Goal: Information Seeking & Learning: Compare options

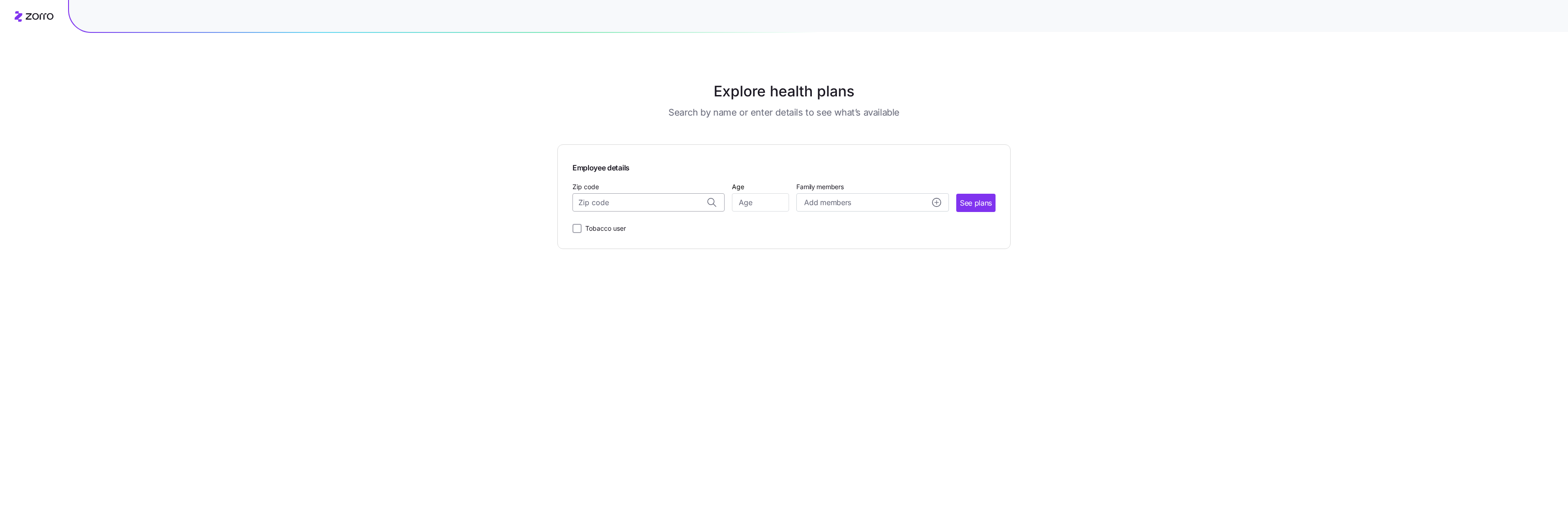
click at [630, 201] on input "Zip code" at bounding box center [649, 202] width 152 height 18
click at [637, 245] on span "21206, [GEOGRAPHIC_DATA], [GEOGRAPHIC_DATA]" at bounding box center [647, 245] width 128 height 12
type input "21206, [GEOGRAPHIC_DATA], [GEOGRAPHIC_DATA]"
click at [775, 203] on input "Age" at bounding box center [760, 202] width 57 height 18
type input "64"
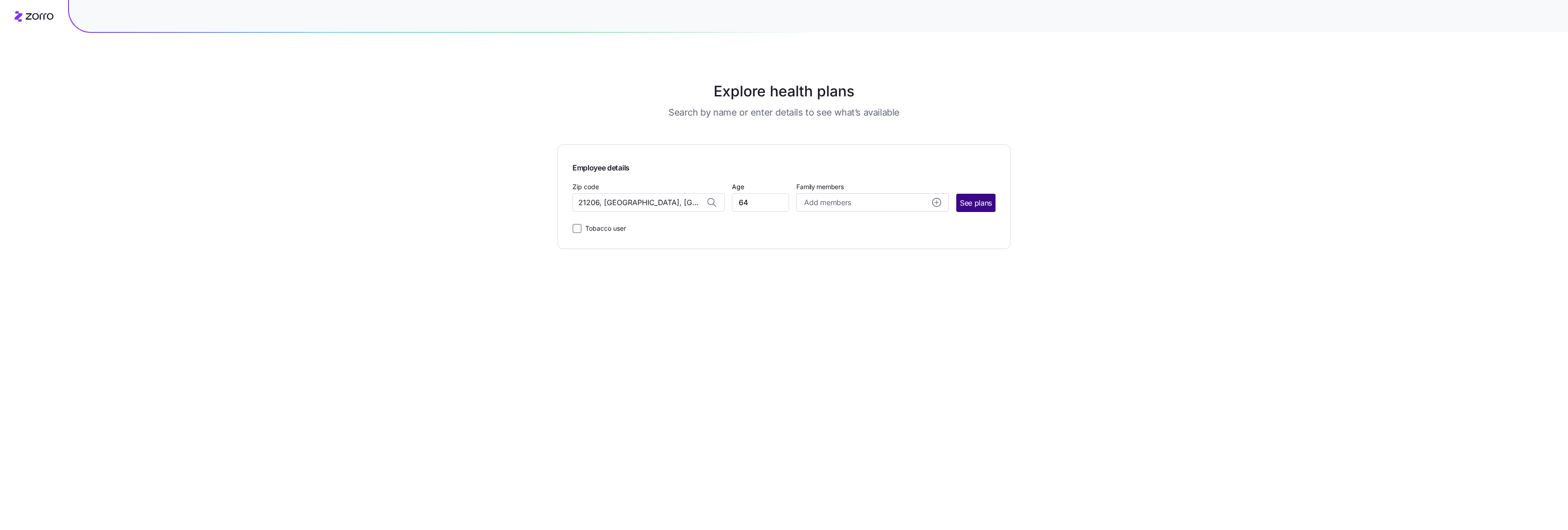
click at [972, 205] on span "See plans" at bounding box center [975, 203] width 32 height 12
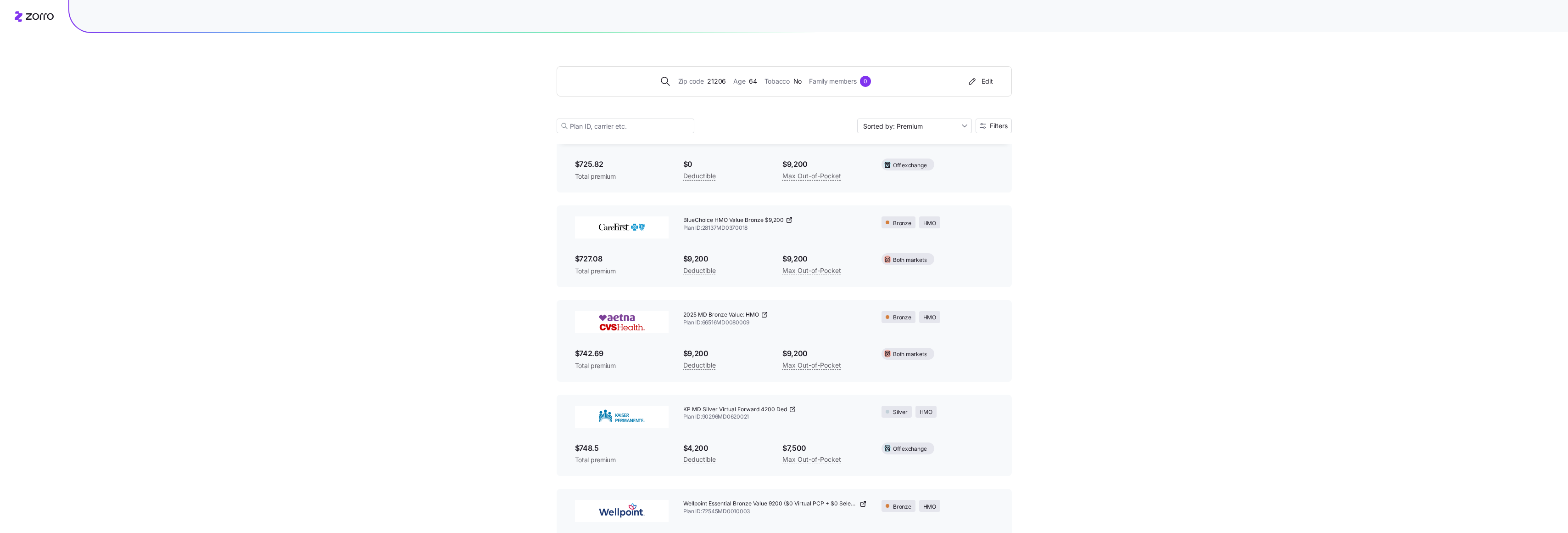
scroll to position [1703, 0]
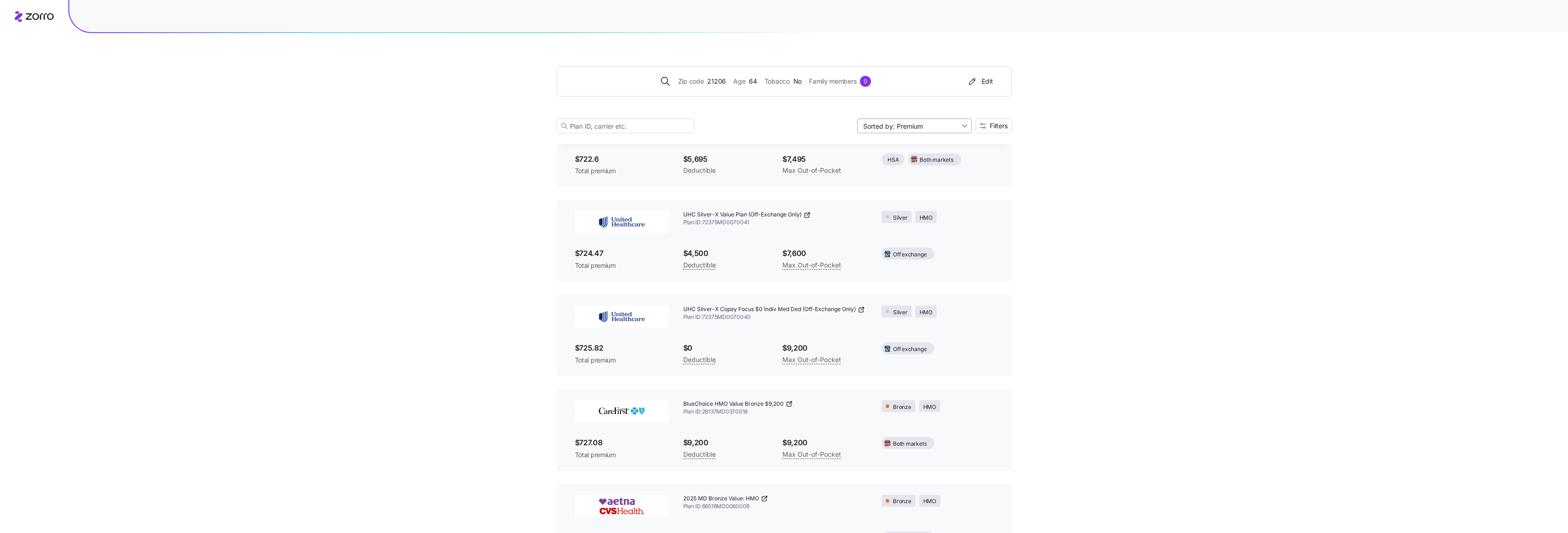
click at [964, 125] on input "Sorted by: Premium" at bounding box center [915, 126] width 115 height 14
click at [902, 159] on div "Deductible" at bounding box center [913, 161] width 107 height 14
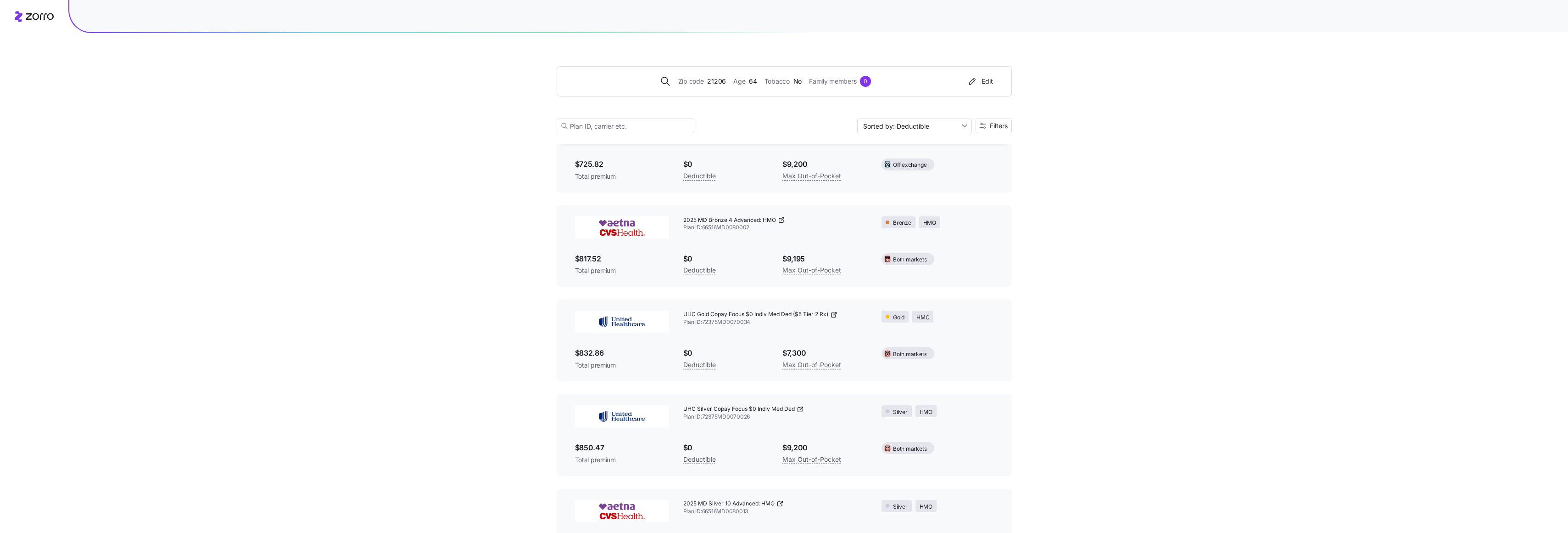
scroll to position [0, 0]
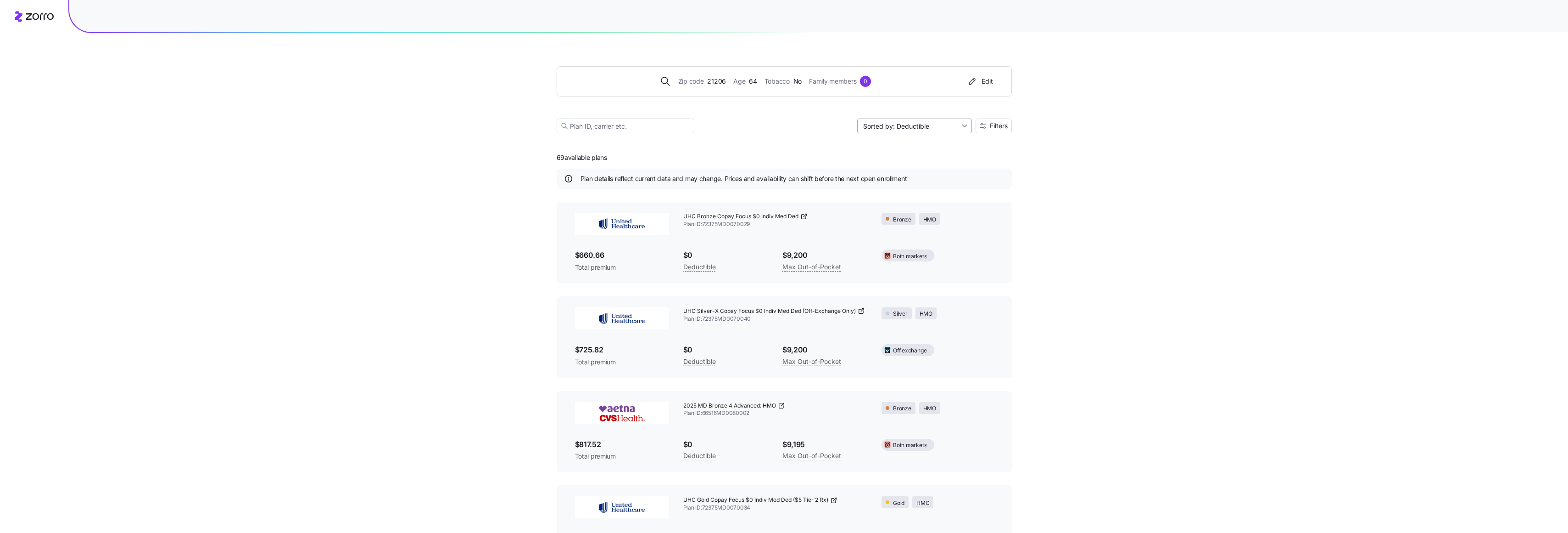
click at [961, 125] on input "Sorted by: Deductible" at bounding box center [915, 126] width 115 height 14
click at [888, 148] on div "Premium" at bounding box center [913, 148] width 107 height 14
type input "Sorted by: Premium"
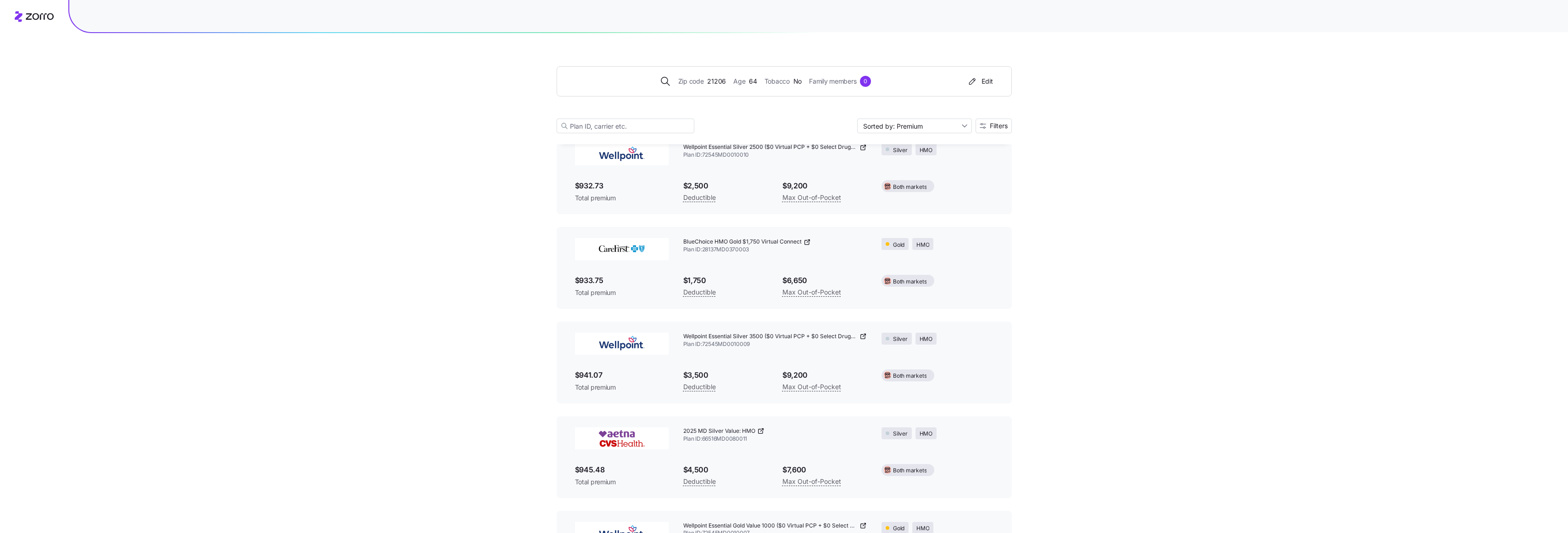
scroll to position [4179, 0]
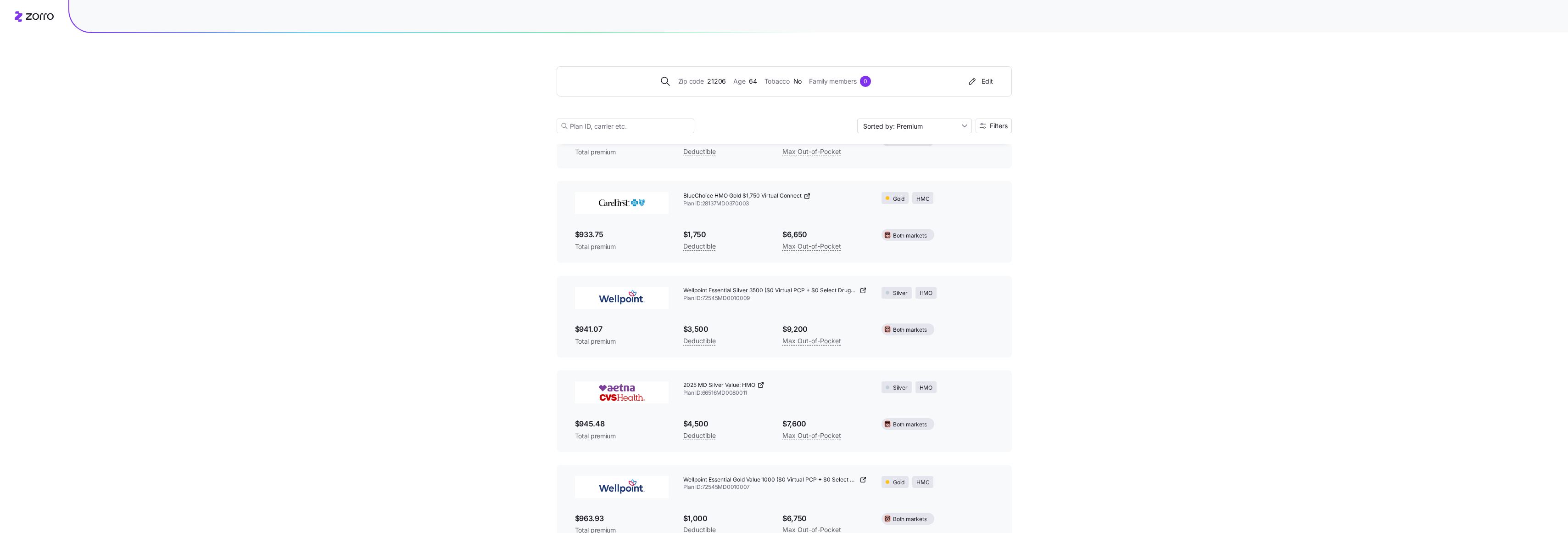
click at [730, 245] on div "Deductible" at bounding box center [726, 246] width 85 height 12
drag, startPoint x: 683, startPoint y: 195, endPoint x: 759, endPoint y: 197, distance: 76.0
click at [759, 197] on span "BlueChoice HMO Gold $1,750 Virtual Connect" at bounding box center [742, 196] width 119 height 8
drag, startPoint x: 759, startPoint y: 197, endPoint x: 755, endPoint y: 196, distance: 4.1
copy span "BlueChoice HMO Gold $1,750"
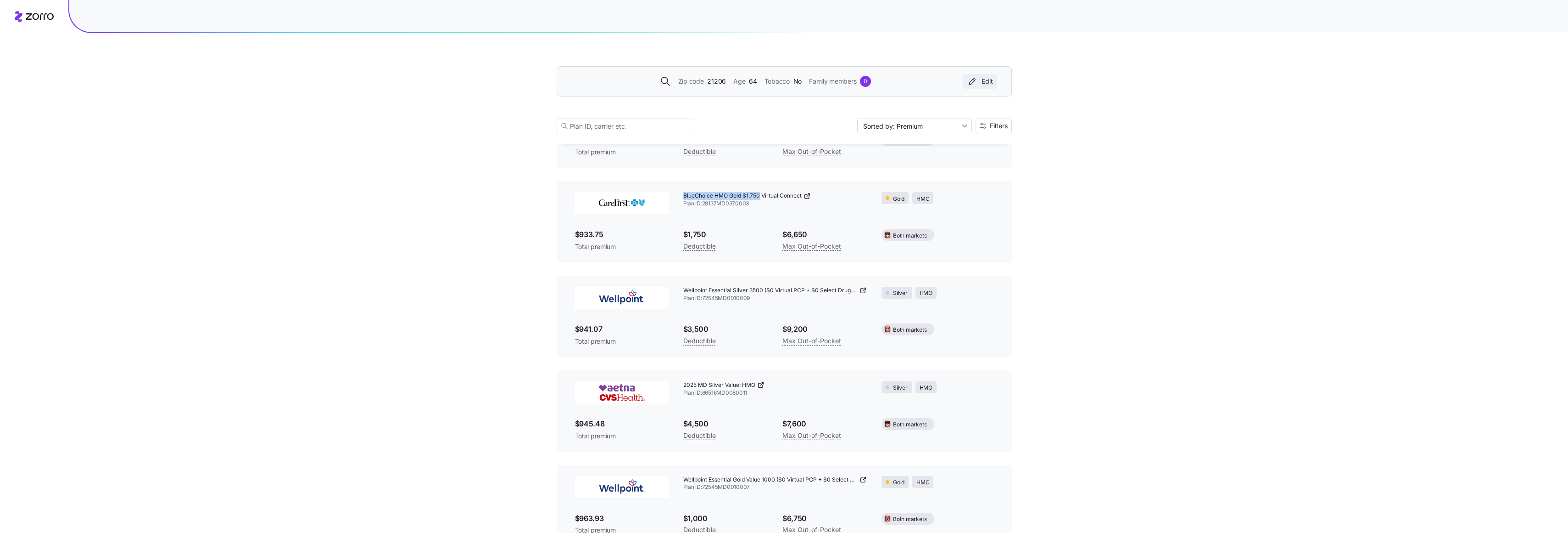
click at [984, 80] on div "Edit" at bounding box center [979, 81] width 26 height 10
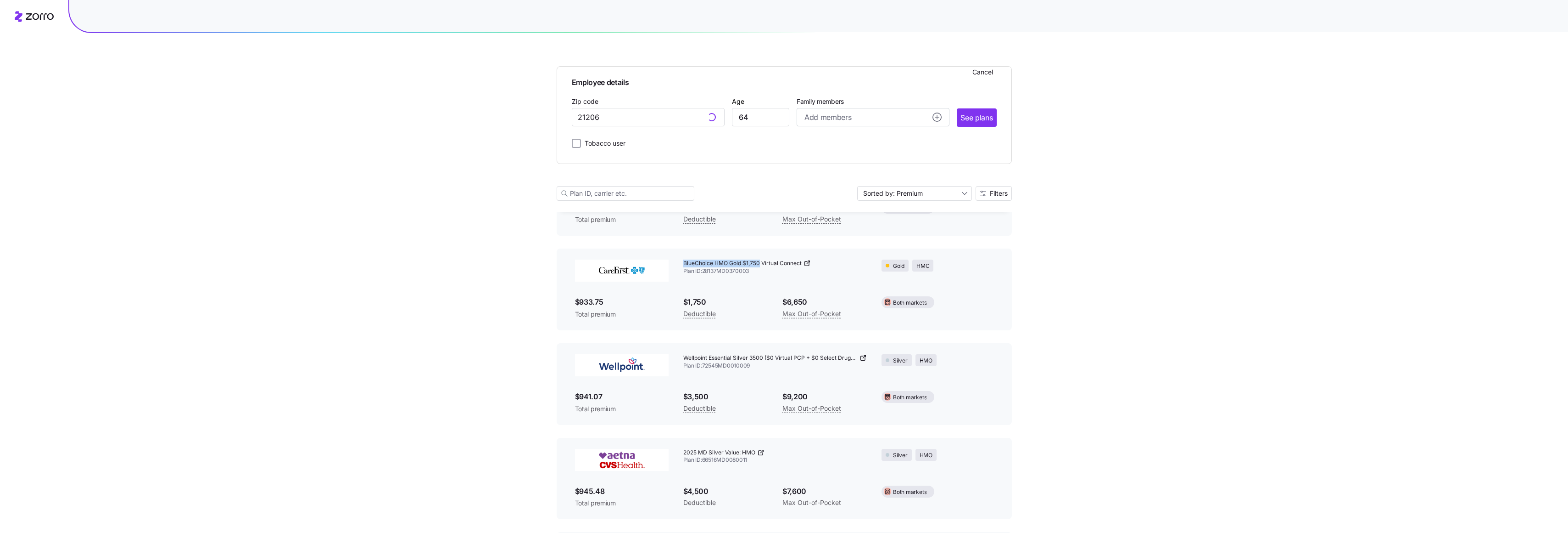
scroll to position [4247, 0]
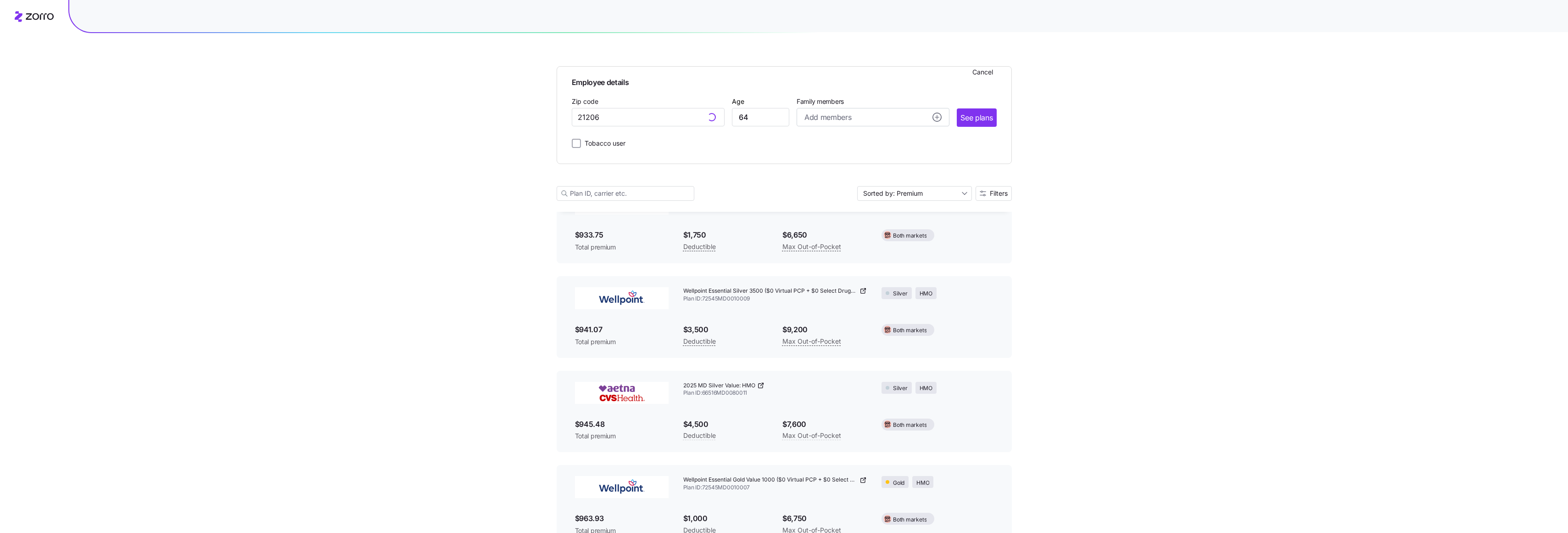
type input "21206, [GEOGRAPHIC_DATA], [GEOGRAPHIC_DATA]"
click at [756, 116] on input "64" at bounding box center [760, 117] width 57 height 18
drag, startPoint x: 756, startPoint y: 116, endPoint x: 734, endPoint y: 118, distance: 22.1
click at [734, 118] on input "64" at bounding box center [760, 117] width 57 height 18
type input "57"
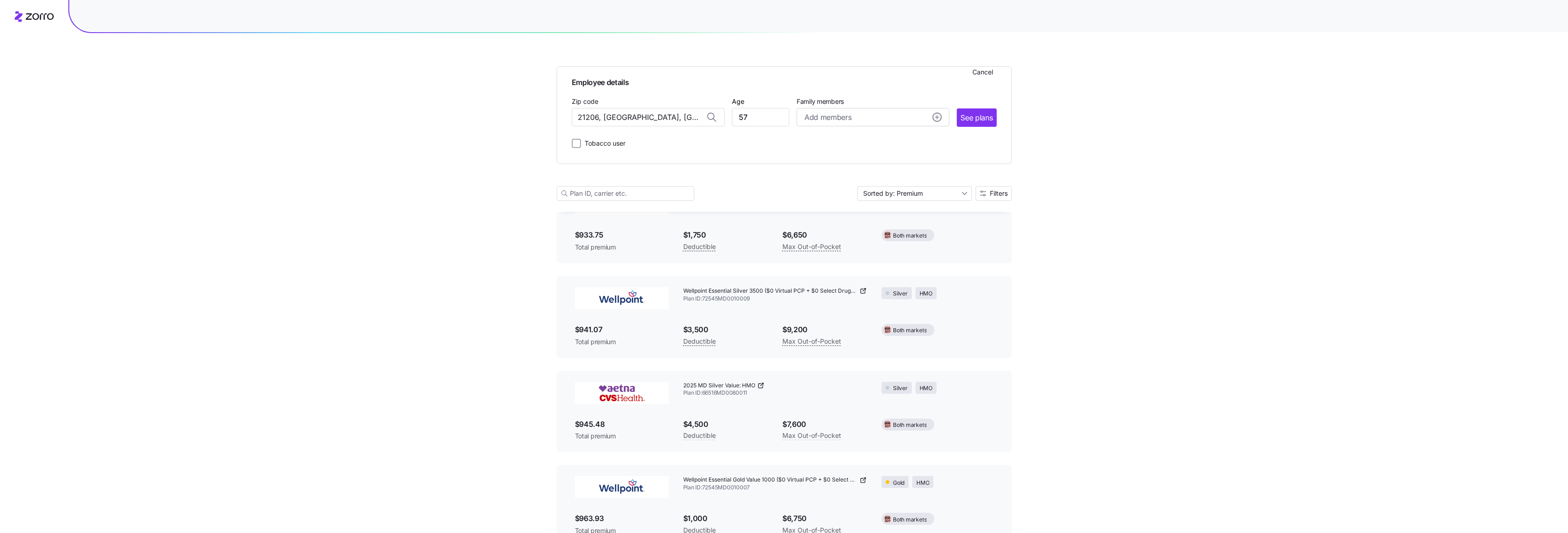
click at [764, 146] on div "Tobacco user" at bounding box center [784, 141] width 425 height 14
drag, startPoint x: 688, startPoint y: 118, endPoint x: 566, endPoint y: 120, distance: 122.0
click at [566, 120] on div "Employee details Cancel Zip code 21206, [GEOGRAPHIC_DATA], [GEOGRAPHIC_DATA] Ag…" at bounding box center [784, 114] width 455 height 98
paste input "27522"
click at [663, 139] on span "27522, [GEOGRAPHIC_DATA], [GEOGRAPHIC_DATA]" at bounding box center [646, 141] width 128 height 12
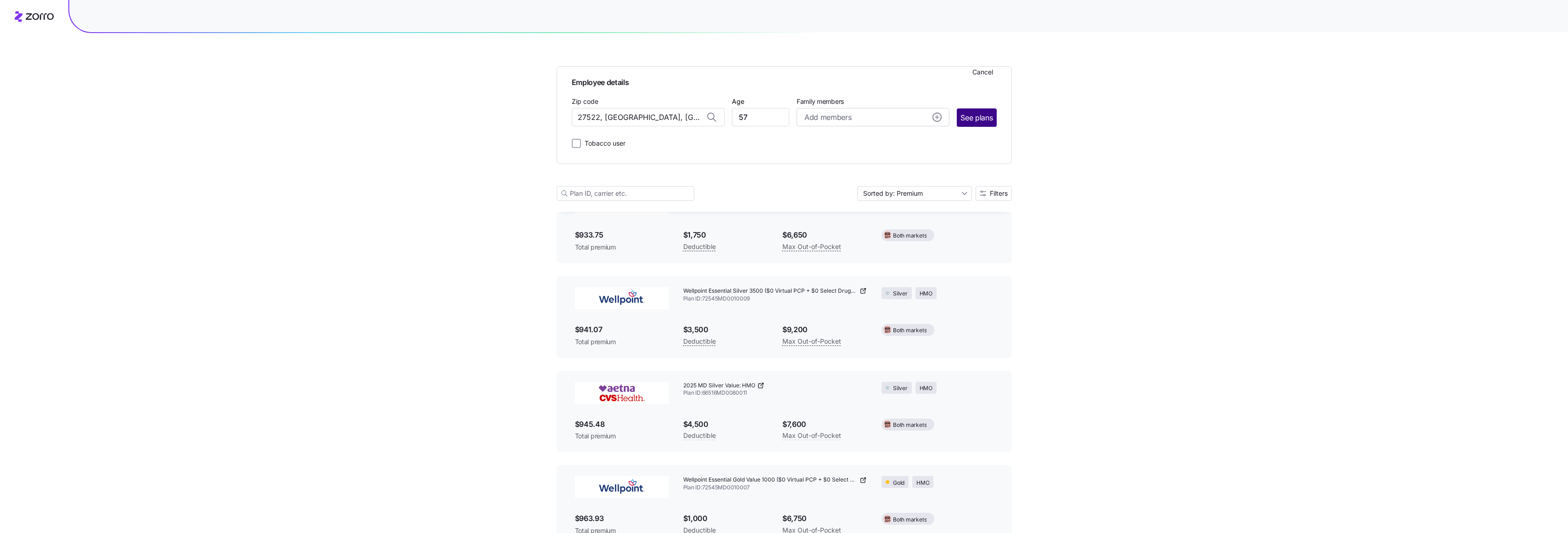
type input "27522, [GEOGRAPHIC_DATA], [GEOGRAPHIC_DATA]"
click at [980, 121] on span "See plans" at bounding box center [977, 118] width 32 height 12
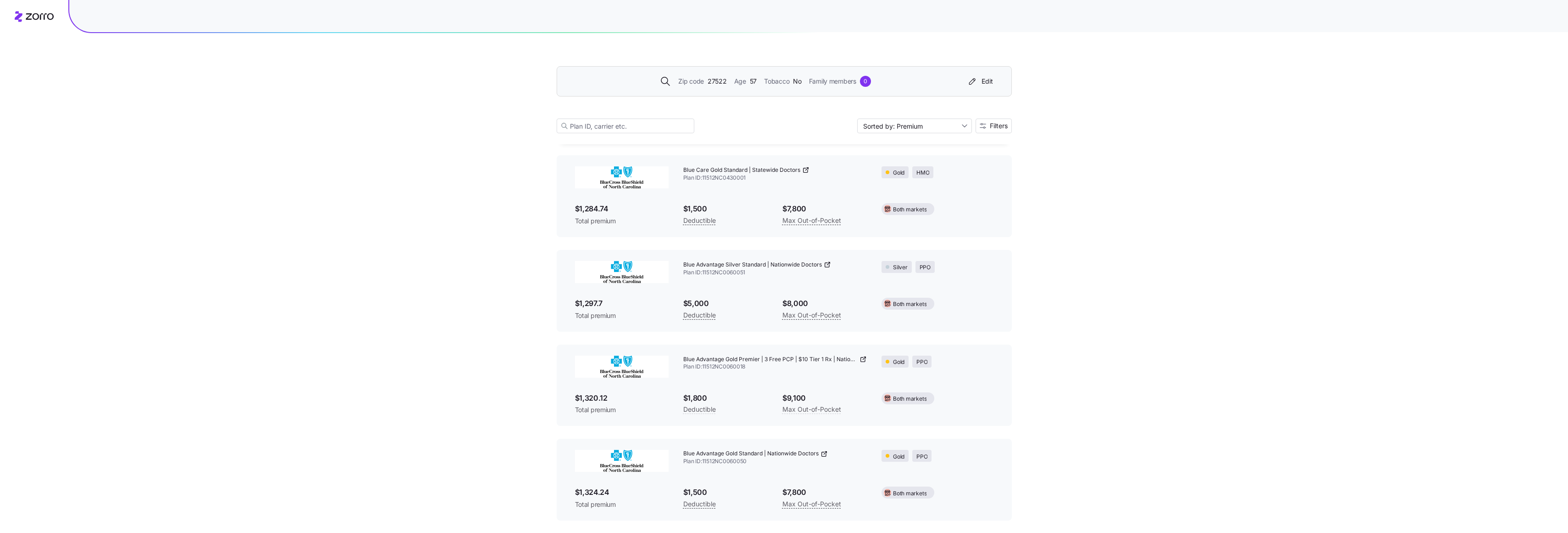
scroll to position [3309, 0]
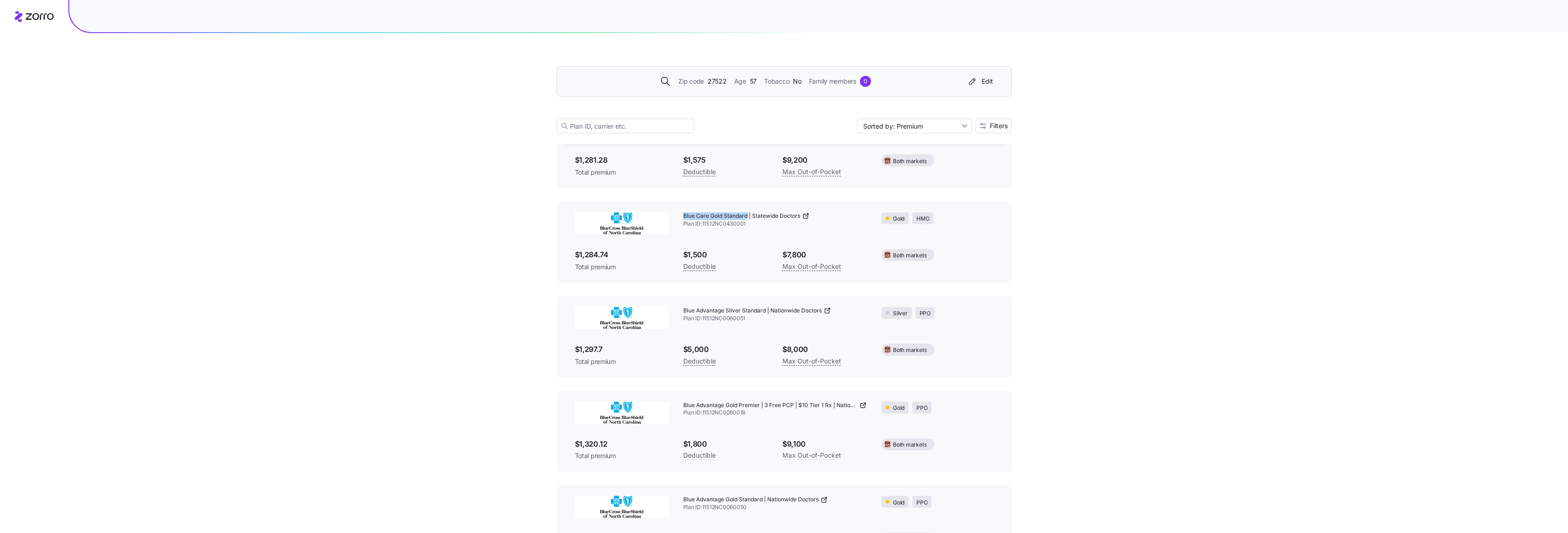
drag, startPoint x: 683, startPoint y: 214, endPoint x: 747, endPoint y: 217, distance: 64.1
click at [747, 217] on span "Blue Care Gold Standard | Statewide Doctors" at bounding box center [741, 216] width 117 height 8
drag, startPoint x: 747, startPoint y: 217, endPoint x: 739, endPoint y: 217, distance: 8.0
copy span "Blue Care Gold Standard"
click at [990, 82] on div "Edit" at bounding box center [979, 81] width 26 height 10
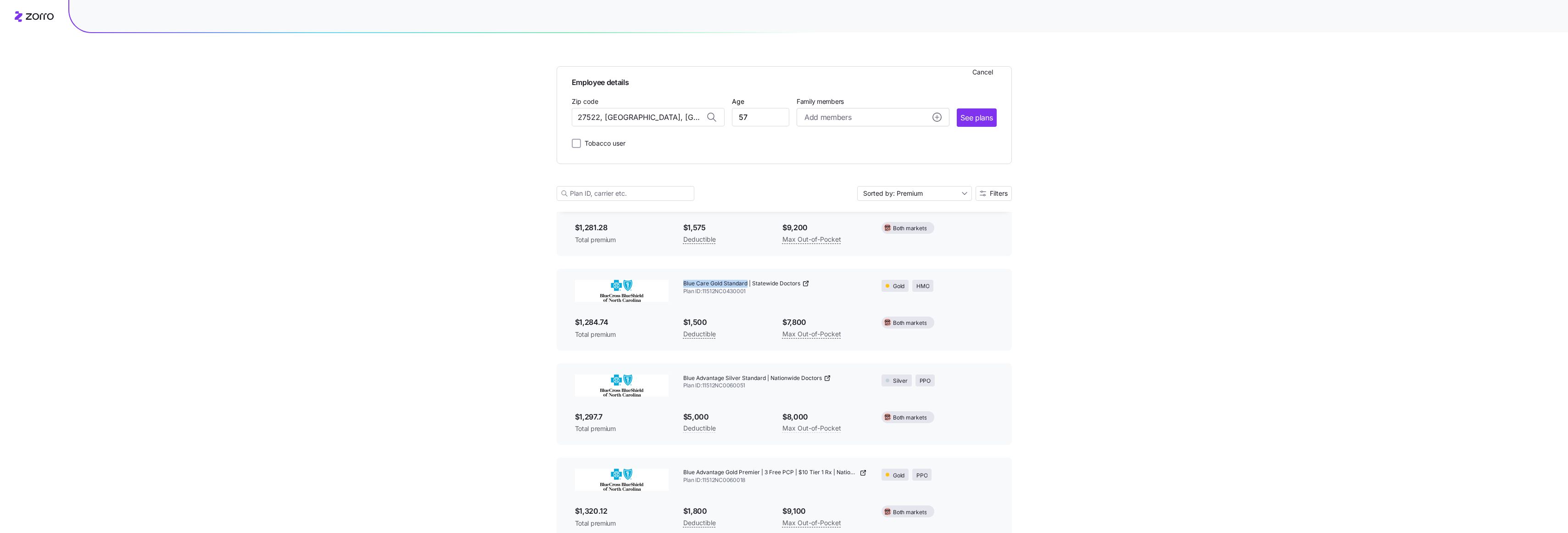
scroll to position [3377, 0]
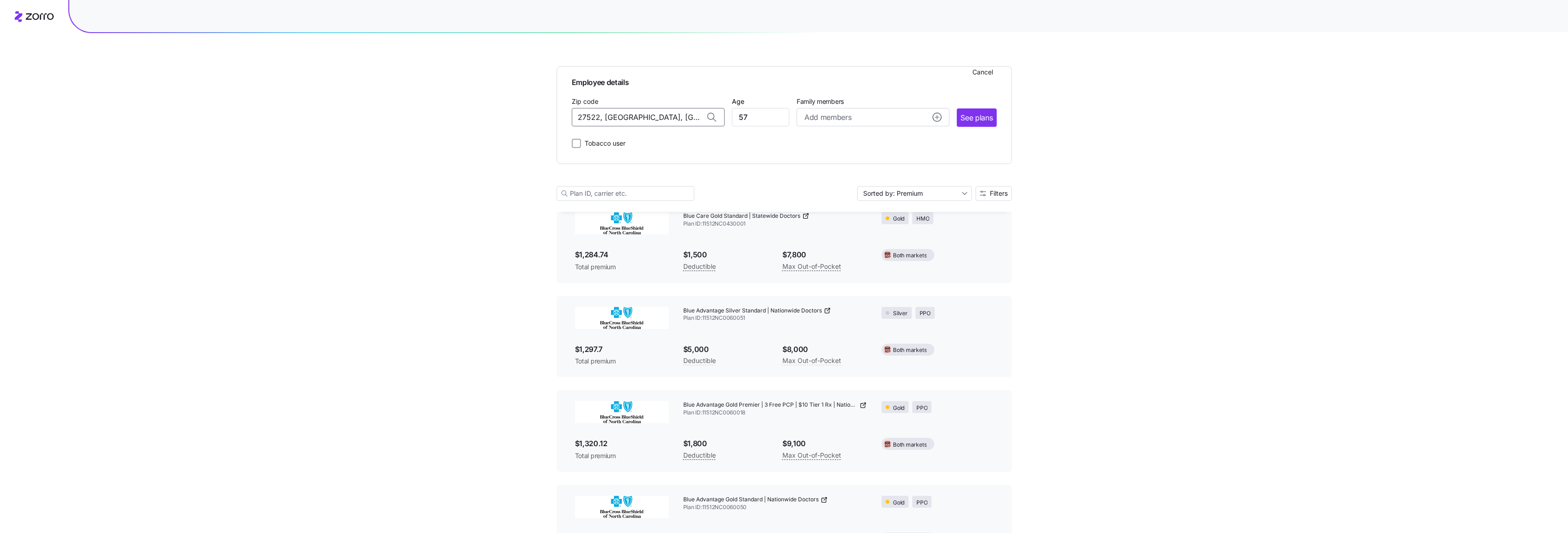
drag, startPoint x: 680, startPoint y: 117, endPoint x: 556, endPoint y: 116, distance: 124.0
click at [557, 116] on div "Employee details Cancel Zip code 27522, [GEOGRAPHIC_DATA], [GEOGRAPHIC_DATA] Ag…" at bounding box center [784, 114] width 455 height 98
paste input "603"
click at [640, 160] on span "27603, [GEOGRAPHIC_DATA], [GEOGRAPHIC_DATA]" at bounding box center [646, 160] width 128 height 12
type input "27603, [GEOGRAPHIC_DATA], [GEOGRAPHIC_DATA]"
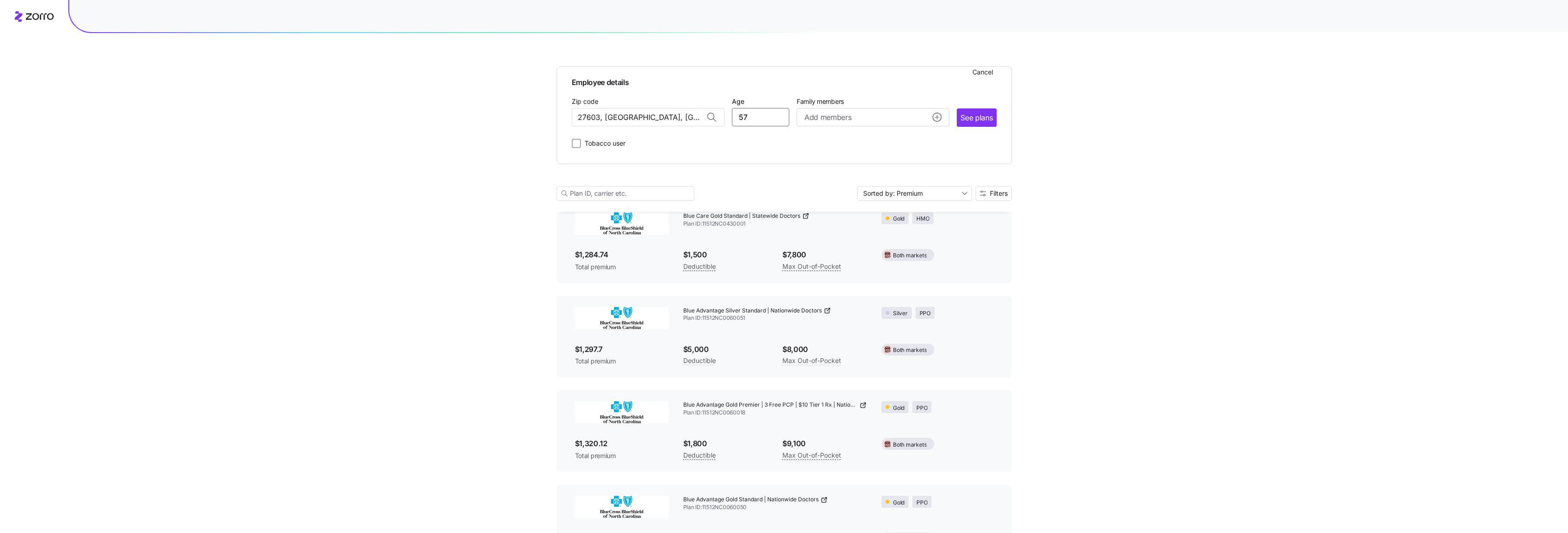
click at [761, 117] on input "57" at bounding box center [760, 117] width 57 height 18
drag, startPoint x: 761, startPoint y: 117, endPoint x: 727, endPoint y: 117, distance: 34.0
click at [727, 117] on div "Zip code 27603, [GEOGRAPHIC_DATA], [GEOGRAPHIC_DATA] Age [DEMOGRAPHIC_DATA] Fam…" at bounding box center [784, 111] width 425 height 31
type input "40"
click at [879, 116] on div "Add members" at bounding box center [873, 118] width 137 height 12
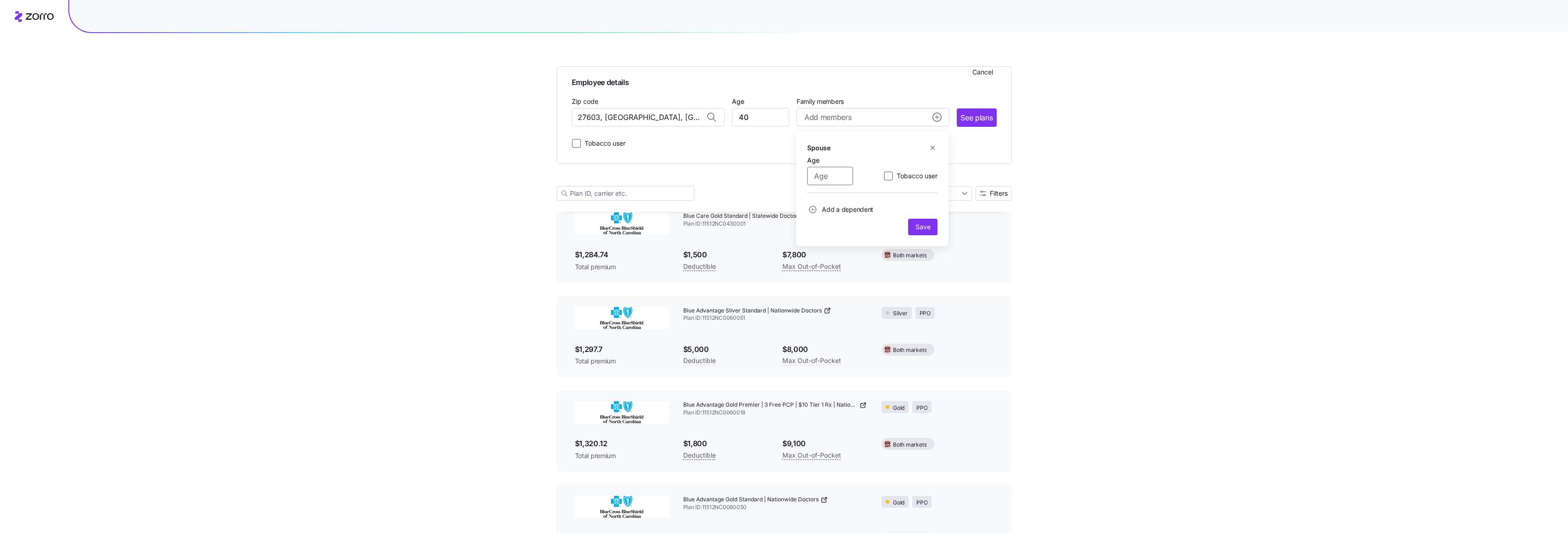
click at [836, 177] on input "Age" at bounding box center [831, 176] width 46 height 18
type input "38"
click at [827, 209] on span "Add a dependent" at bounding box center [847, 210] width 51 height 10
click at [829, 236] on input "Age" at bounding box center [831, 234] width 46 height 18
type input "7"
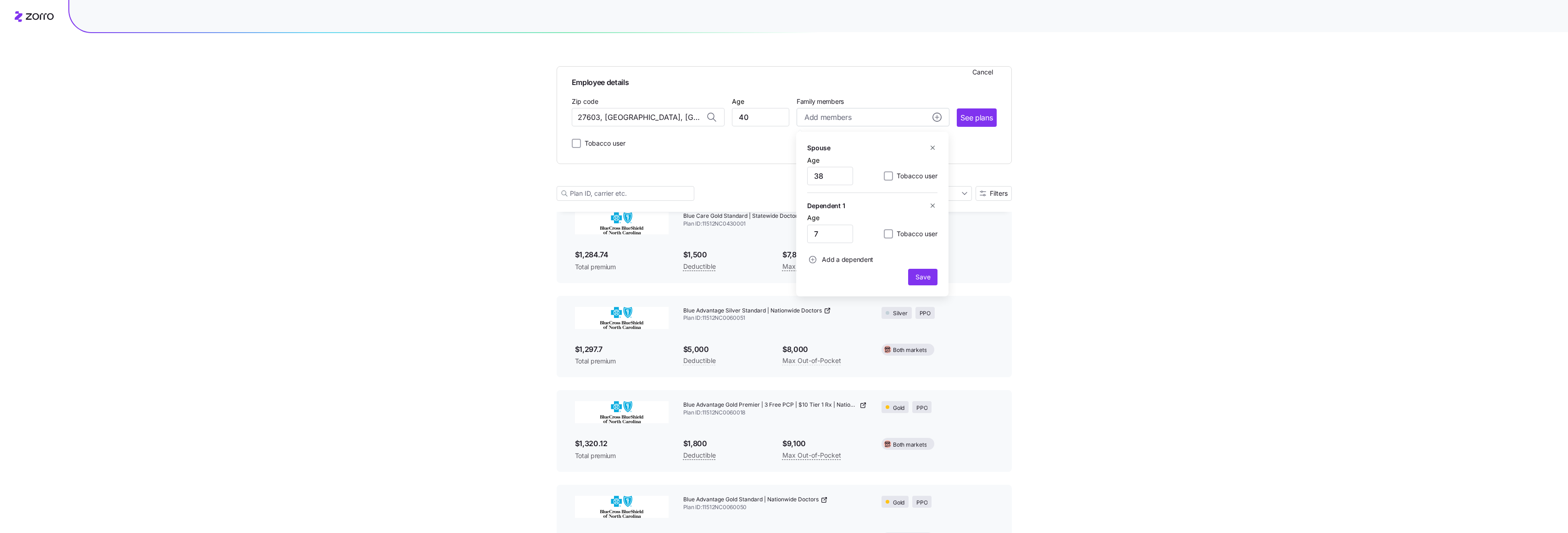
click at [838, 260] on span "Add a dependent" at bounding box center [847, 260] width 51 height 10
click at [824, 288] on input "Age" at bounding box center [831, 283] width 46 height 18
type input "5"
click at [924, 329] on span "Save" at bounding box center [922, 327] width 14 height 10
click at [982, 118] on span "See plans" at bounding box center [977, 118] width 32 height 12
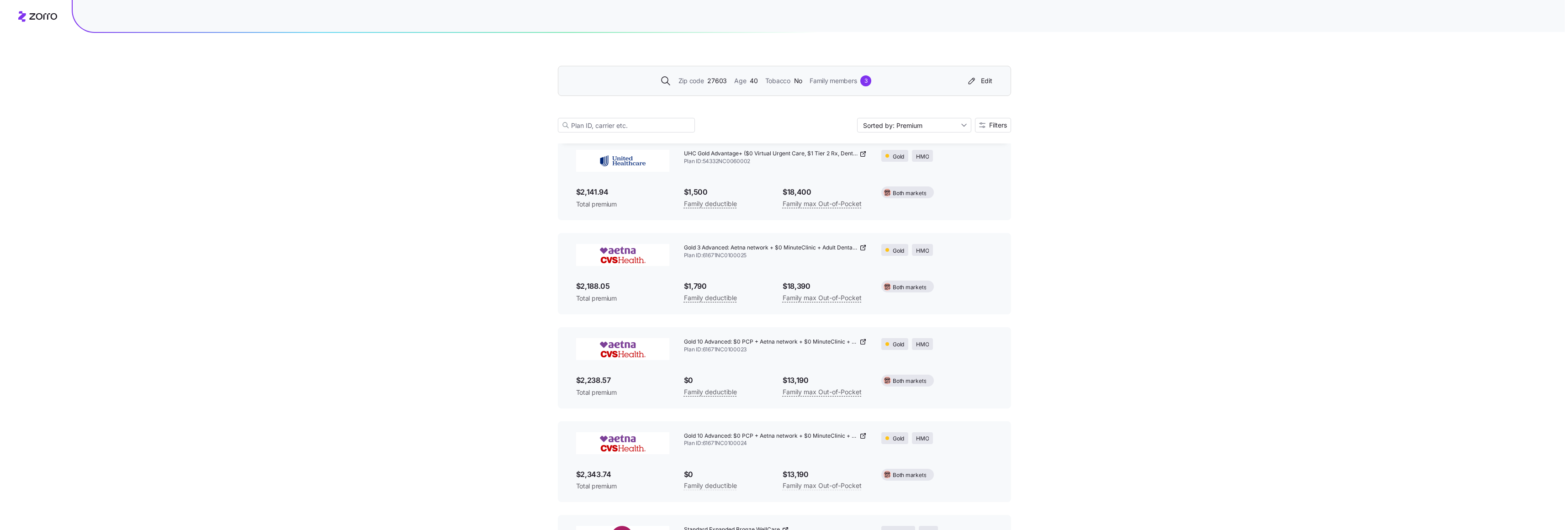
scroll to position [5754, 0]
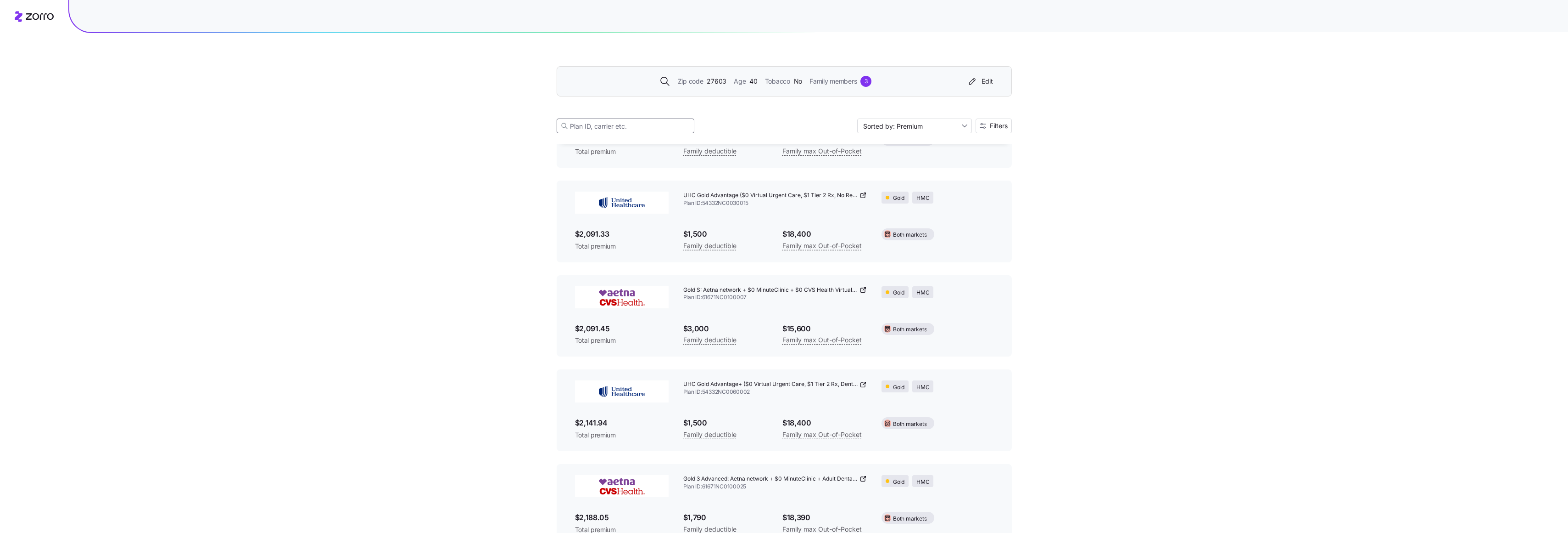
click at [611, 126] on input at bounding box center [625, 126] width 138 height 14
click at [612, 126] on input at bounding box center [625, 126] width 138 height 14
click at [967, 126] on input "Sorted by: Premium" at bounding box center [915, 126] width 115 height 14
click at [965, 125] on div "Sorted by: Premium" at bounding box center [915, 126] width 115 height 14
click at [995, 124] on span "Filters" at bounding box center [999, 126] width 18 height 7
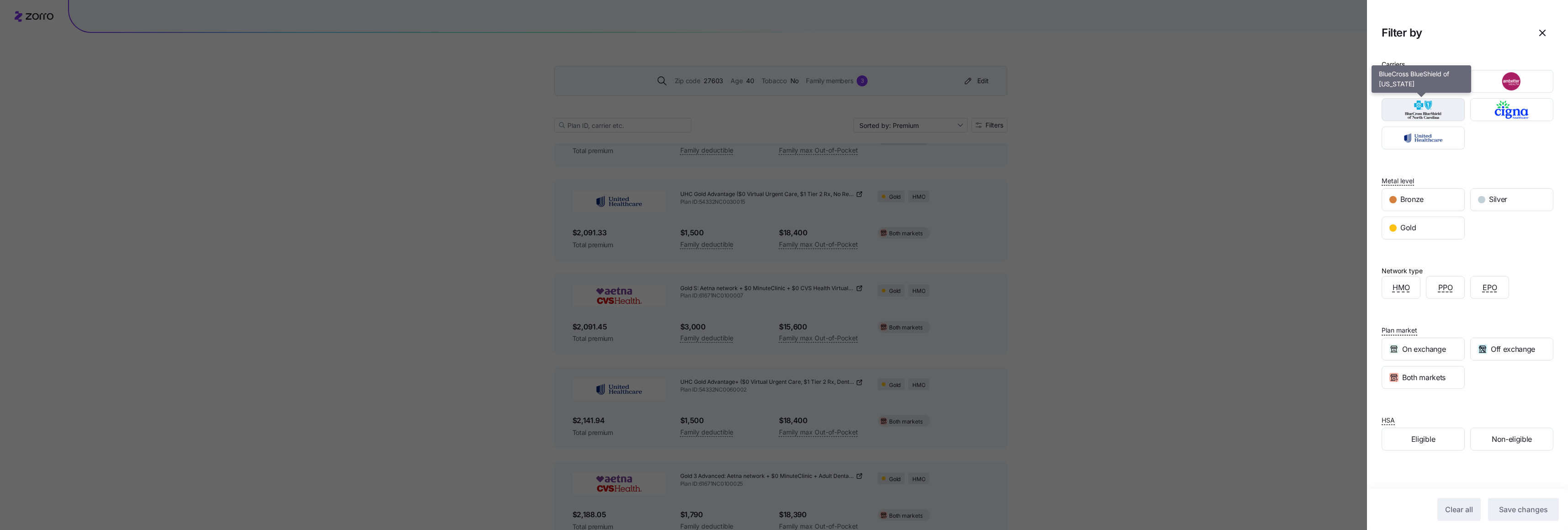
click at [1429, 112] on img "button" at bounding box center [1424, 109] width 67 height 18
click at [1500, 508] on span "Save changes" at bounding box center [1524, 509] width 49 height 11
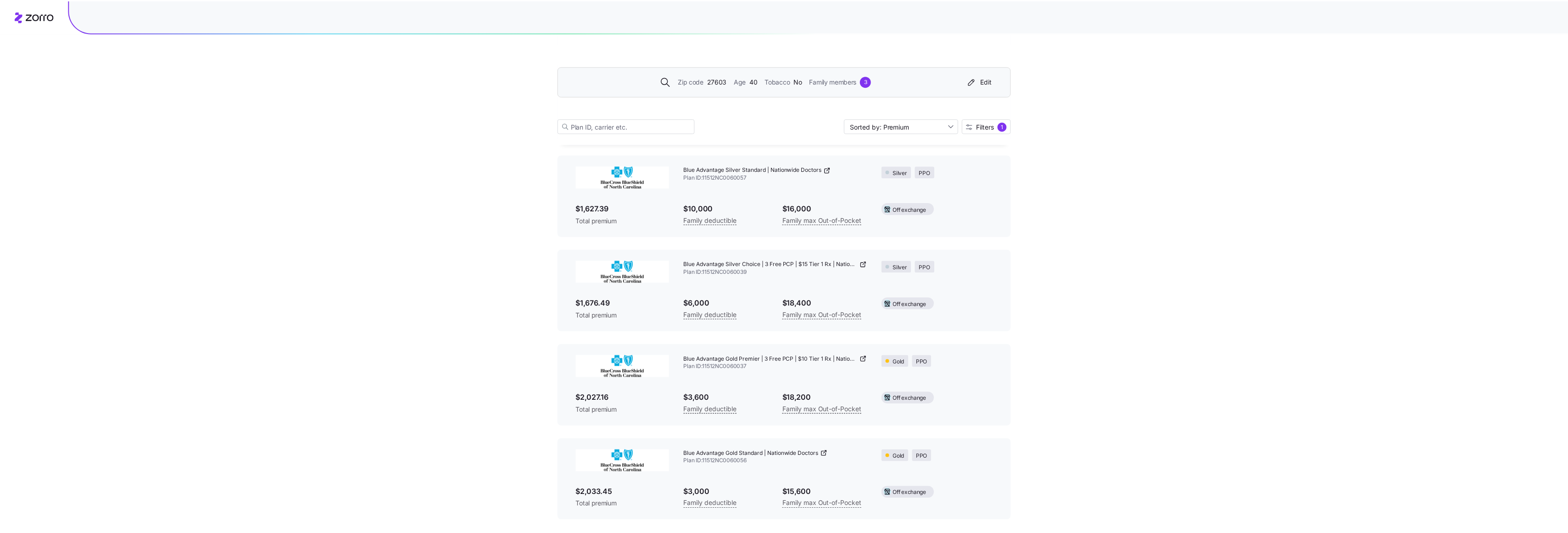
scroll to position [1370, 0]
click at [747, 382] on div "Blue Advantage Gold Premier | 3 Free PCP | $10 Tier 1 Rx | Nationwide Doctors P…" at bounding box center [784, 384] width 433 height 74
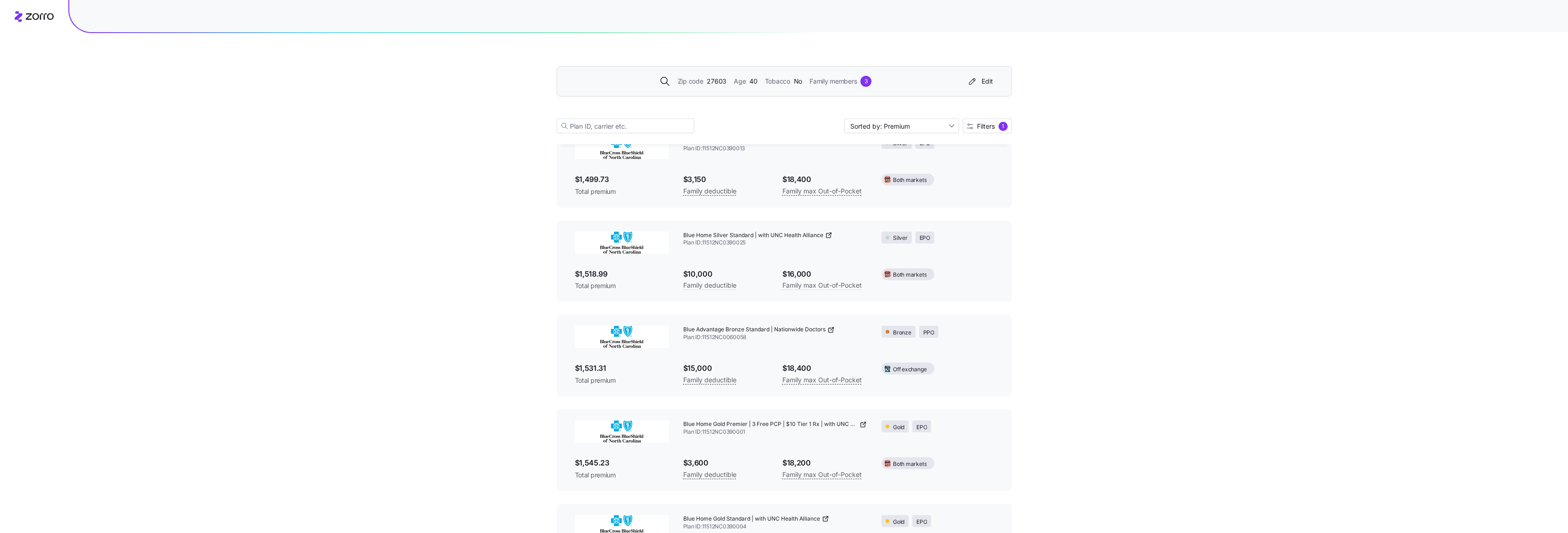
scroll to position [688, 0]
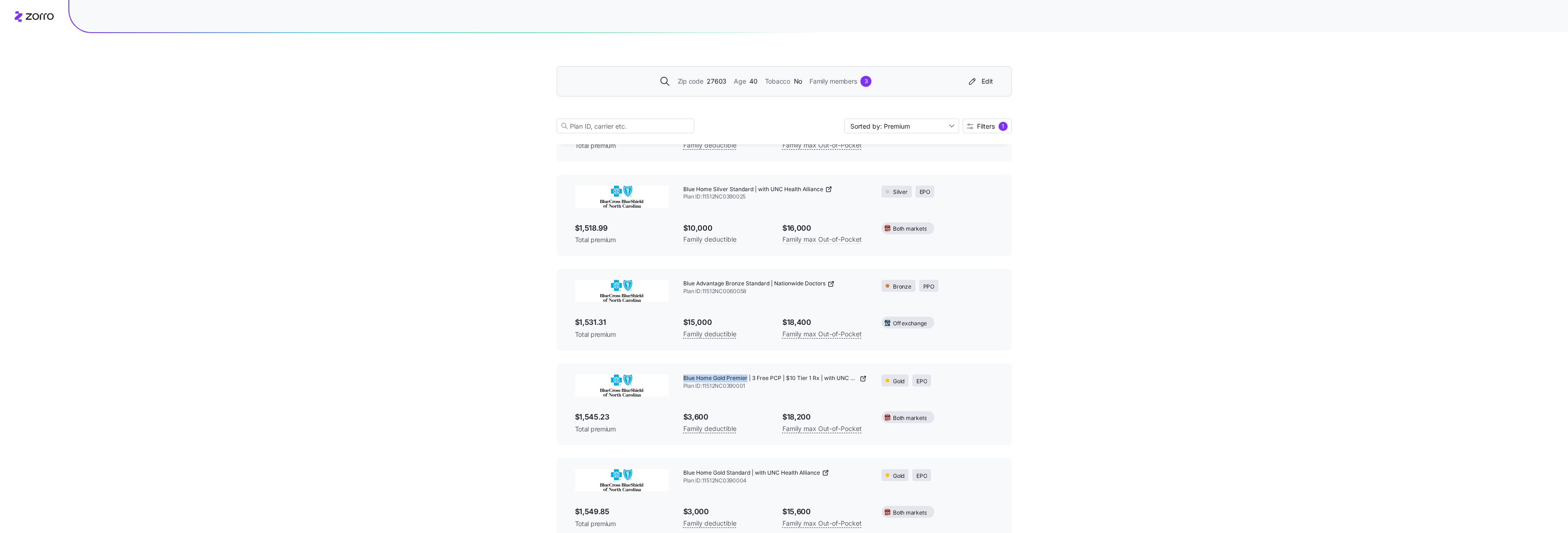
drag, startPoint x: 683, startPoint y: 377, endPoint x: 748, endPoint y: 378, distance: 65.0
click at [748, 378] on span "Blue Home Gold Premier | 3 Free PCP | $10 Tier 1 Rx | with UNC Health Alliance" at bounding box center [770, 379] width 175 height 8
drag, startPoint x: 748, startPoint y: 378, endPoint x: 734, endPoint y: 378, distance: 14.0
copy span "Blue Home Gold Premier"
click at [607, 416] on span "$1,545.23" at bounding box center [621, 417] width 94 height 12
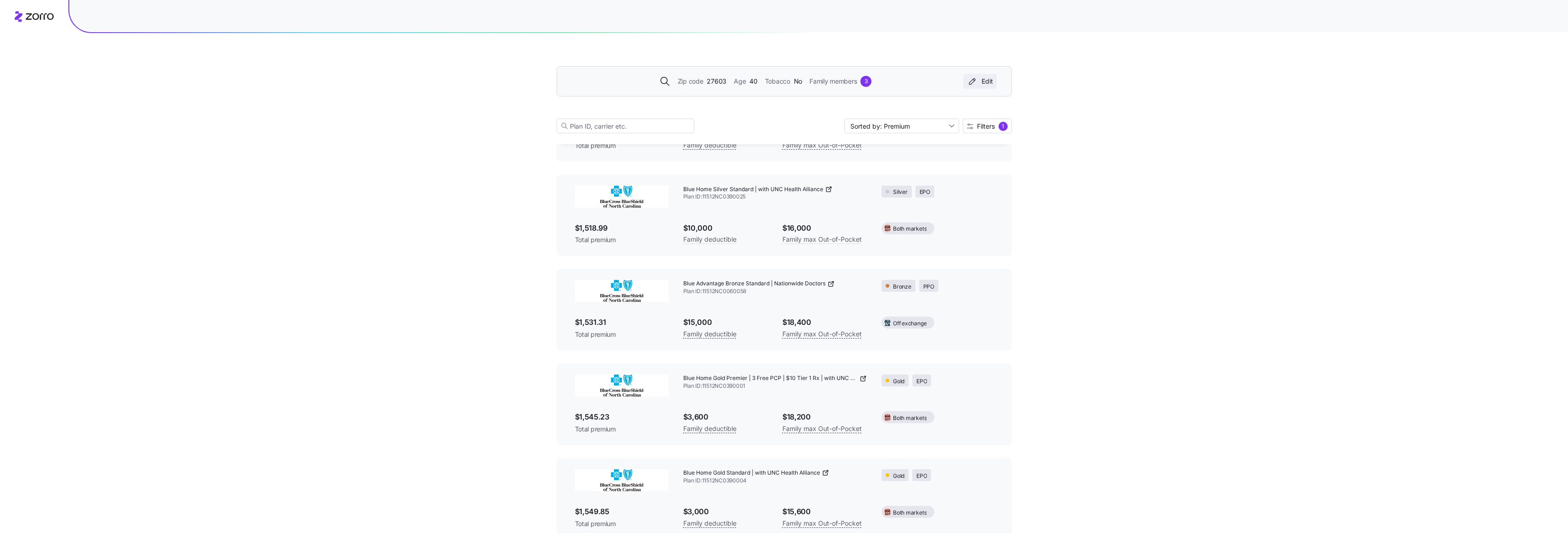
click at [987, 83] on div "Edit" at bounding box center [979, 81] width 26 height 10
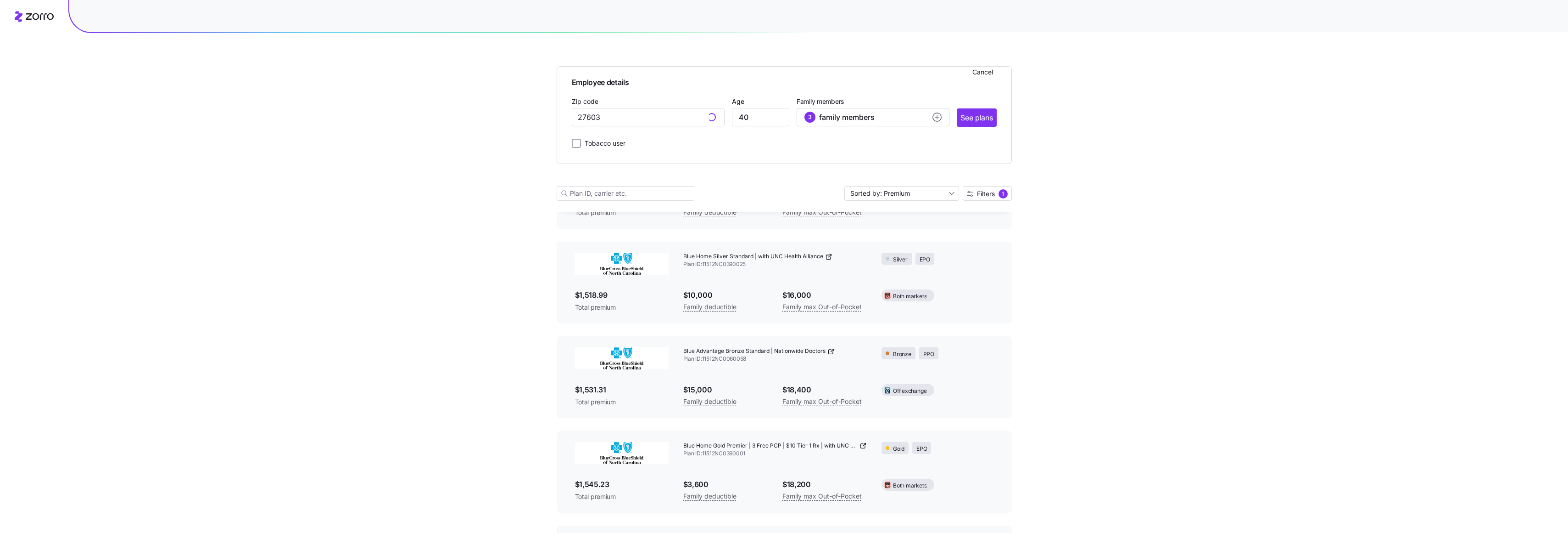
scroll to position [756, 0]
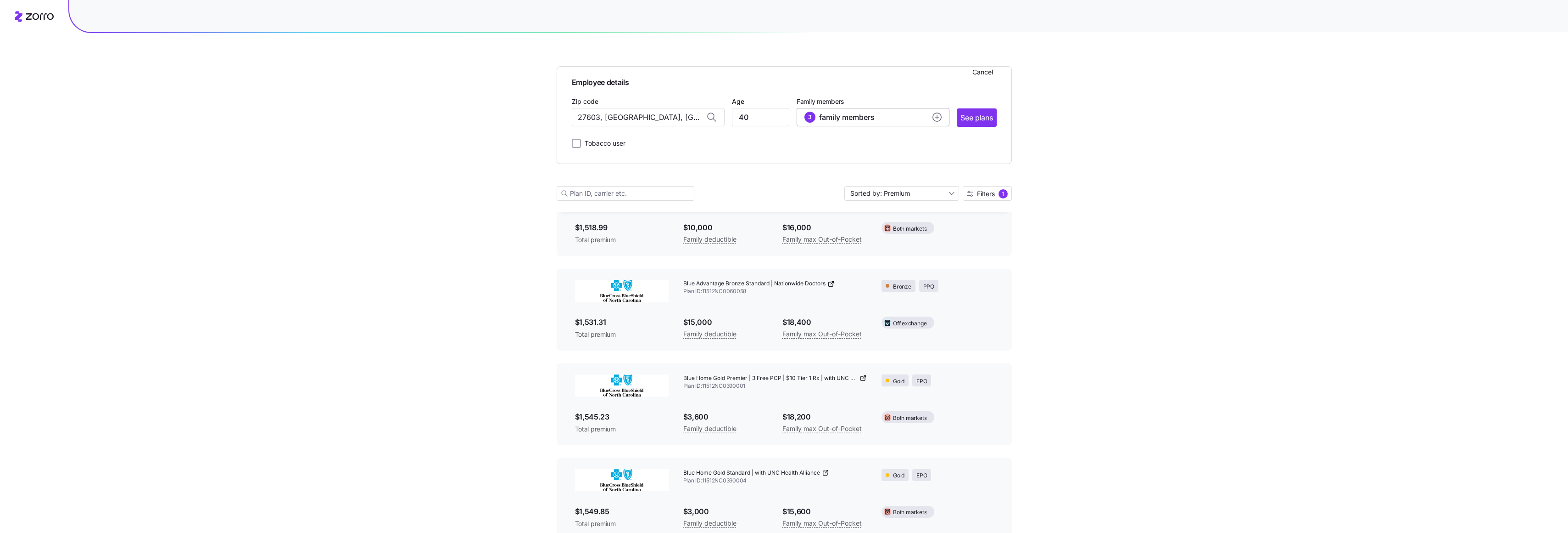
click at [937, 117] on g "add icon" at bounding box center [937, 117] width 4 height 4
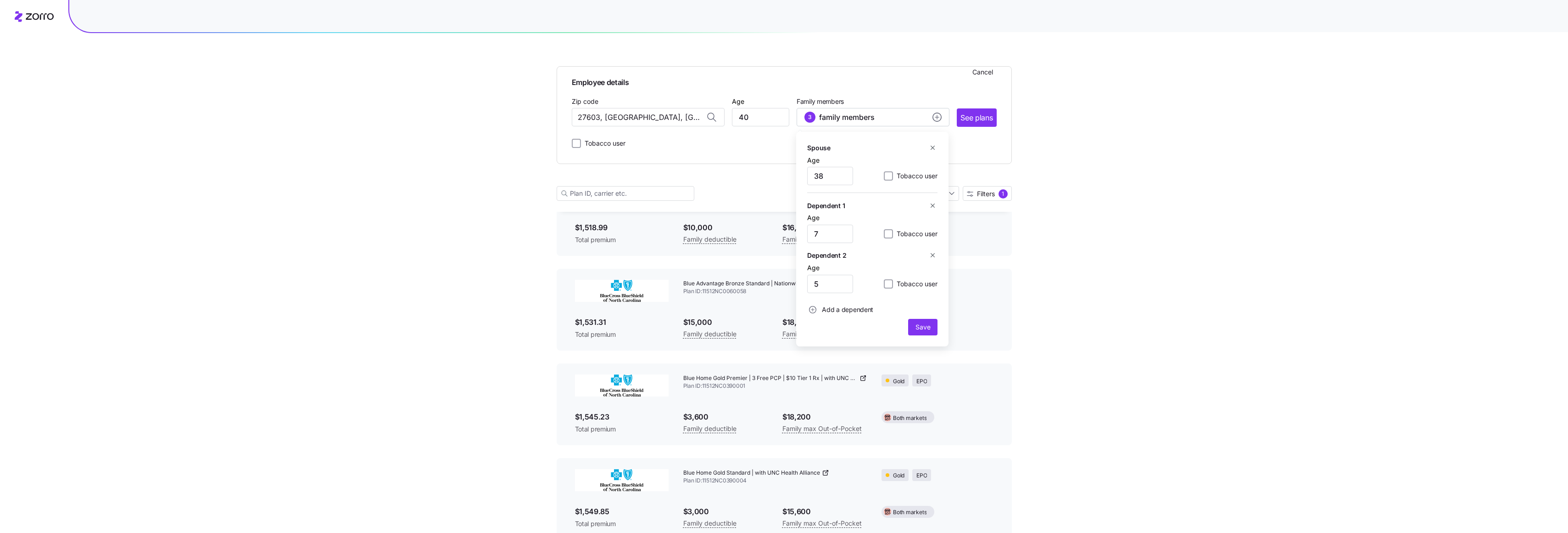
click at [933, 148] on icon "button" at bounding box center [932, 147] width 7 height 7
click at [932, 182] on icon "button" at bounding box center [932, 181] width 7 height 7
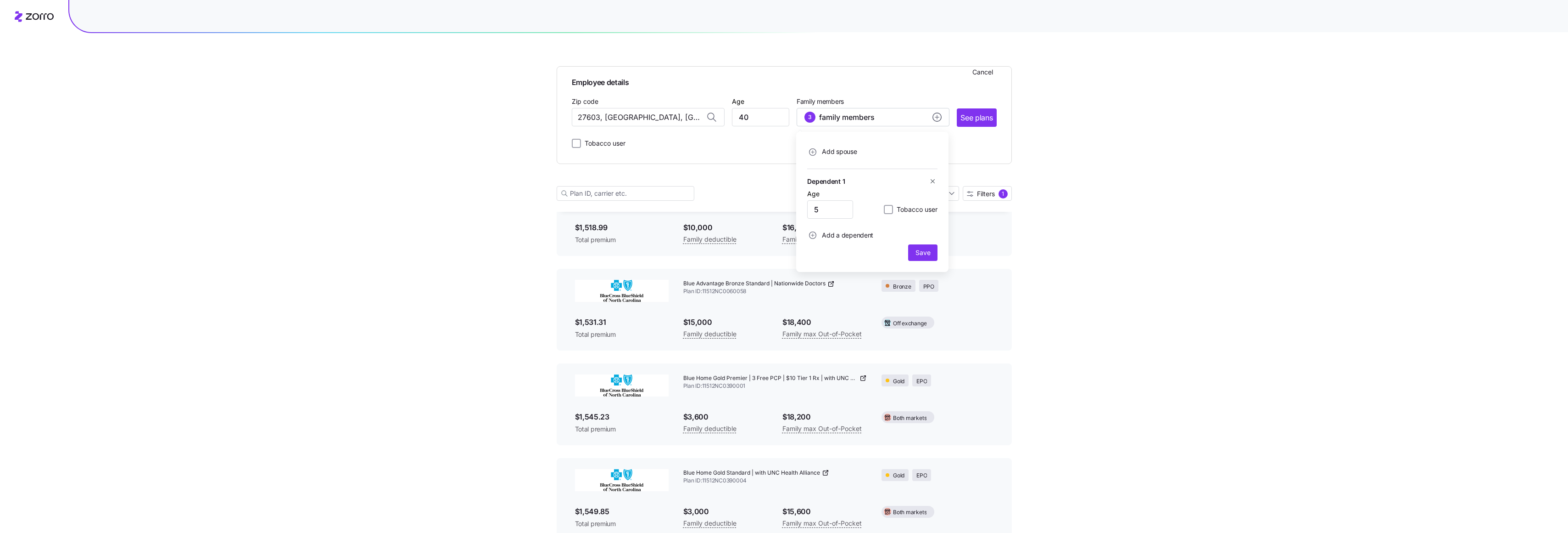
click at [931, 181] on icon "button" at bounding box center [932, 181] width 7 height 7
click at [680, 114] on input "27603, [GEOGRAPHIC_DATA], [GEOGRAPHIC_DATA]" at bounding box center [648, 117] width 152 height 18
type input "2"
type input "27603, [GEOGRAPHIC_DATA], [GEOGRAPHIC_DATA]"
click at [759, 119] on input "40" at bounding box center [760, 117] width 57 height 18
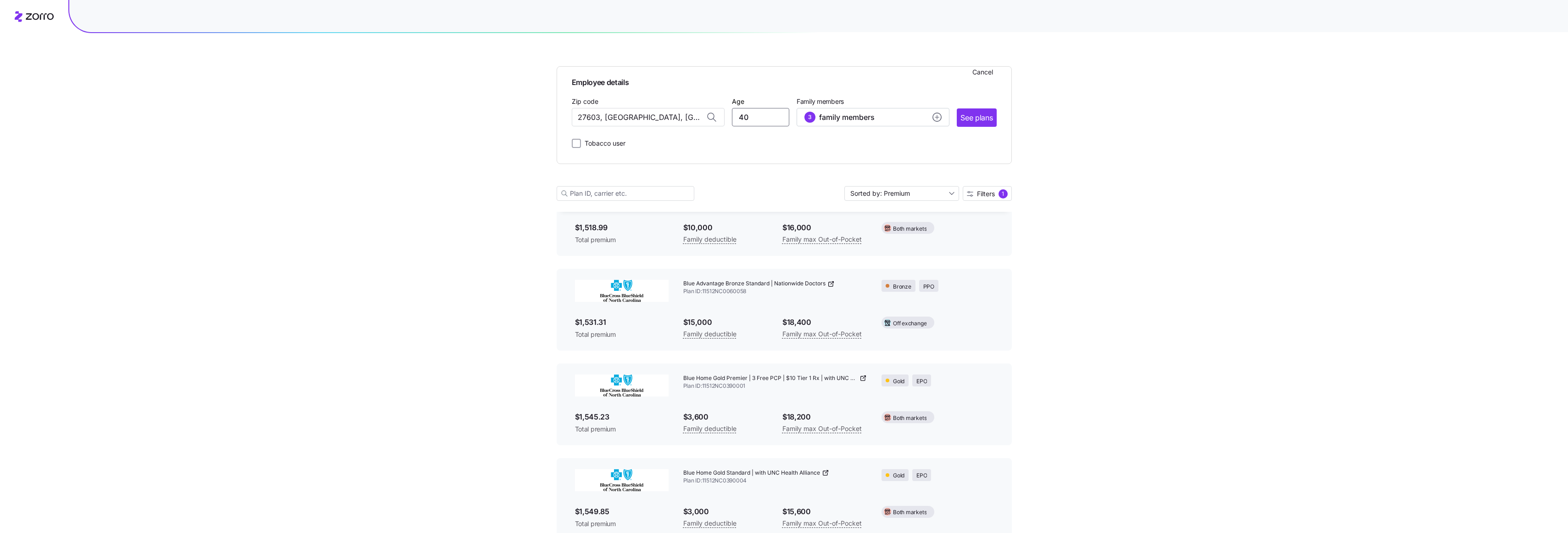
type input "4"
type input "61"
click at [626, 114] on input "27603, [GEOGRAPHIC_DATA], [GEOGRAPHIC_DATA]" at bounding box center [648, 117] width 152 height 18
drag, startPoint x: 674, startPoint y: 118, endPoint x: 549, endPoint y: 122, distance: 125.1
click at [549, 122] on div "Employee details Cancel Zip code 27603, [GEOGRAPHIC_DATA], [GEOGRAPHIC_DATA] Ag…" at bounding box center [784, 222] width 1568 height 1957
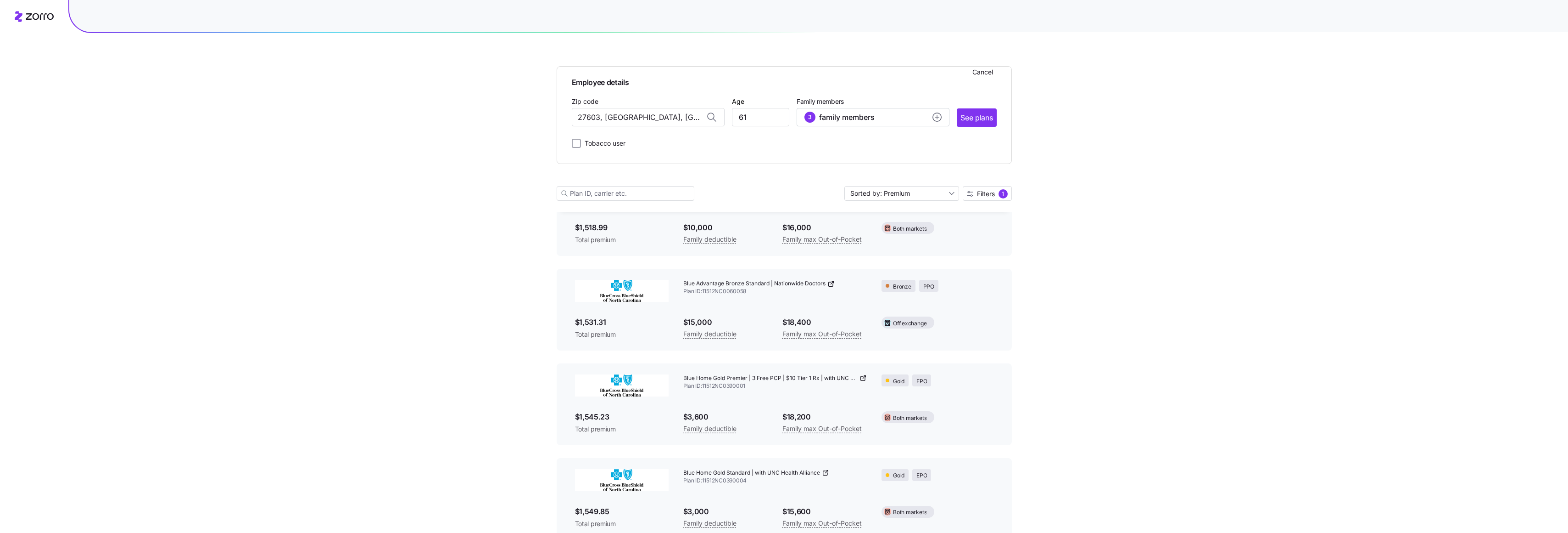
click at [782, 143] on div "Tobacco user" at bounding box center [784, 141] width 425 height 14
click at [935, 117] on circle "add icon" at bounding box center [937, 117] width 9 height 9
click at [955, 146] on div "Tobacco user" at bounding box center [784, 141] width 425 height 14
click at [937, 116] on icon "add icon" at bounding box center [937, 117] width 0 height 4
click at [922, 201] on span "Save" at bounding box center [922, 203] width 14 height 10
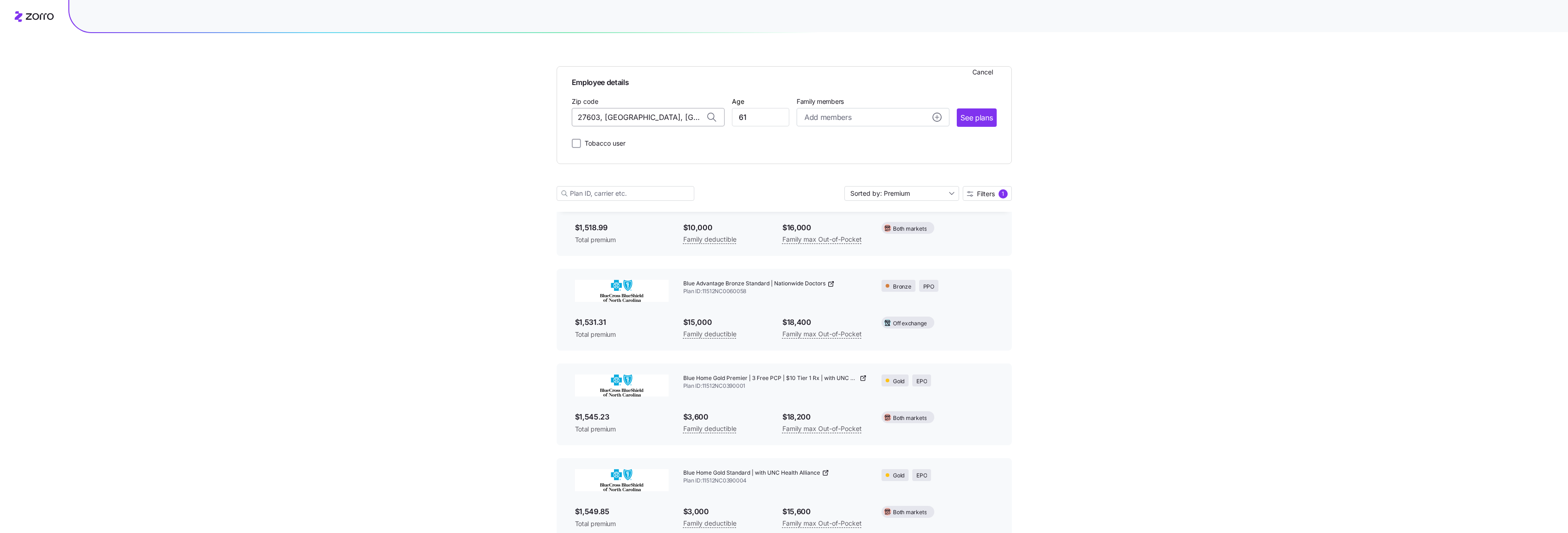
click at [641, 117] on input "27603, [GEOGRAPHIC_DATA], [GEOGRAPHIC_DATA]" at bounding box center [648, 117] width 152 height 18
drag, startPoint x: 674, startPoint y: 117, endPoint x: 528, endPoint y: 111, distance: 146.1
click at [528, 111] on div "Employee details Cancel Zip code 27603, [GEOGRAPHIC_DATA], [GEOGRAPHIC_DATA] Ag…" at bounding box center [784, 222] width 1568 height 1957
click at [627, 146] on span "21218, [GEOGRAPHIC_DATA], [GEOGRAPHIC_DATA]" at bounding box center [646, 141] width 128 height 12
type input "21218, [GEOGRAPHIC_DATA], [GEOGRAPHIC_DATA]"
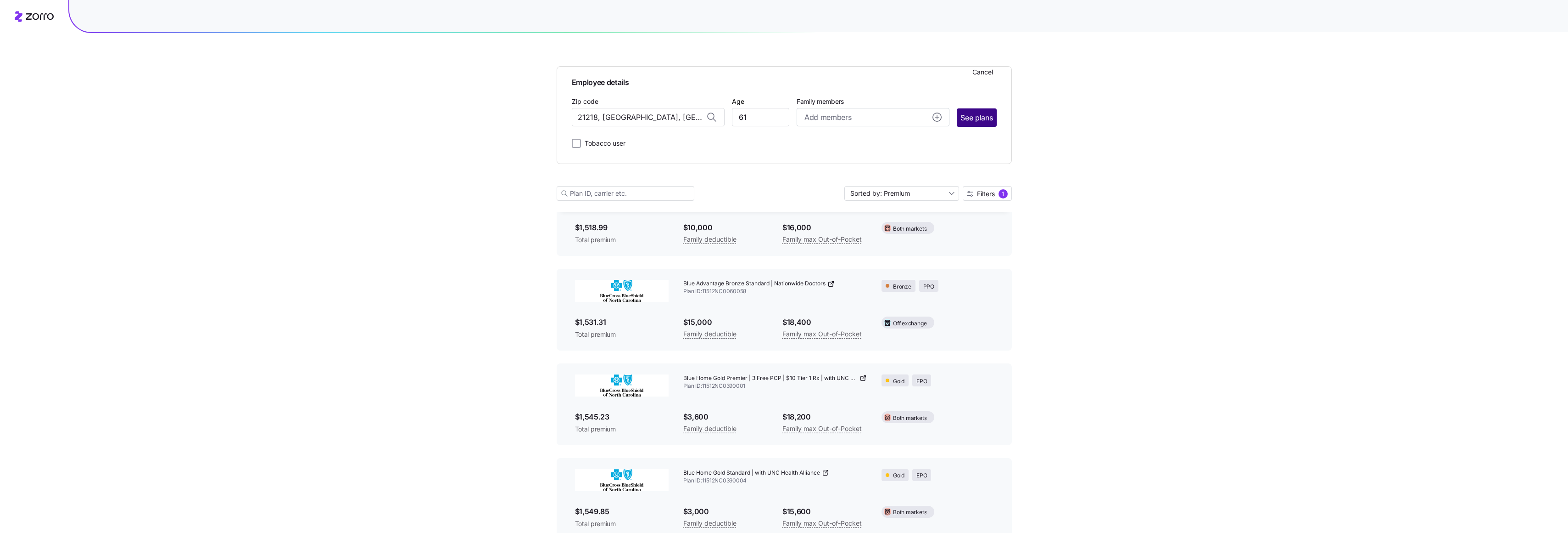
click at [979, 118] on span "See plans" at bounding box center [977, 118] width 32 height 12
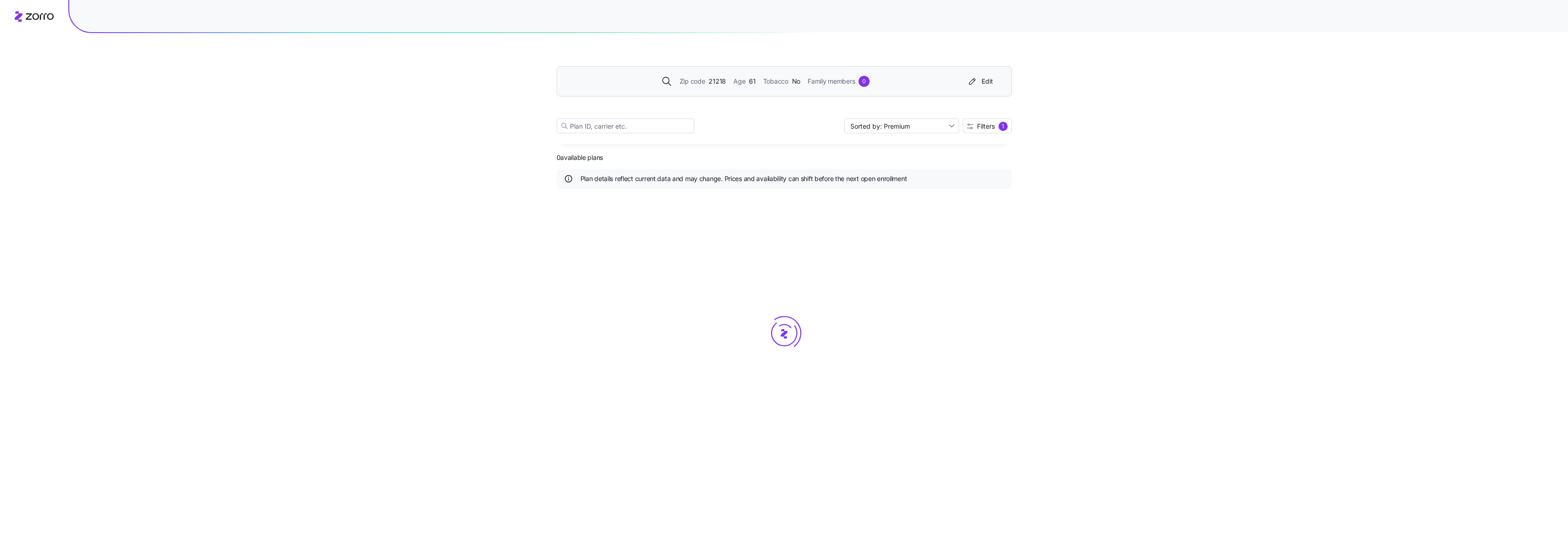
scroll to position [0, 0]
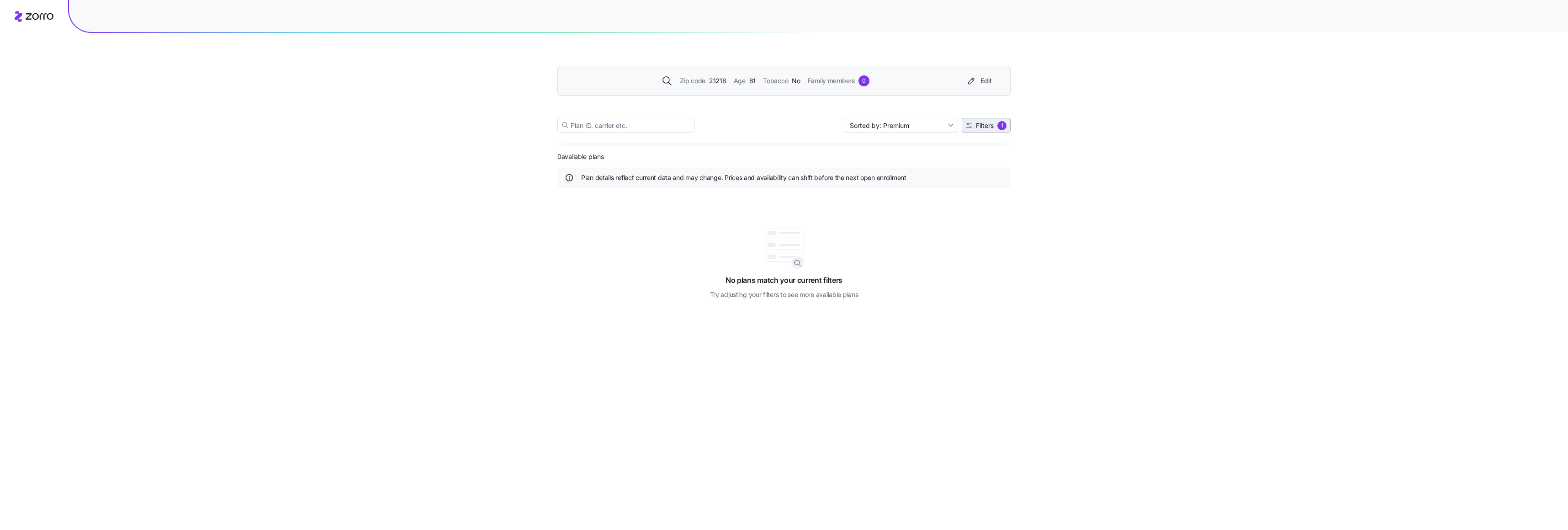
click at [993, 124] on span "Filters" at bounding box center [985, 125] width 18 height 7
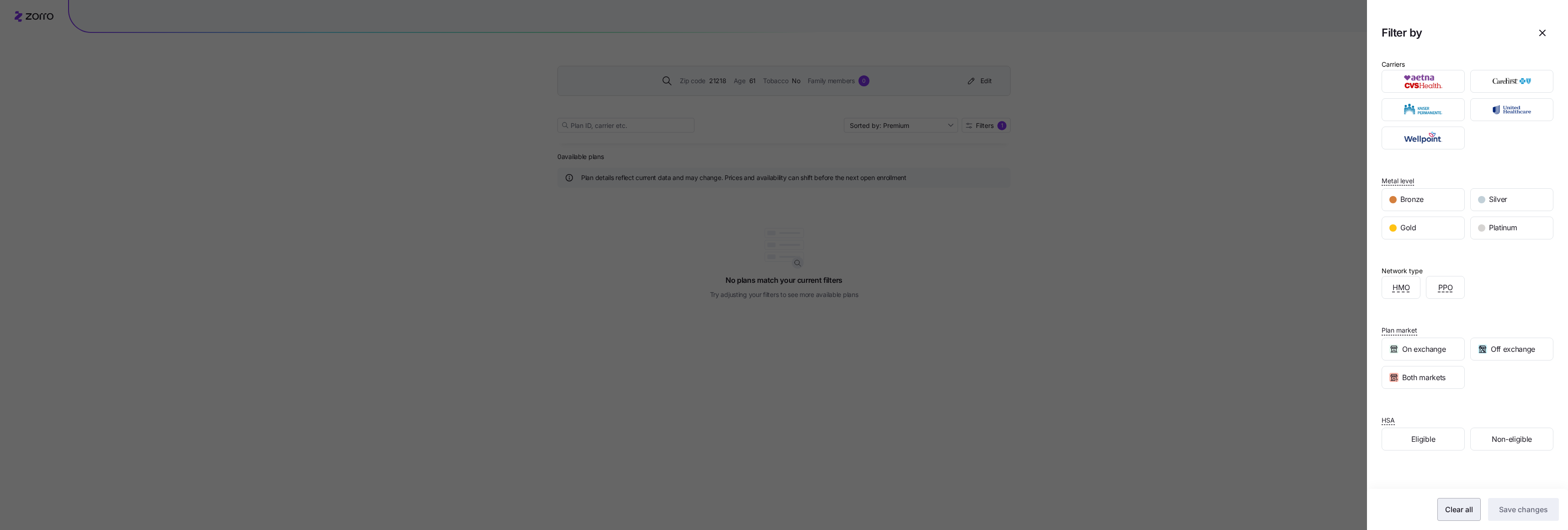
click at [1458, 509] on span "Clear all" at bounding box center [1458, 509] width 28 height 11
drag, startPoint x: 1510, startPoint y: 509, endPoint x: 791, endPoint y: 174, distance: 793.2
click at [1508, 509] on span "Save changes" at bounding box center [1524, 509] width 49 height 11
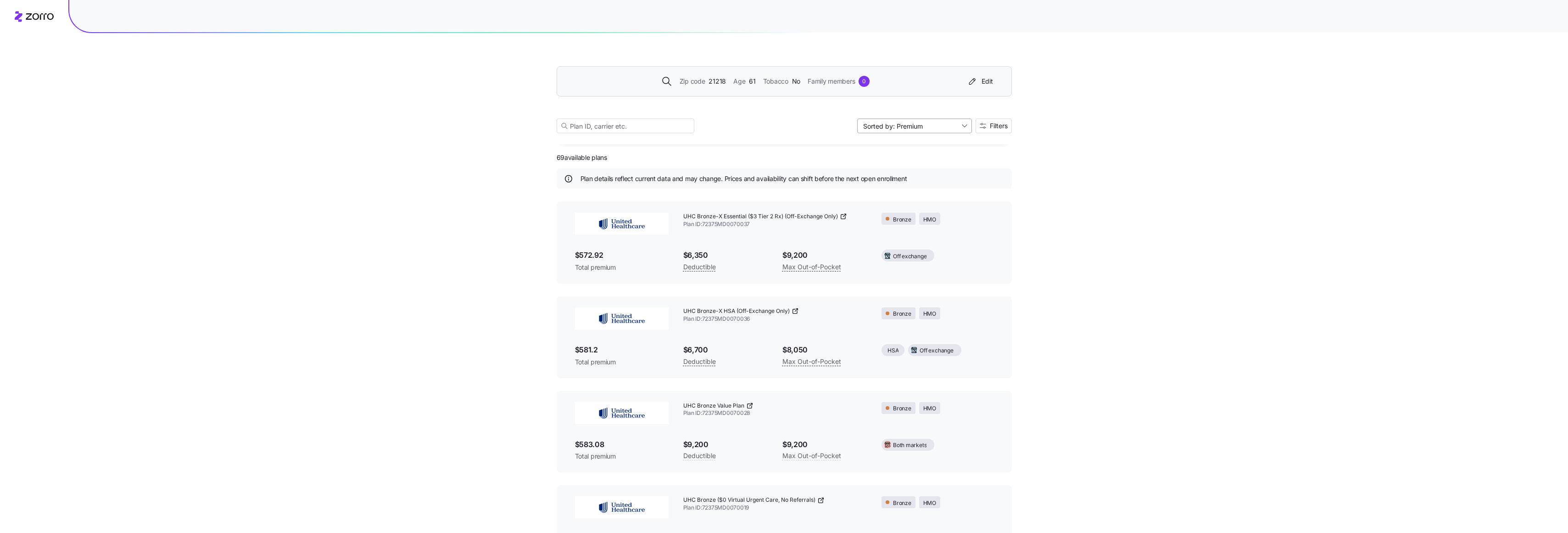
click at [960, 126] on input "Sorted by: Premium" at bounding box center [915, 126] width 115 height 14
click at [960, 126] on div "Sorted by: Premium" at bounding box center [915, 126] width 115 height 14
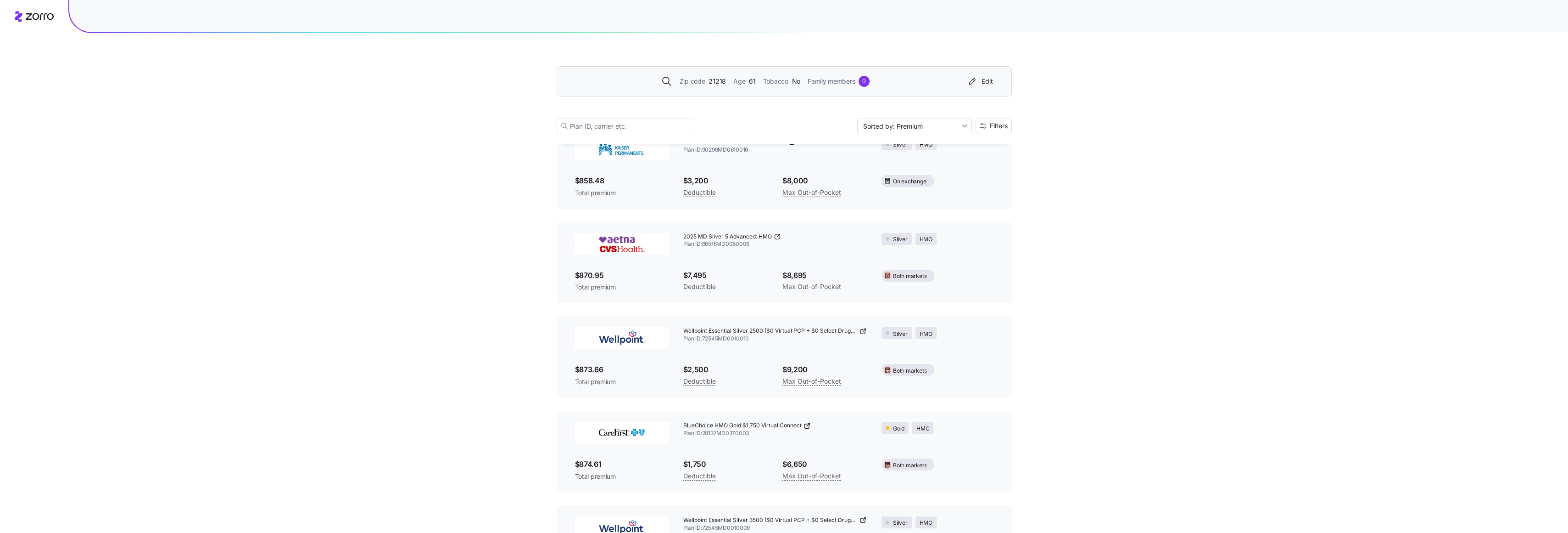
scroll to position [4042, 0]
click at [766, 85] on span "Tobacco" at bounding box center [776, 81] width 25 height 10
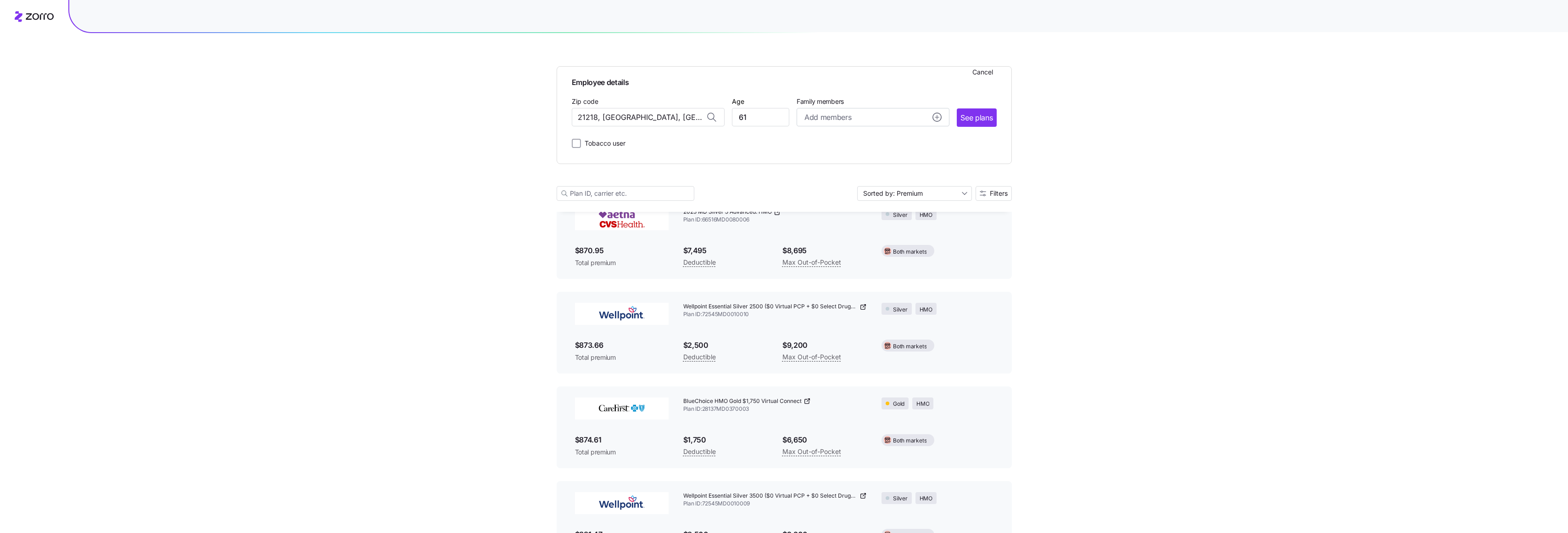
scroll to position [4110, 0]
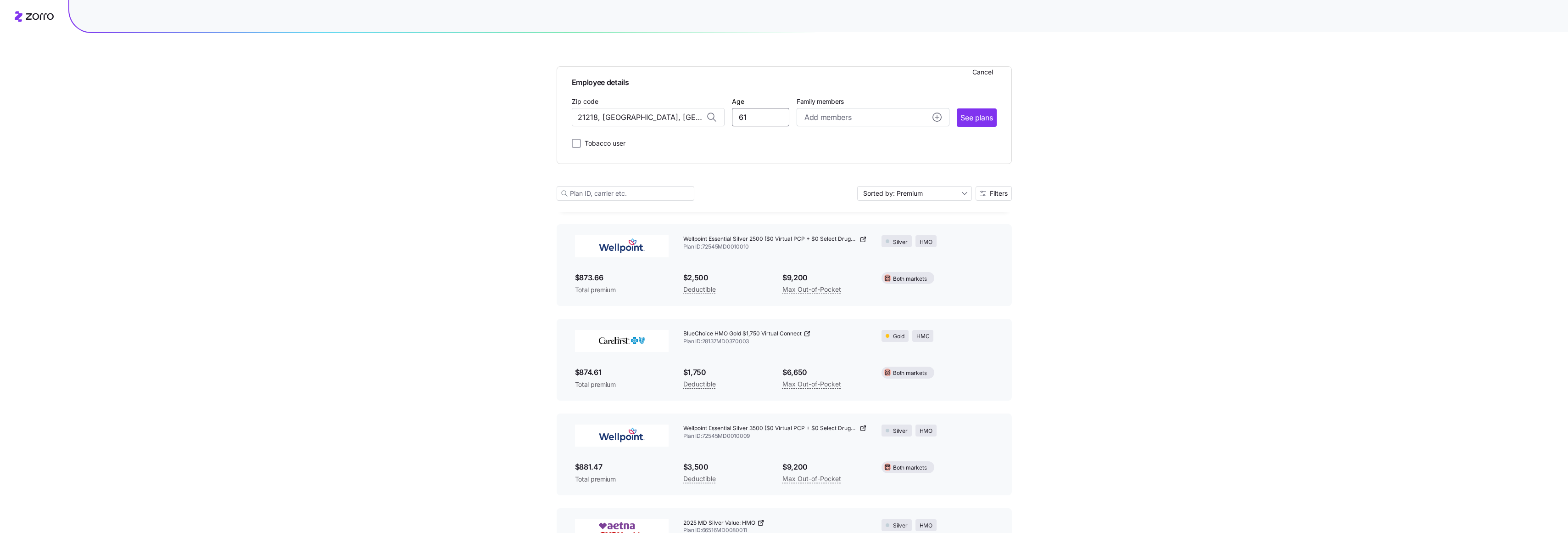
drag, startPoint x: 749, startPoint y: 119, endPoint x: 726, endPoint y: 118, distance: 23.0
click at [726, 118] on div "Zip code [GEOGRAPHIC_DATA], [GEOGRAPHIC_DATA] Age [DEMOGRAPHIC_DATA] Family mem…" at bounding box center [784, 111] width 425 height 31
type input "40"
click at [673, 117] on input "21218, [GEOGRAPHIC_DATA], [GEOGRAPHIC_DATA]" at bounding box center [648, 117] width 152 height 18
drag, startPoint x: 673, startPoint y: 118, endPoint x: 544, endPoint y: 113, distance: 129.1
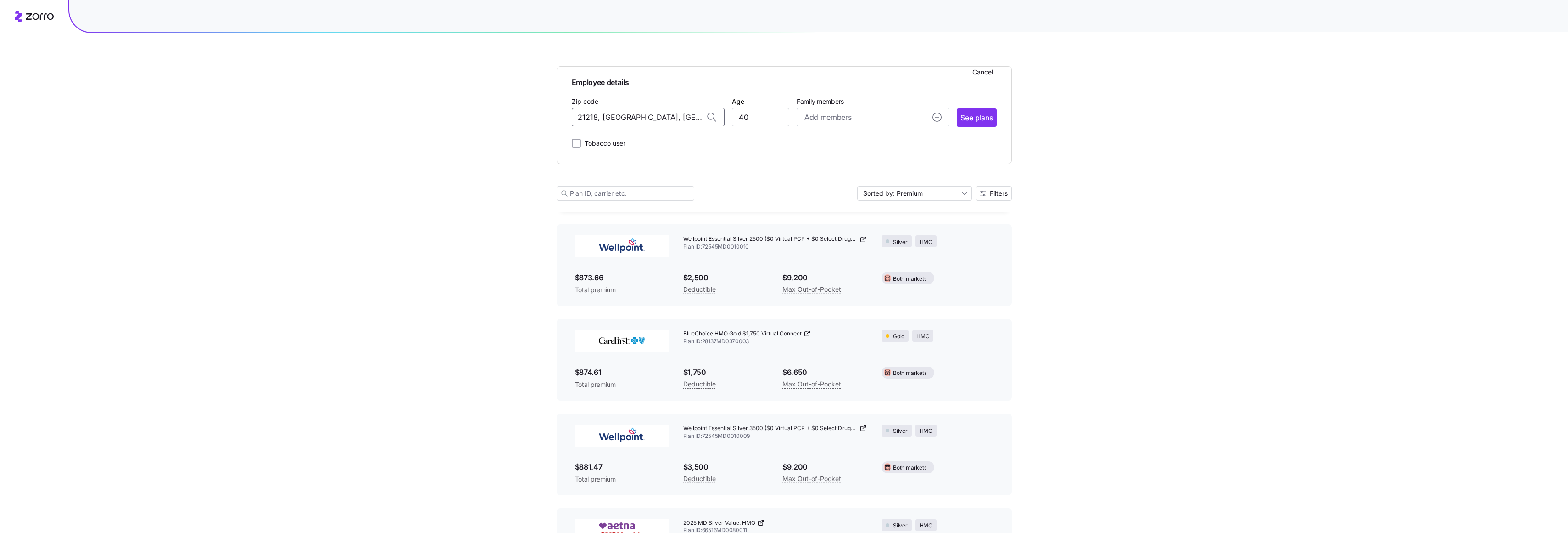
click at [634, 146] on span "21214, [GEOGRAPHIC_DATA], [GEOGRAPHIC_DATA]" at bounding box center [646, 141] width 128 height 12
type input "21214, [GEOGRAPHIC_DATA], [GEOGRAPHIC_DATA]"
click at [980, 120] on span "See plans" at bounding box center [977, 118] width 32 height 12
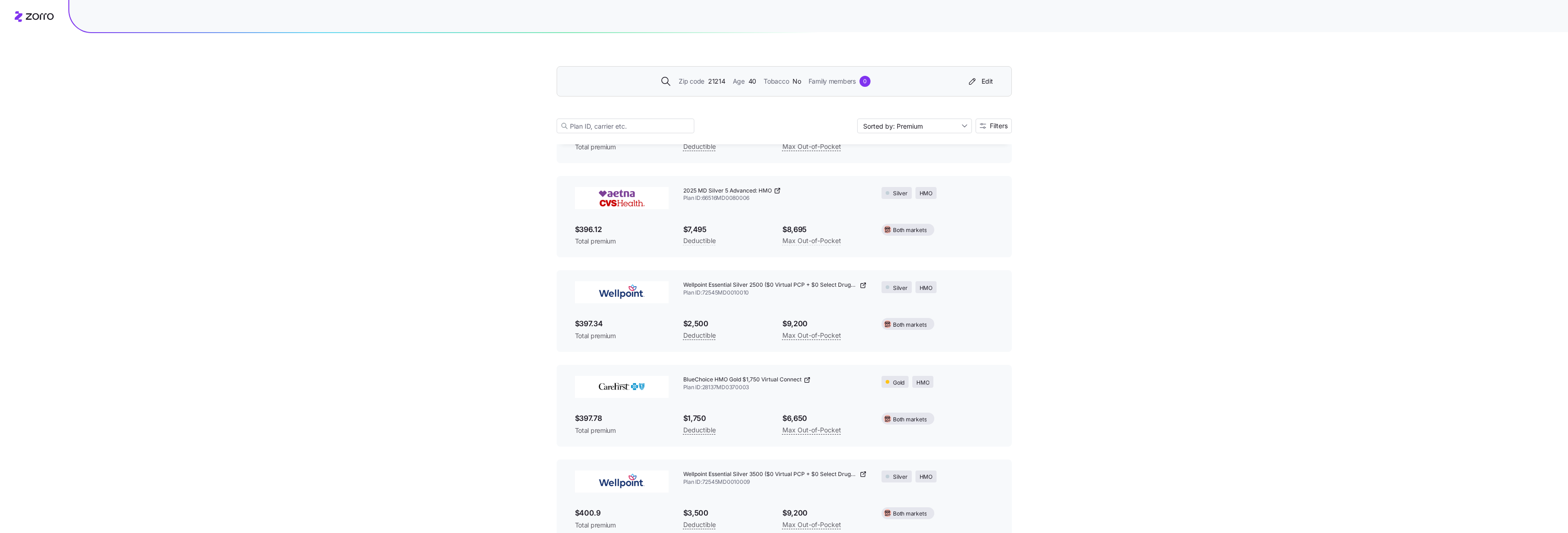
scroll to position [4087, 0]
click at [756, 81] on div "Zip code 21214 Age [DEMOGRAPHIC_DATA] Tobacco No Family members 0" at bounding box center [766, 80] width 396 height 11
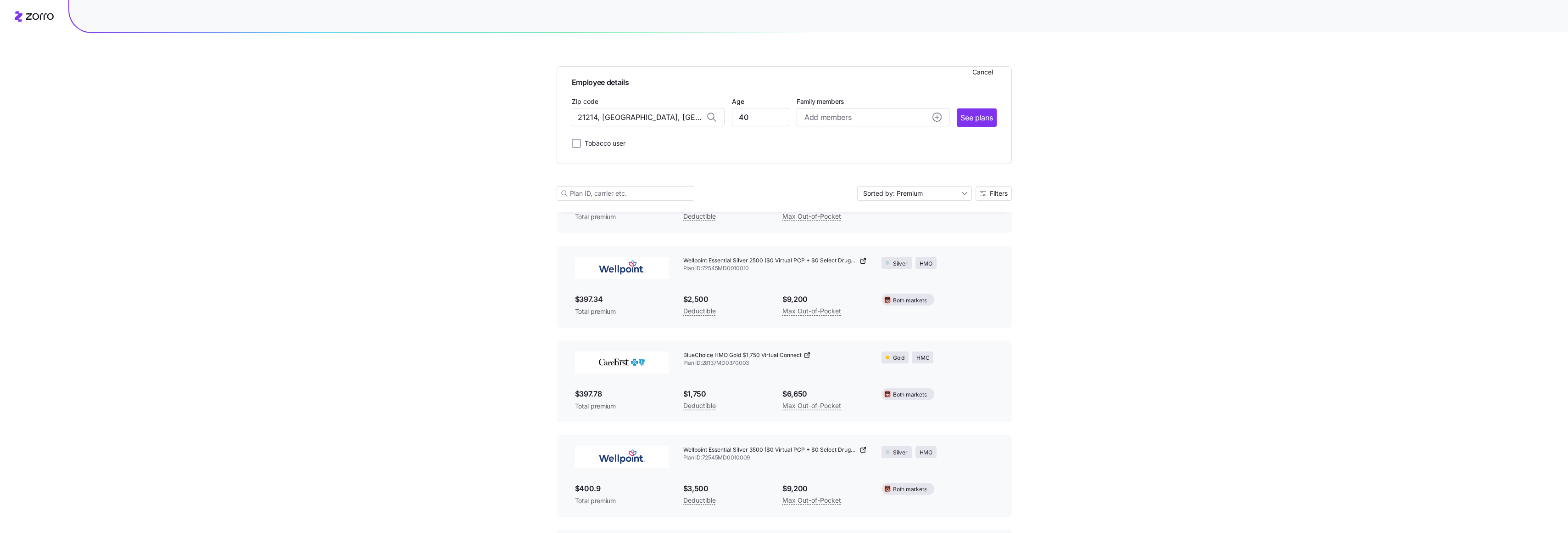
scroll to position [4155, 0]
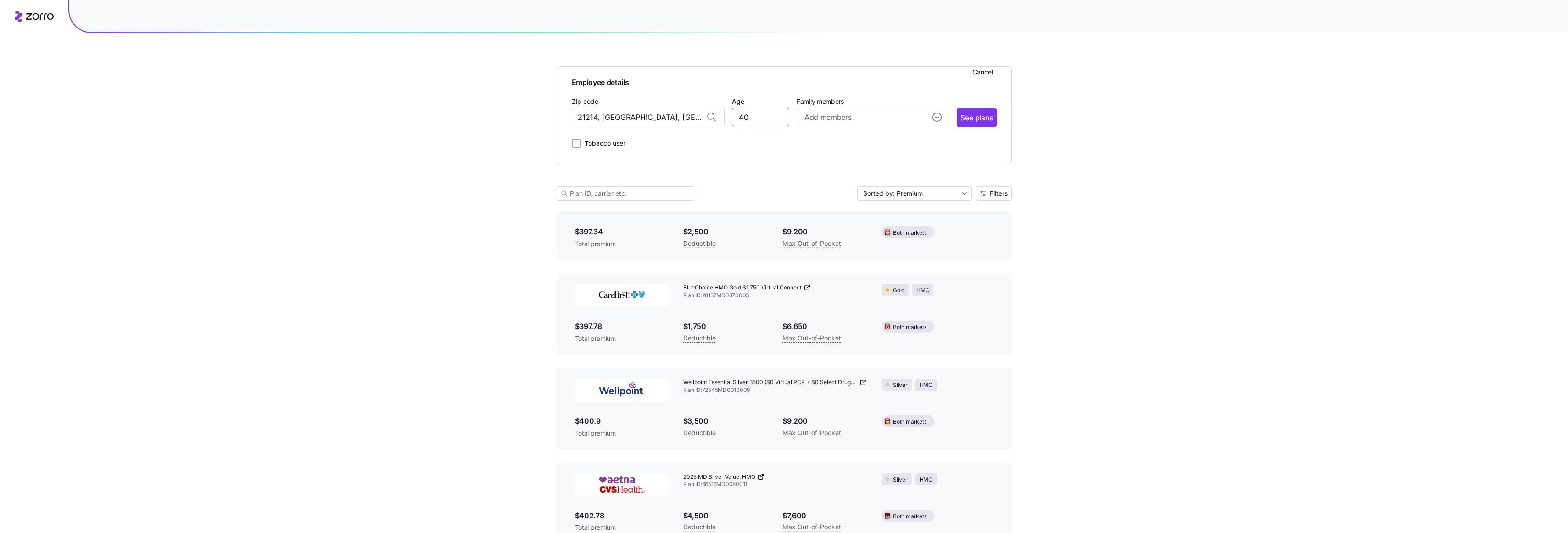
drag, startPoint x: 760, startPoint y: 114, endPoint x: 714, endPoint y: 117, distance: 46.1
click at [714, 117] on div "Zip code [GEOGRAPHIC_DATA], [GEOGRAPHIC_DATA] Age [DEMOGRAPHIC_DATA] Family mem…" at bounding box center [784, 111] width 425 height 31
type input "63"
click at [680, 115] on input "21214, [GEOGRAPHIC_DATA], [GEOGRAPHIC_DATA]" at bounding box center [648, 117] width 152 height 18
type input "2"
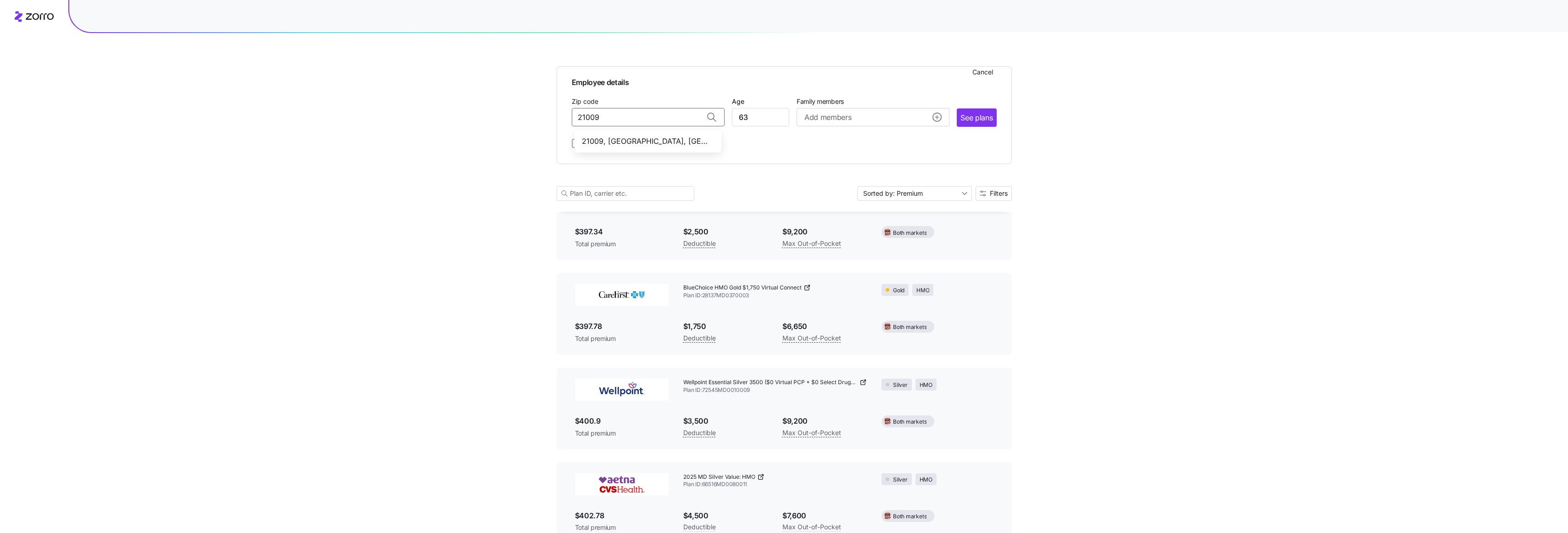
click at [658, 140] on span "21009, [GEOGRAPHIC_DATA], [GEOGRAPHIC_DATA]" at bounding box center [646, 141] width 128 height 12
type input "21009, [GEOGRAPHIC_DATA], [GEOGRAPHIC_DATA]"
click at [936, 118] on icon "add icon" at bounding box center [938, 118] width 10 height 10
click at [829, 209] on span "Add a dependent" at bounding box center [847, 210] width 51 height 10
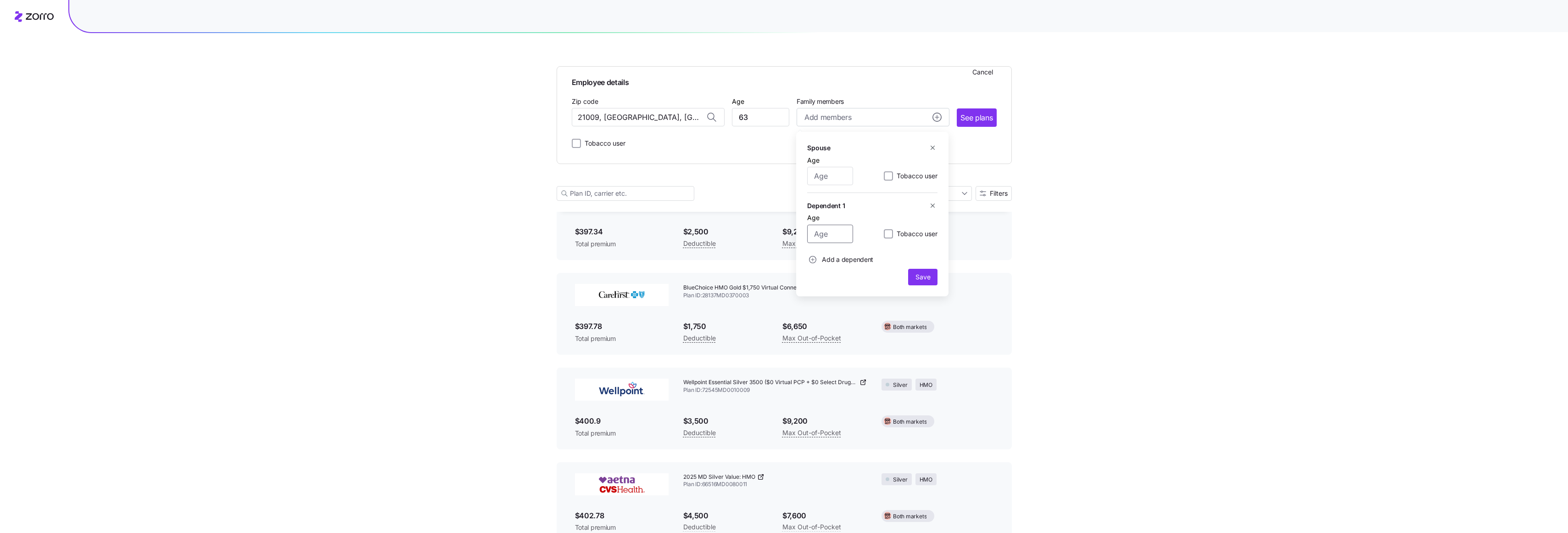
click at [832, 235] on input "Age" at bounding box center [831, 234] width 46 height 18
type input "20"
click at [928, 278] on span "Save" at bounding box center [922, 277] width 14 height 10
click at [979, 117] on span "See plans" at bounding box center [977, 118] width 32 height 12
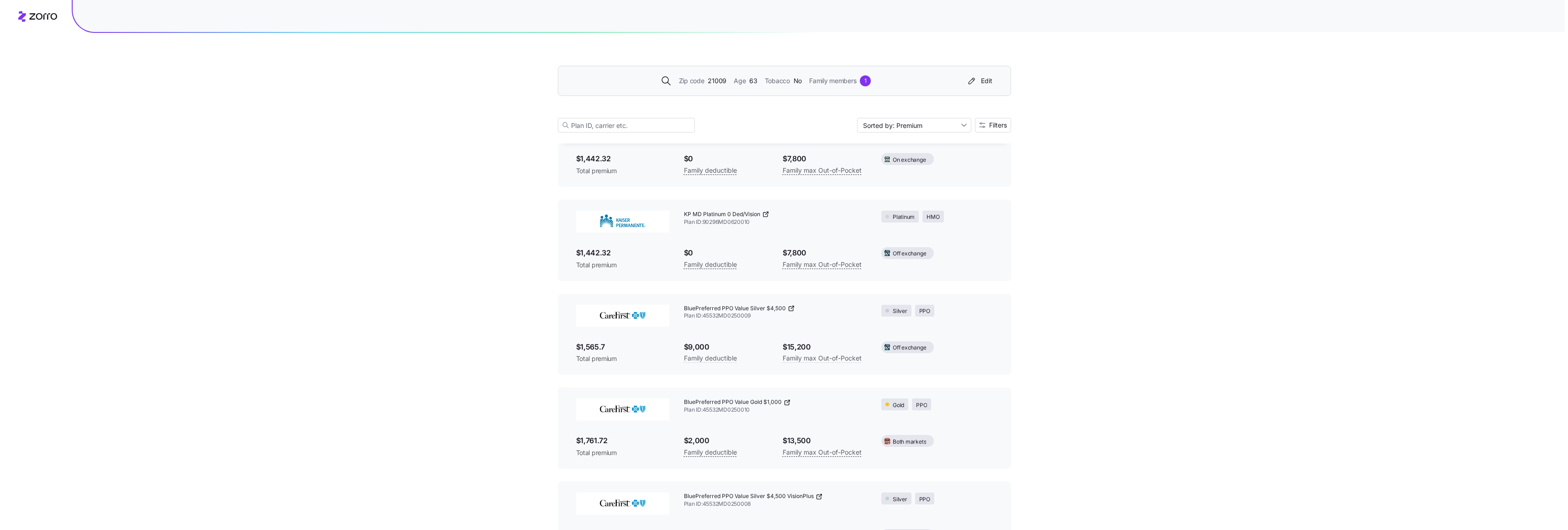
scroll to position [6155, 0]
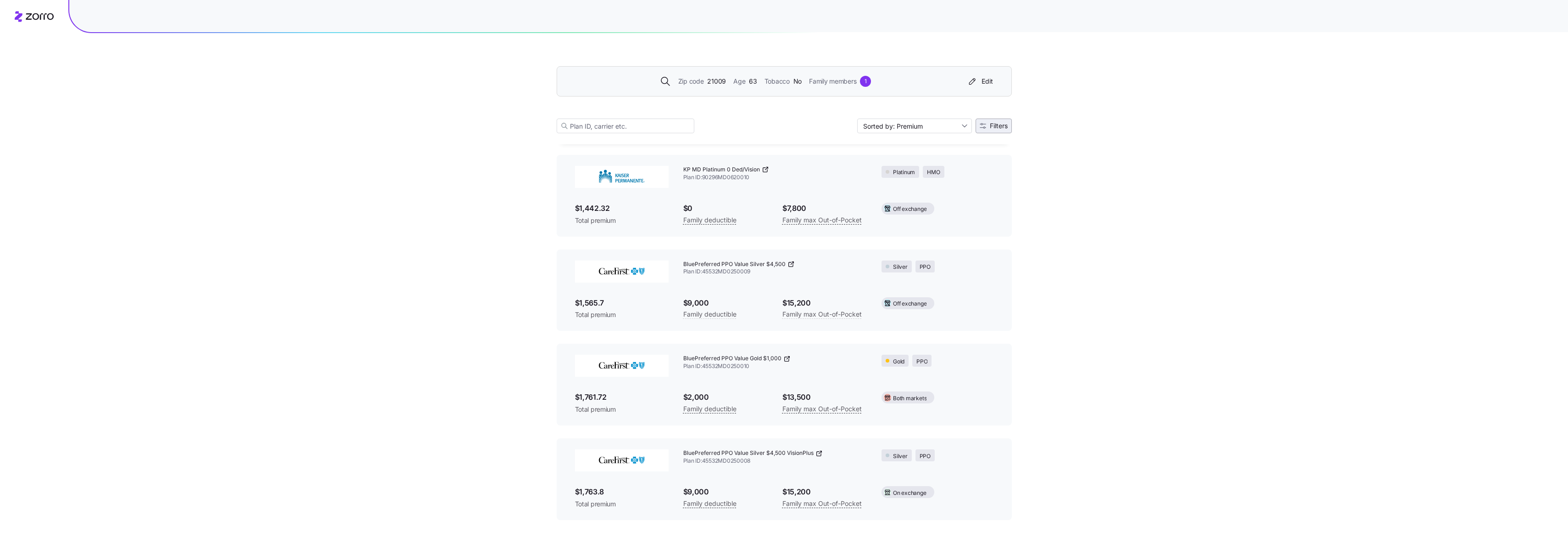
click at [999, 125] on span "Filters" at bounding box center [999, 126] width 18 height 7
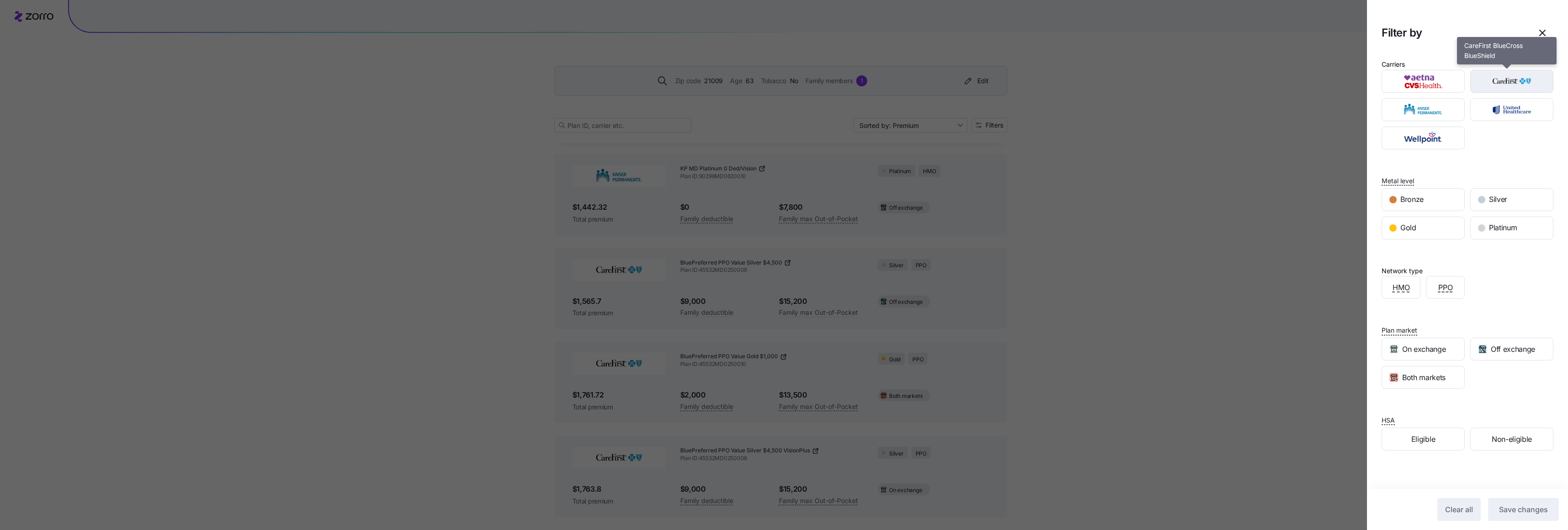
click at [1522, 79] on img "button" at bounding box center [1512, 81] width 67 height 18
click at [1519, 509] on span "Save changes" at bounding box center [1524, 509] width 49 height 11
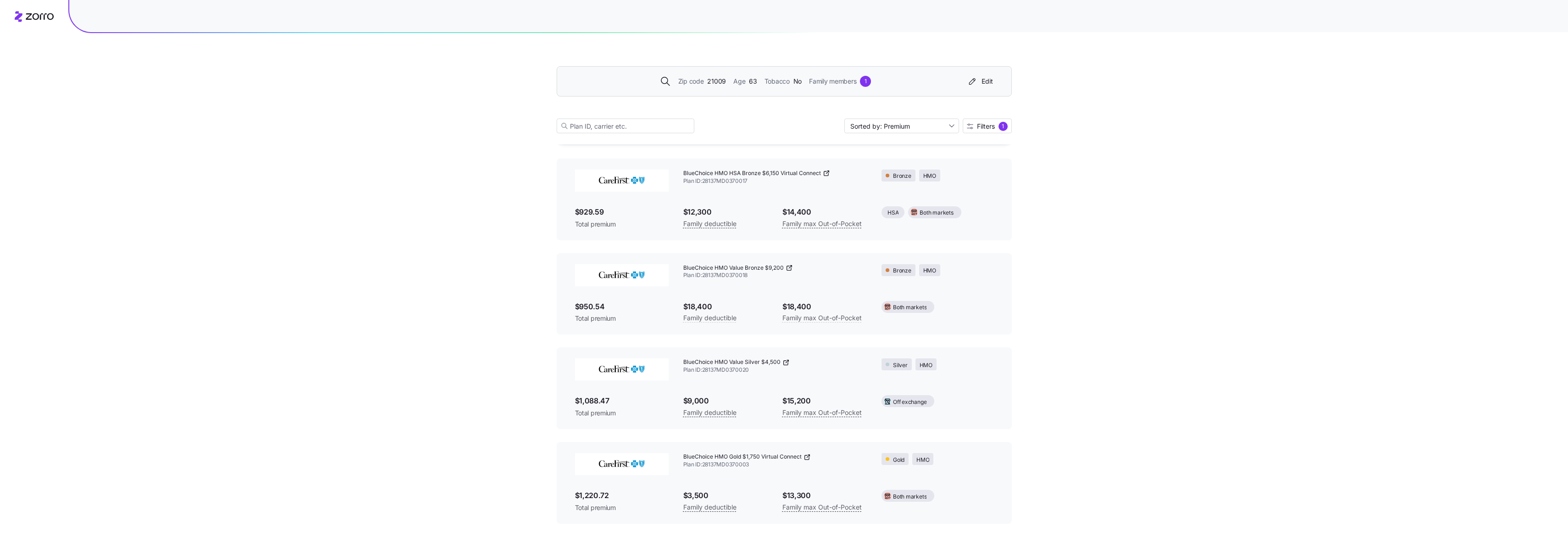
scroll to position [275, 0]
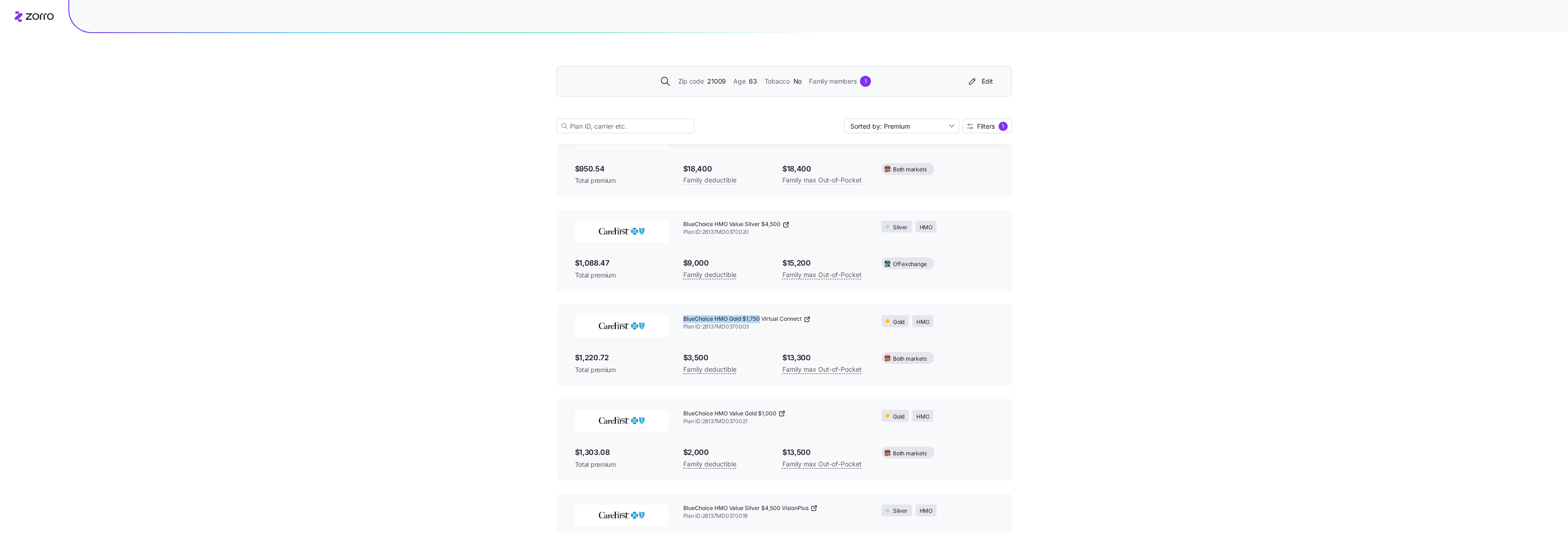
drag, startPoint x: 683, startPoint y: 317, endPoint x: 760, endPoint y: 319, distance: 77.0
click at [760, 319] on span "BlueChoice HMO Gold $1,750 Virtual Connect" at bounding box center [742, 319] width 119 height 8
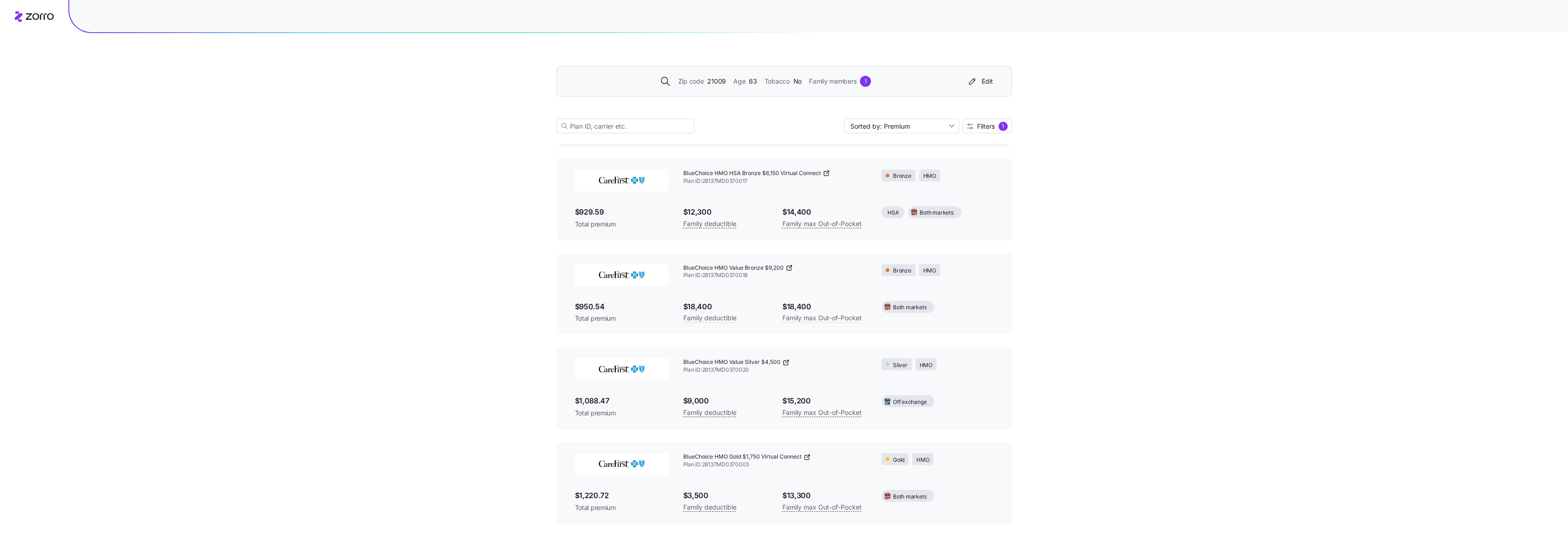
click at [760, 81] on div "Zip code 21009 Age [DEMOGRAPHIC_DATA] Tobacco No Family members 1" at bounding box center [766, 80] width 396 height 11
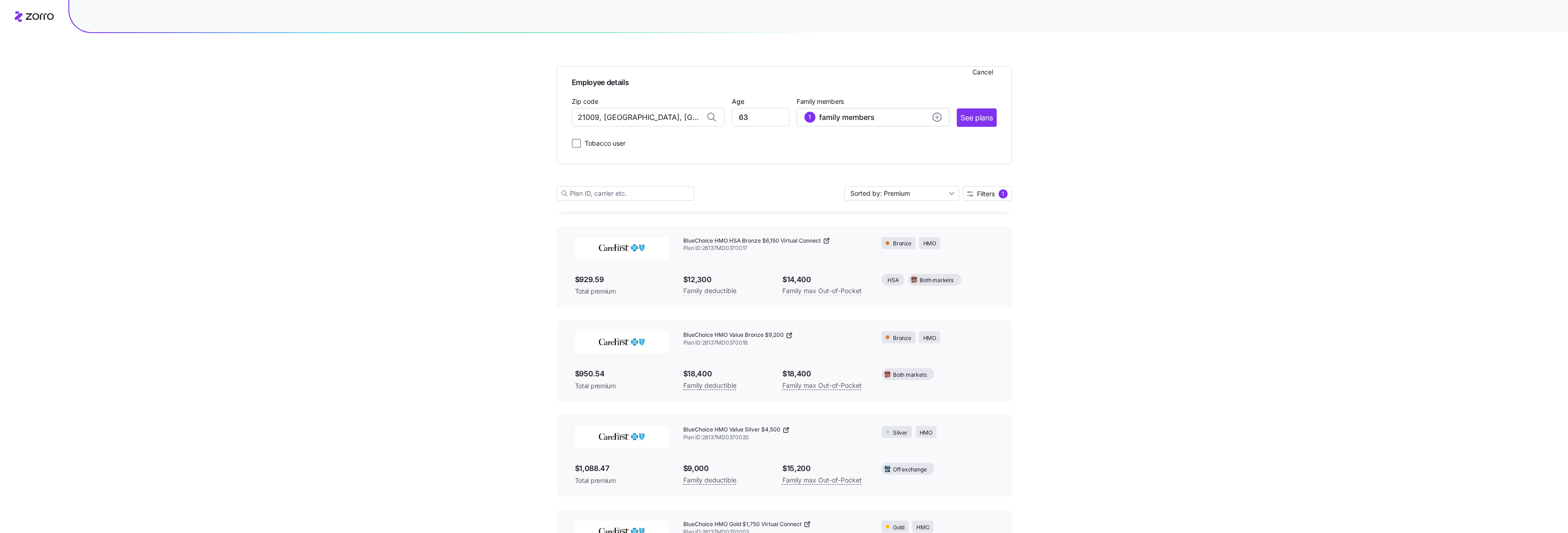
scroll to position [206, 0]
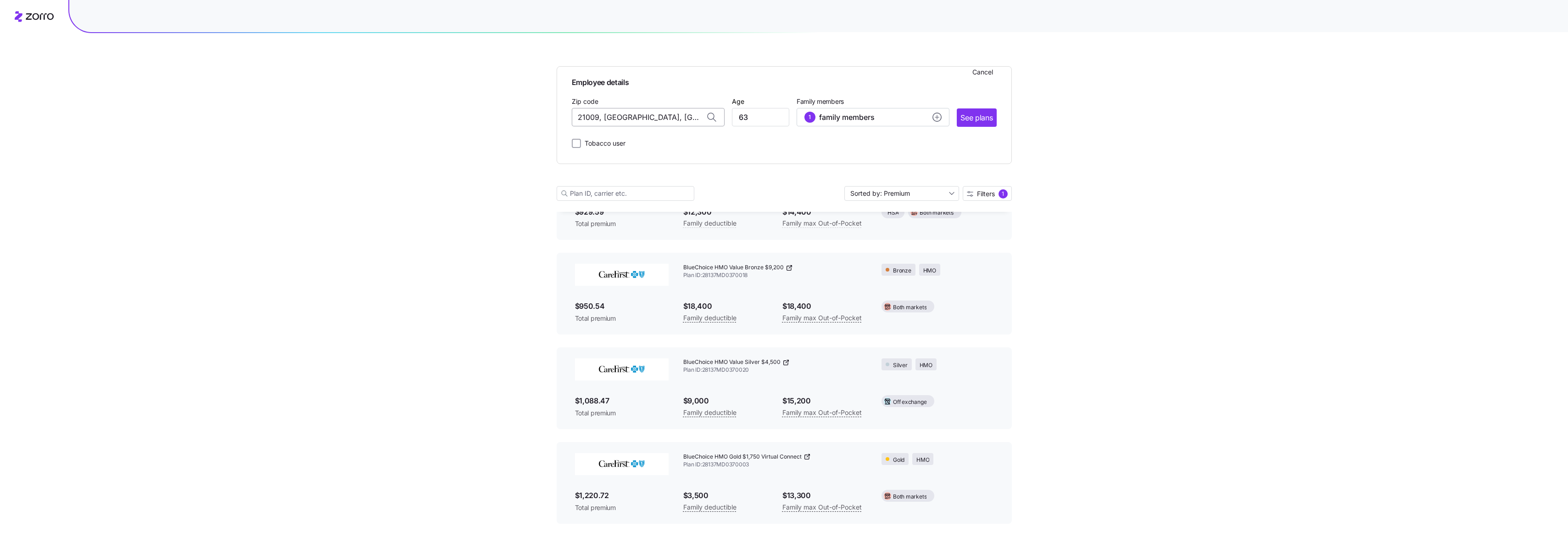
click at [619, 118] on input "21009, [GEOGRAPHIC_DATA], [GEOGRAPHIC_DATA]" at bounding box center [648, 117] width 152 height 18
drag, startPoint x: 680, startPoint y: 119, endPoint x: 548, endPoint y: 115, distance: 132.1
click at [548, 115] on div "Employee details Cancel Zip code [GEOGRAPHIC_DATA], [GEOGRAPHIC_DATA] Age [DEMO…" at bounding box center [784, 442] width 1568 height 1296
click at [644, 138] on span "21093, [GEOGRAPHIC_DATA], [GEOGRAPHIC_DATA]" at bounding box center [646, 141] width 128 height 12
type input "21093, [GEOGRAPHIC_DATA], [GEOGRAPHIC_DATA]"
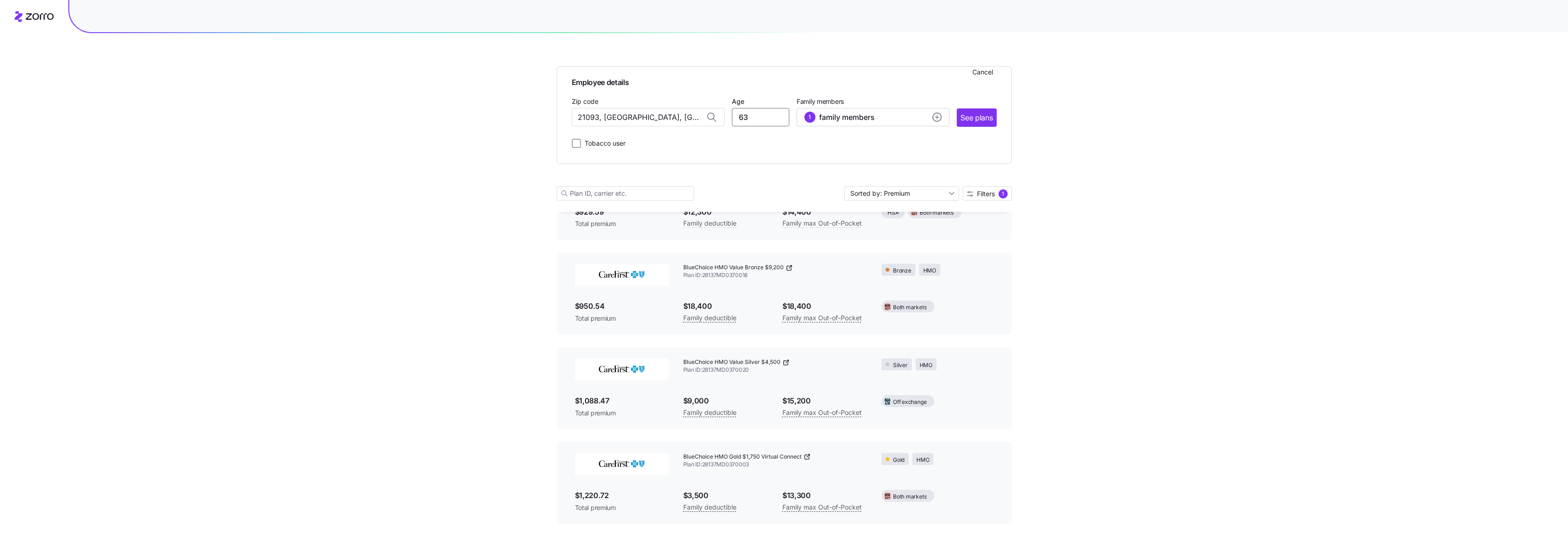
click at [760, 116] on input "63" at bounding box center [760, 117] width 57 height 18
drag, startPoint x: 757, startPoint y: 114, endPoint x: 716, endPoint y: 114, distance: 41.0
click at [716, 114] on div "Zip code 21093, [GEOGRAPHIC_DATA], [GEOGRAPHIC_DATA] Age [DEMOGRAPHIC_DATA] Fam…" at bounding box center [784, 111] width 425 height 31
type input "66"
click at [932, 118] on div "1 family members" at bounding box center [873, 117] width 137 height 11
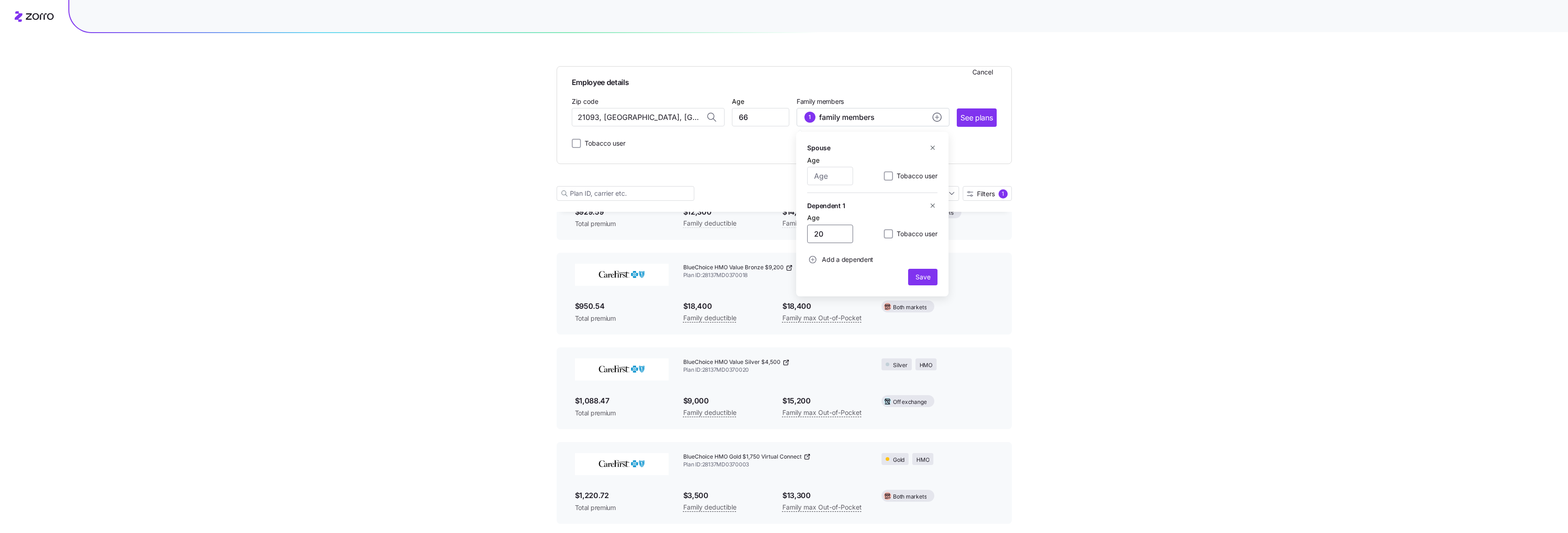
drag, startPoint x: 833, startPoint y: 233, endPoint x: 801, endPoint y: 234, distance: 32.0
click at [801, 234] on div "Spouse Age Tobacco user Dependent 1 Age [DEMOGRAPHIC_DATA] Tobacco user Add a d…" at bounding box center [872, 214] width 152 height 164
click at [932, 207] on icon "button" at bounding box center [933, 206] width 4 height 4
click at [933, 146] on icon "button" at bounding box center [932, 147] width 7 height 7
click at [923, 204] on span "Save" at bounding box center [922, 203] width 14 height 10
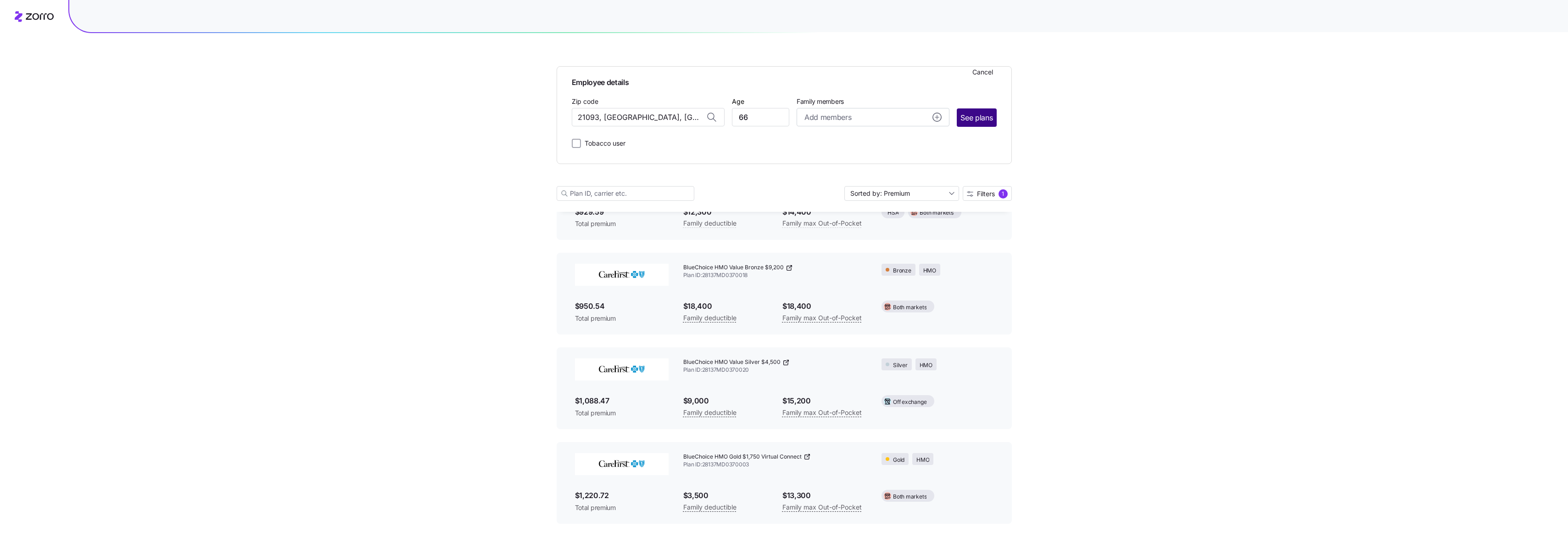
click at [975, 118] on span "See plans" at bounding box center [977, 118] width 32 height 12
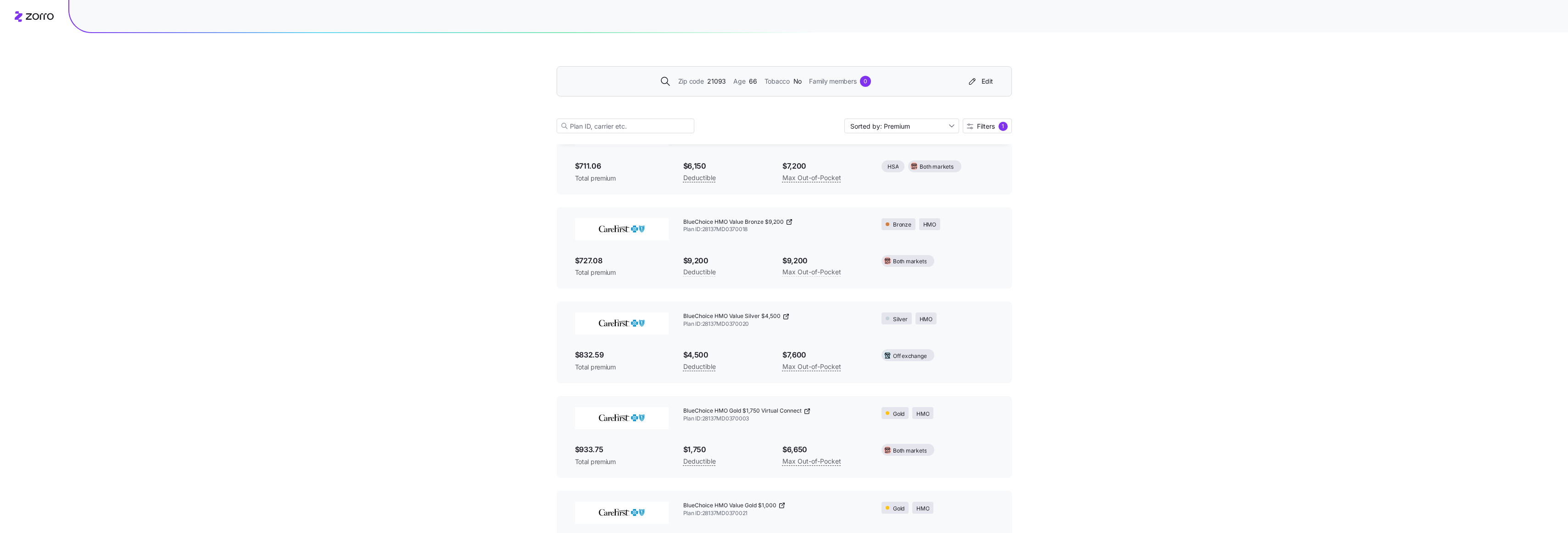
scroll to position [322, 0]
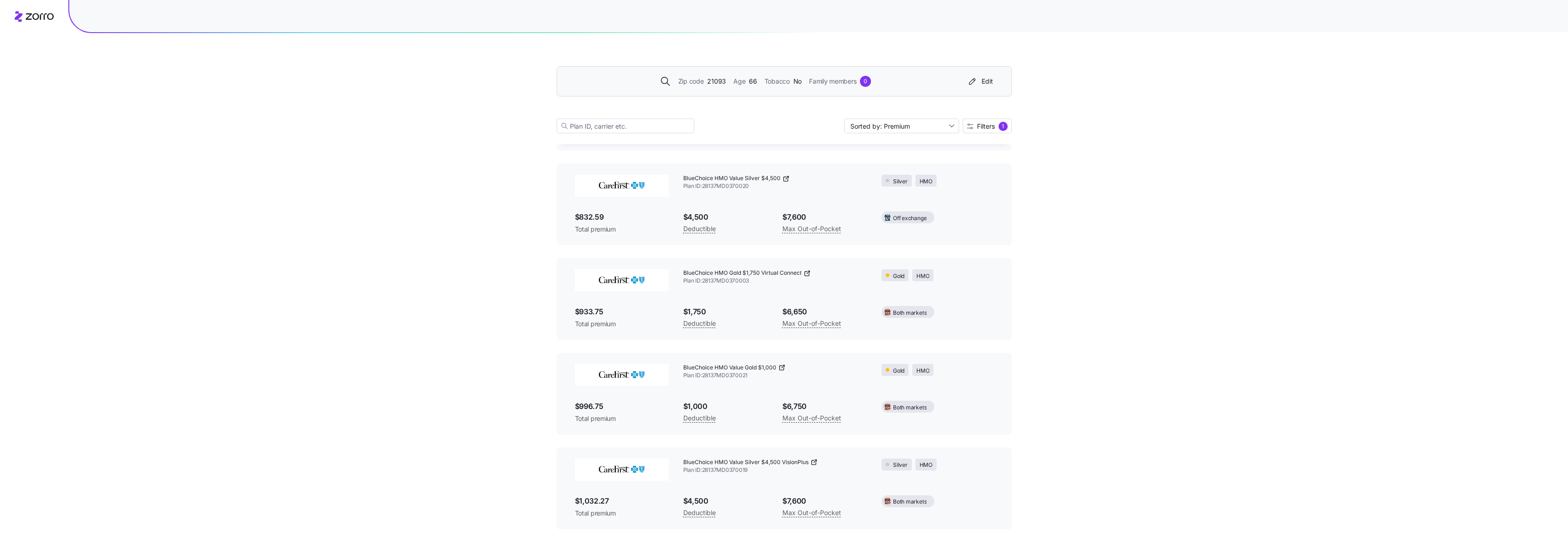
click at [830, 85] on span "Family members" at bounding box center [833, 81] width 47 height 10
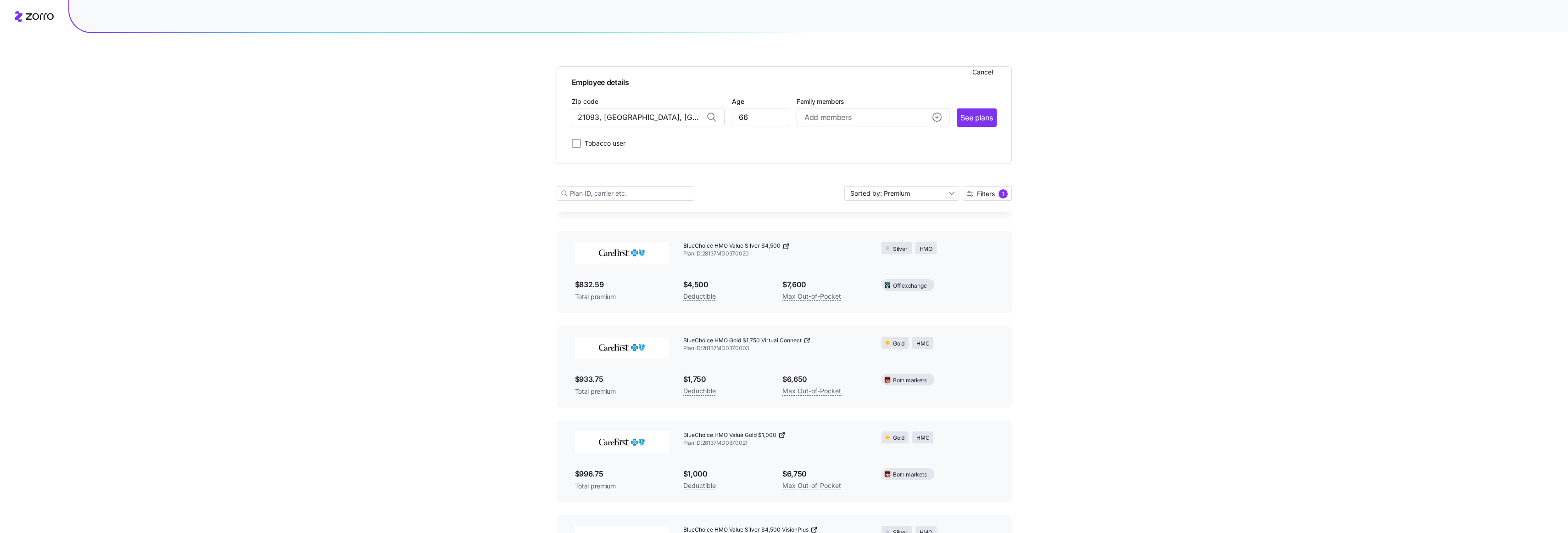
scroll to position [389, 0]
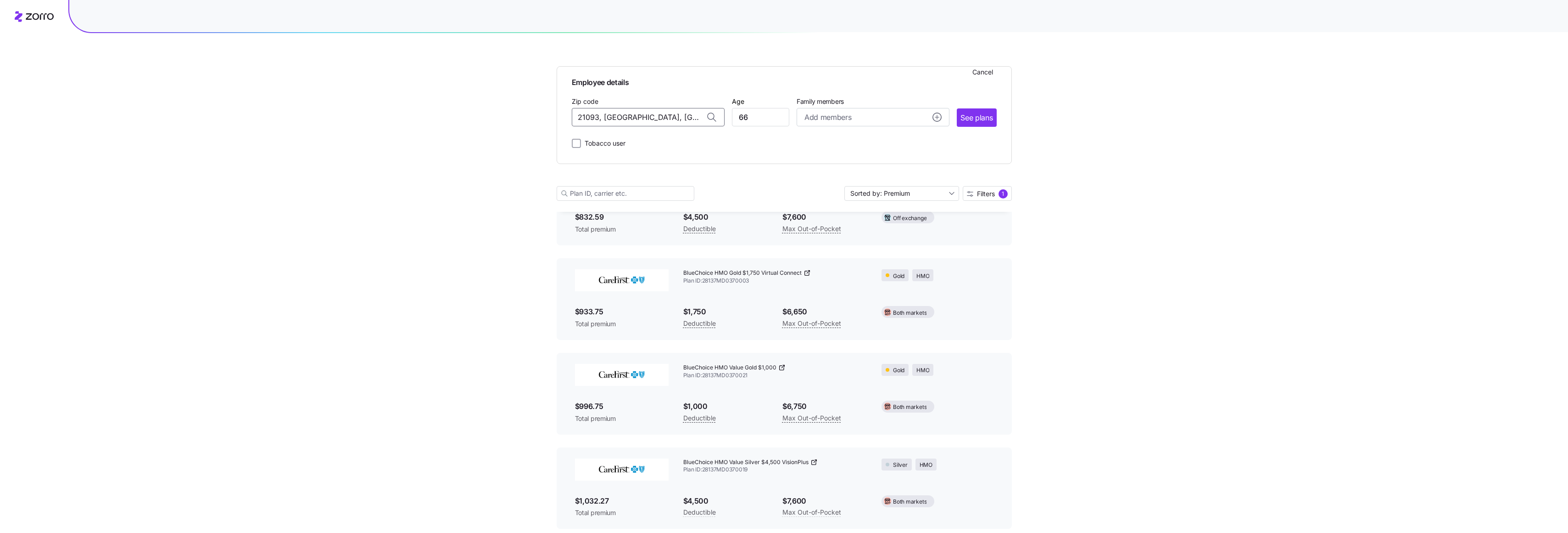
drag, startPoint x: 684, startPoint y: 115, endPoint x: 528, endPoint y: 124, distance: 156.3
click at [528, 124] on div "Employee details Cancel Zip code 21093, [GEOGRAPHIC_DATA], [GEOGRAPHIC_DATA] Ag…" at bounding box center [784, 259] width 1568 height 1296
click at [763, 114] on input "66" at bounding box center [760, 117] width 57 height 18
click at [664, 117] on input "21093, [GEOGRAPHIC_DATA], [GEOGRAPHIC_DATA]" at bounding box center [648, 117] width 152 height 18
click at [629, 117] on input "21093, [GEOGRAPHIC_DATA], [GEOGRAPHIC_DATA]" at bounding box center [648, 117] width 152 height 18
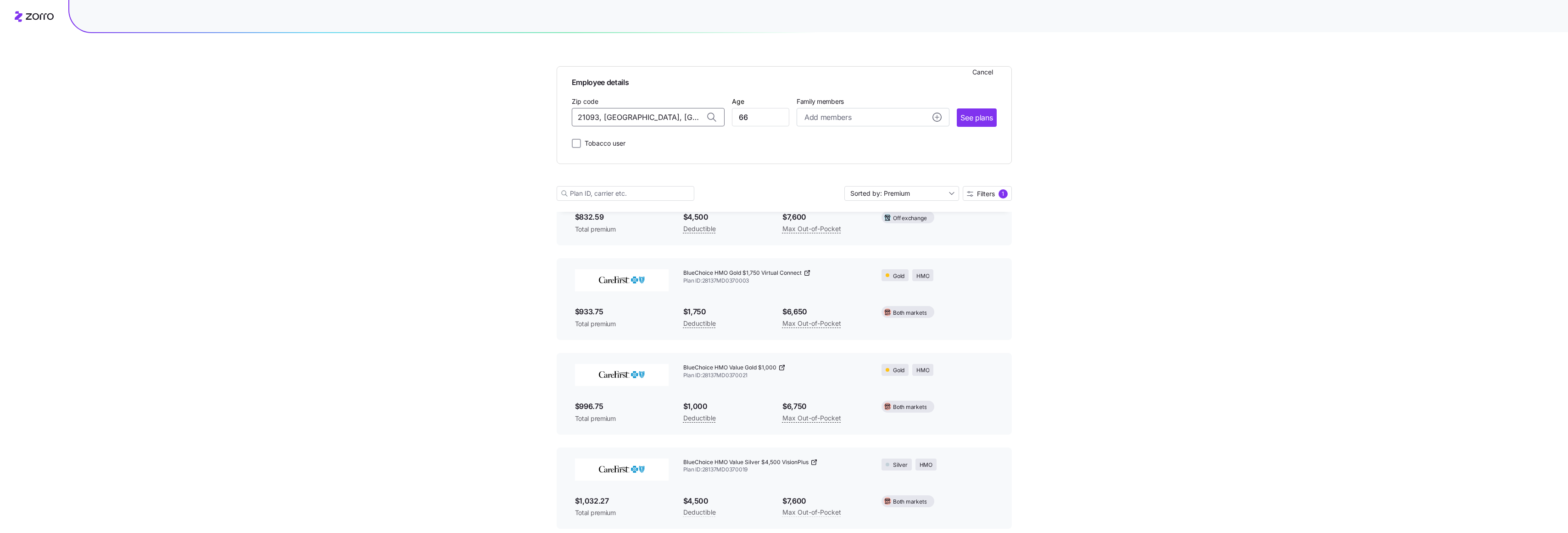
drag, startPoint x: 688, startPoint y: 116, endPoint x: 516, endPoint y: 122, distance: 172.1
click at [517, 122] on div "Employee details Cancel Zip code 21093, [GEOGRAPHIC_DATA], [GEOGRAPHIC_DATA] Ag…" at bounding box center [784, 259] width 1568 height 1296
click at [631, 140] on span "[GEOGRAPHIC_DATA], [GEOGRAPHIC_DATA]" at bounding box center [646, 141] width 128 height 12
type input "[GEOGRAPHIC_DATA], [GEOGRAPHIC_DATA]"
click at [761, 116] on input "66" at bounding box center [760, 117] width 57 height 18
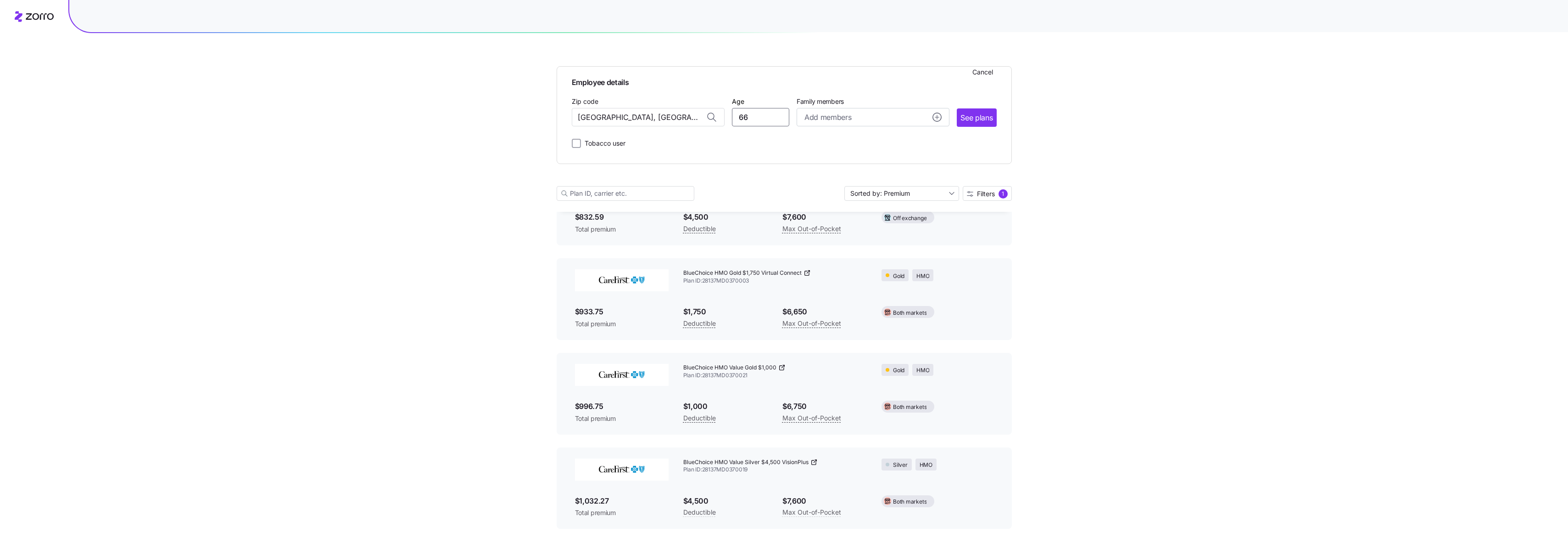
type input "6"
type input "35"
click at [872, 153] on div "Employee details Cancel Zip code [GEOGRAPHIC_DATA], [GEOGRAPHIC_DATA] Age [DEMO…" at bounding box center [784, 114] width 455 height 98
click at [983, 115] on span "See plans" at bounding box center [977, 118] width 32 height 12
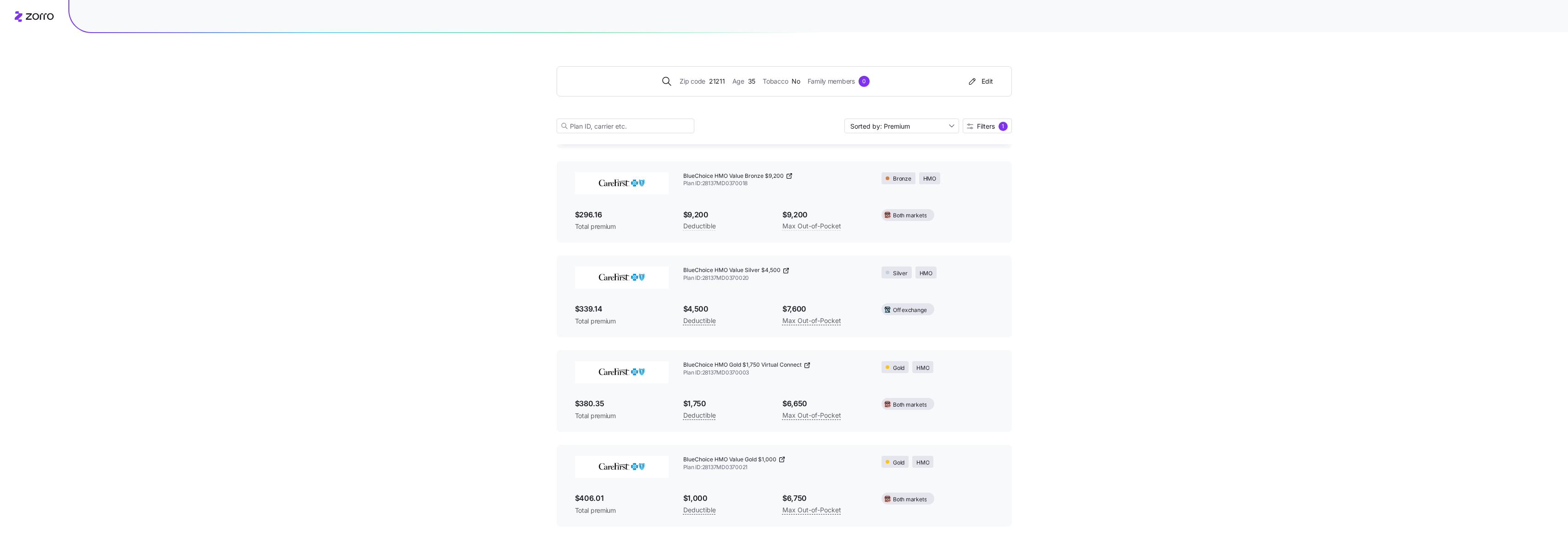
scroll to position [275, 0]
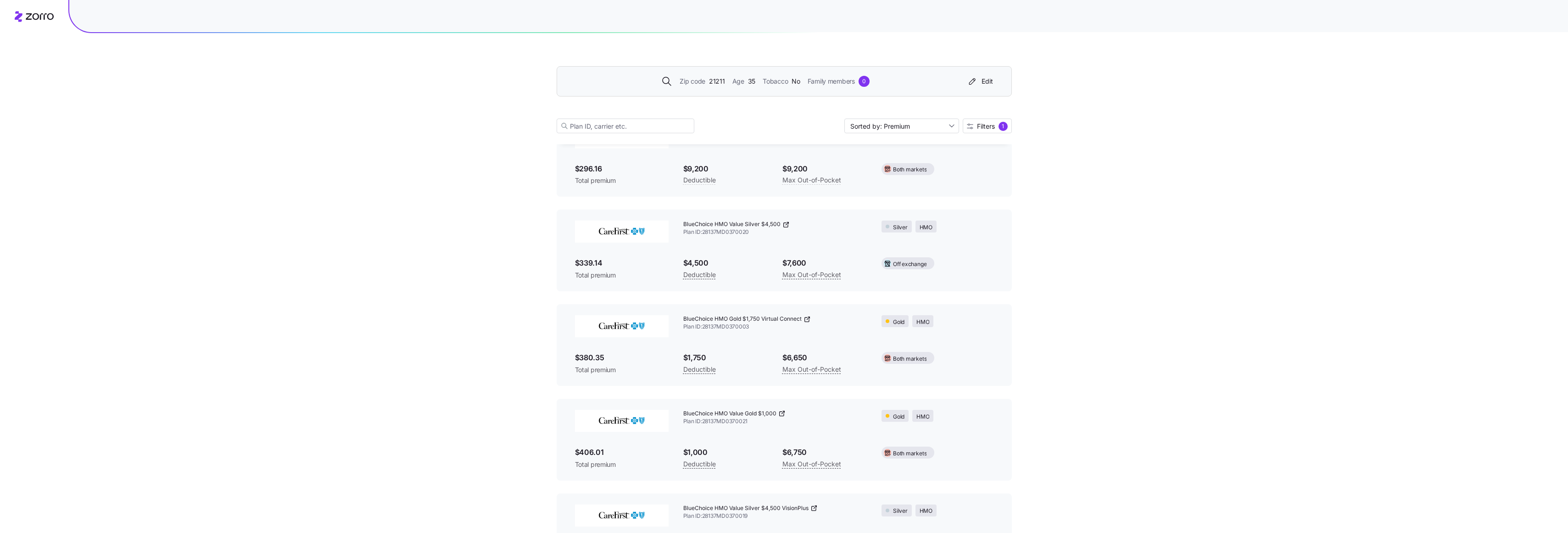
click at [714, 79] on span "21211" at bounding box center [717, 81] width 16 height 10
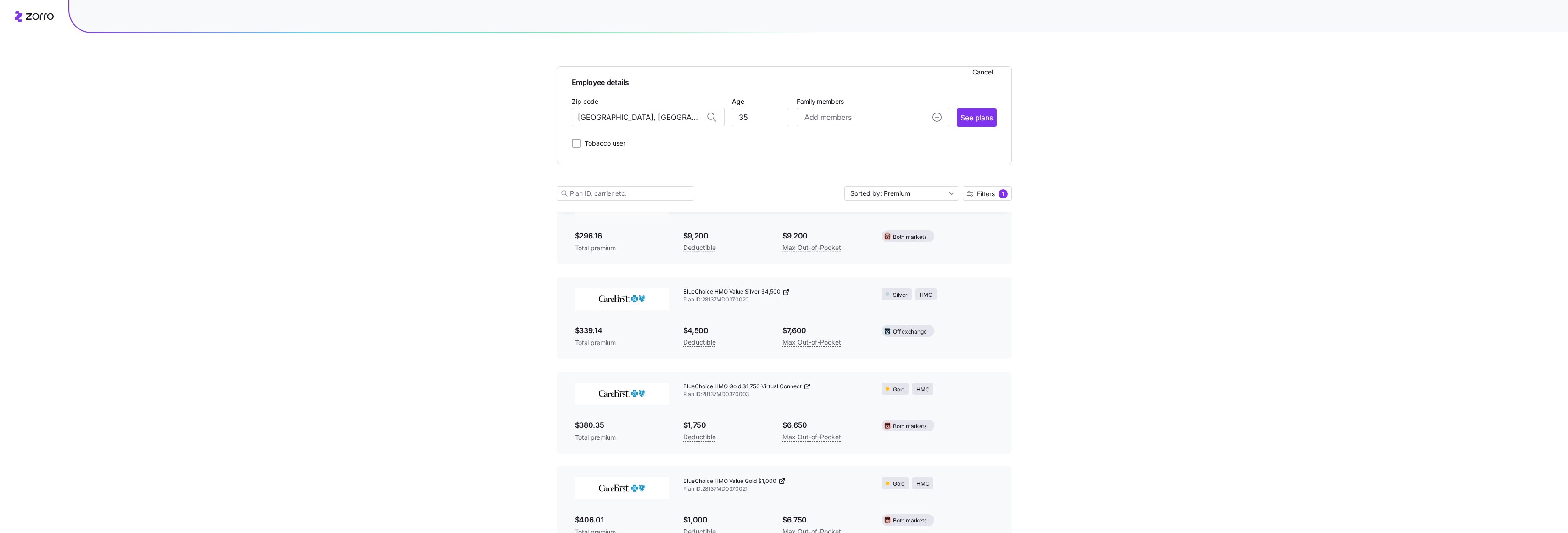
scroll to position [343, 0]
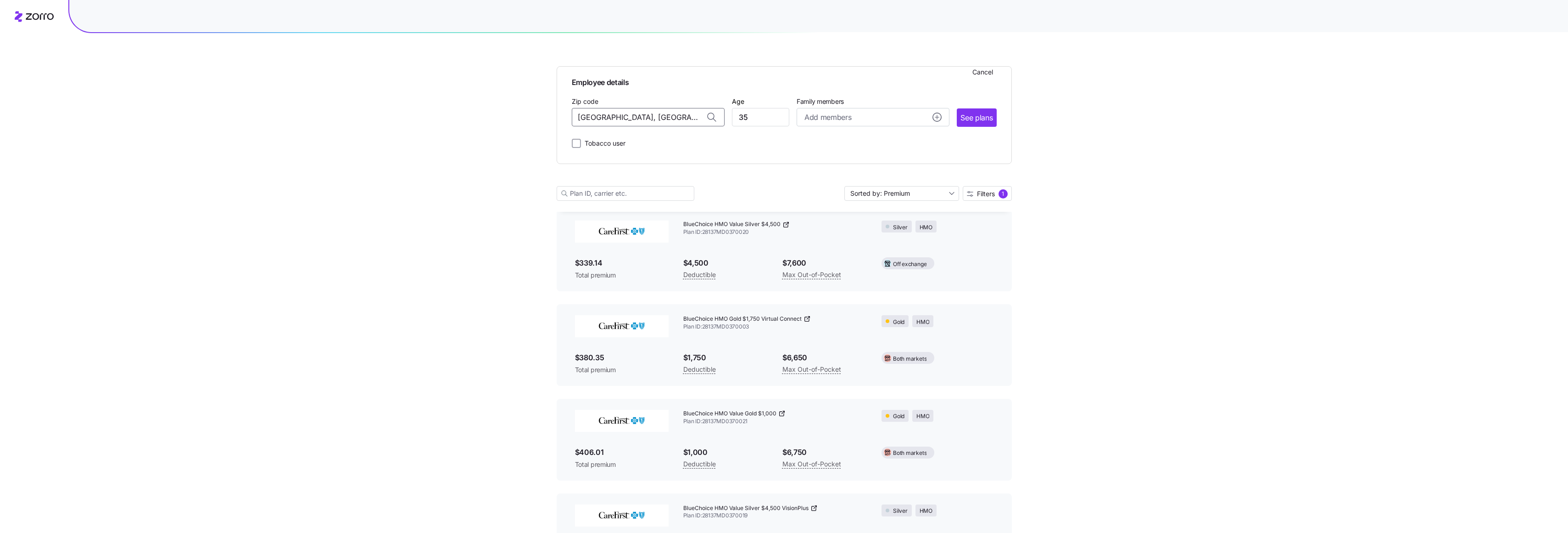
drag, startPoint x: 664, startPoint y: 117, endPoint x: 547, endPoint y: 116, distance: 117.0
click at [547, 116] on div "Employee details Cancel Zip code [GEOGRAPHIC_DATA], [GEOGRAPHIC_DATA] Age [DEMO…" at bounding box center [784, 305] width 1568 height 1296
drag, startPoint x: 665, startPoint y: 115, endPoint x: 545, endPoint y: 118, distance: 120.0
click at [545, 118] on div "Employee details Cancel Zip code [GEOGRAPHIC_DATA], [GEOGRAPHIC_DATA] Age [DEMO…" at bounding box center [784, 305] width 1568 height 1296
click at [625, 143] on span "21136, [GEOGRAPHIC_DATA], [GEOGRAPHIC_DATA]" at bounding box center [646, 141] width 128 height 12
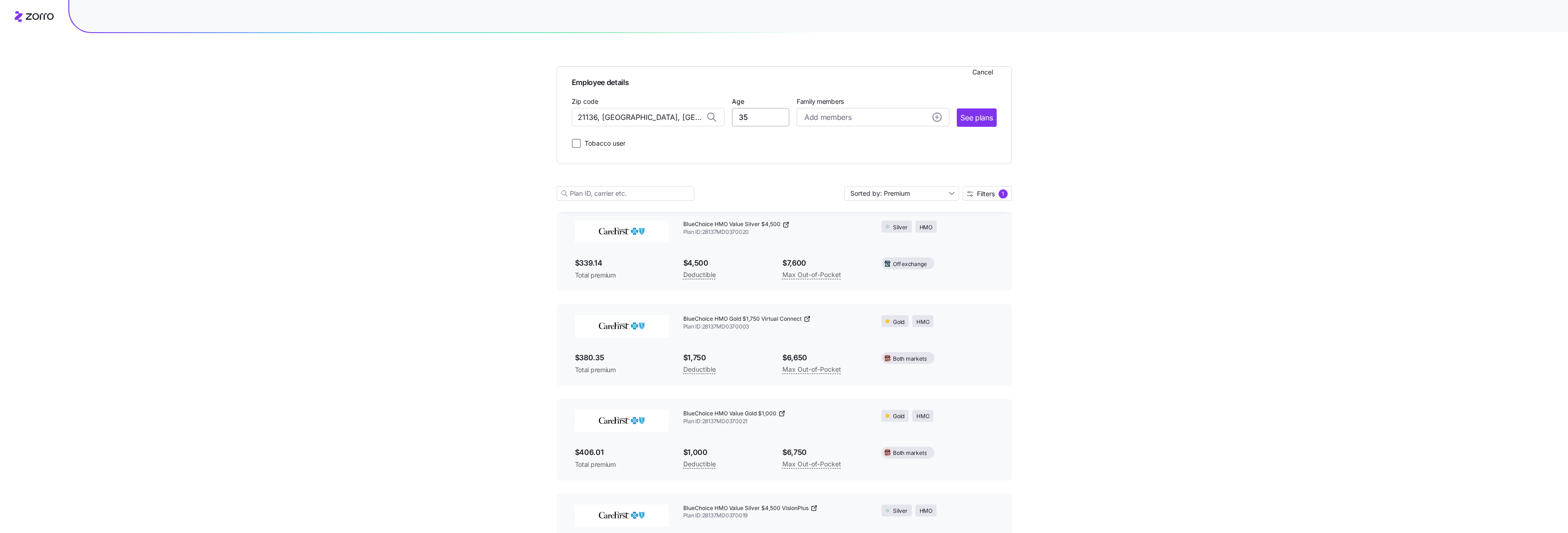
type input "21136, [GEOGRAPHIC_DATA], [GEOGRAPHIC_DATA]"
click at [760, 120] on input "35" at bounding box center [760, 117] width 57 height 18
type input "3"
type input "60"
click at [846, 118] on span "Add members" at bounding box center [828, 118] width 47 height 12
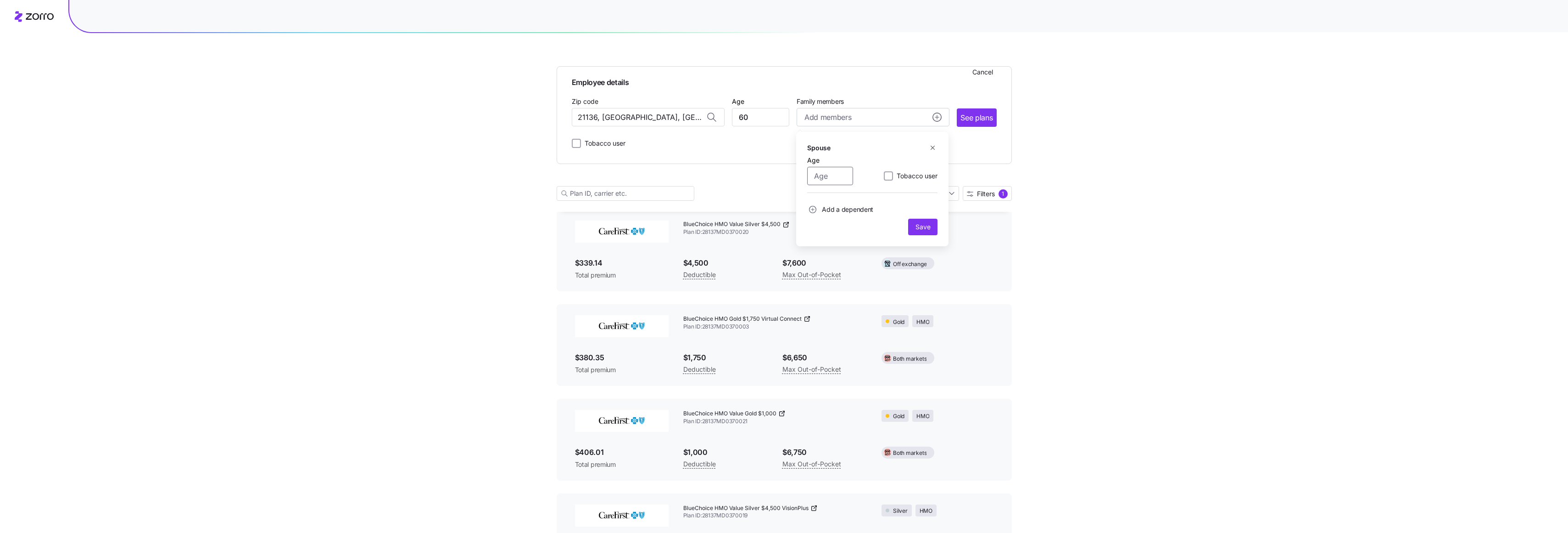
click at [836, 178] on input "Age" at bounding box center [831, 176] width 46 height 18
type input "57"
click at [848, 210] on span "Add a dependent" at bounding box center [847, 210] width 51 height 10
click at [830, 238] on input "Age" at bounding box center [831, 234] width 46 height 18
type input "25"
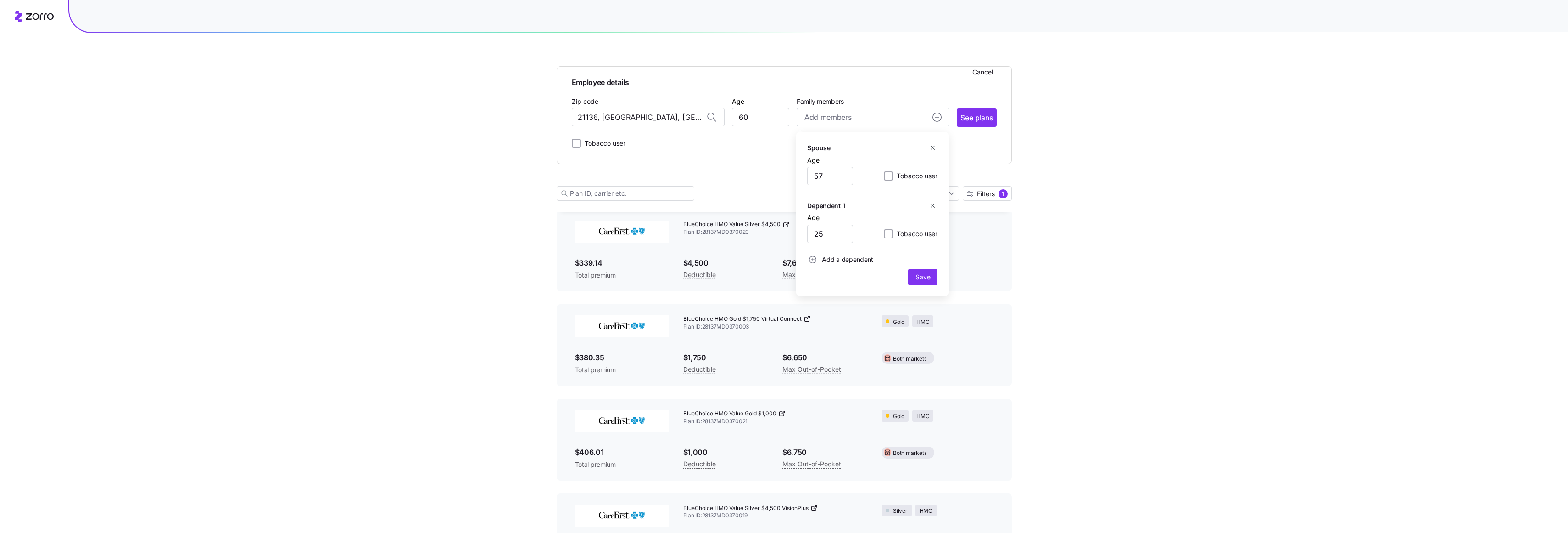
click at [845, 261] on span "Add a dependent" at bounding box center [847, 260] width 51 height 10
click at [834, 281] on input "Age" at bounding box center [831, 283] width 46 height 18
type input "21"
click at [926, 330] on span "Save" at bounding box center [922, 327] width 14 height 10
click at [978, 119] on span "See plans" at bounding box center [977, 118] width 32 height 12
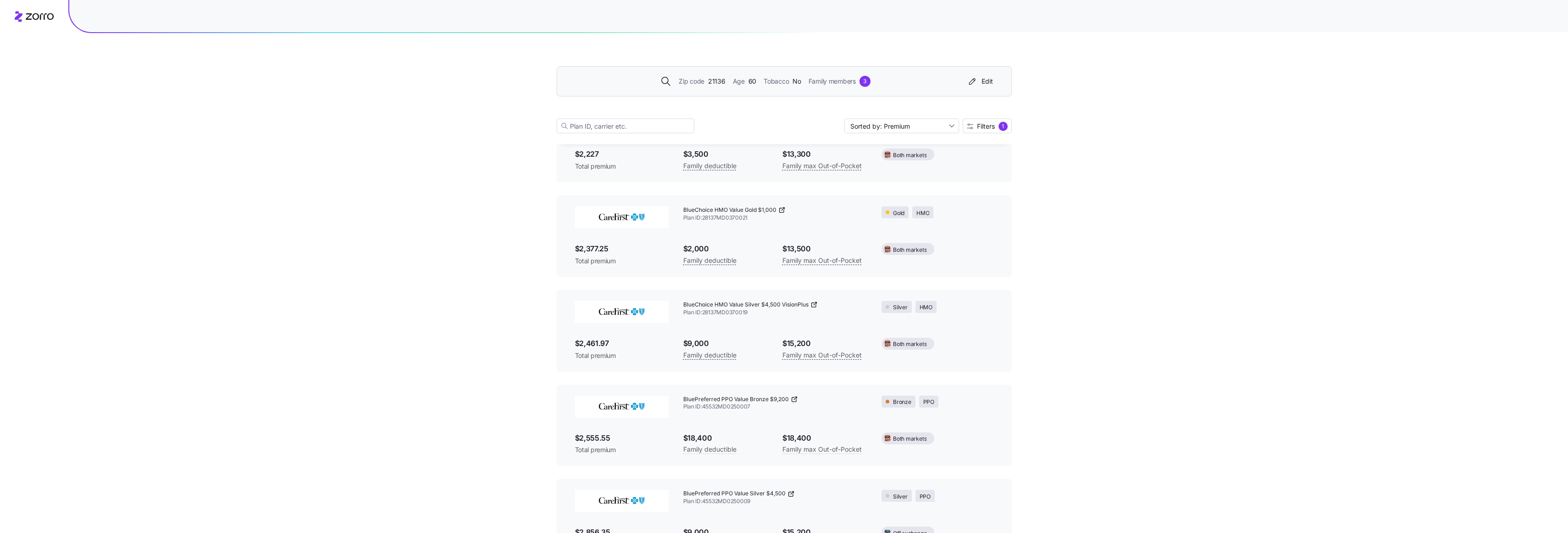
scroll to position [434, 0]
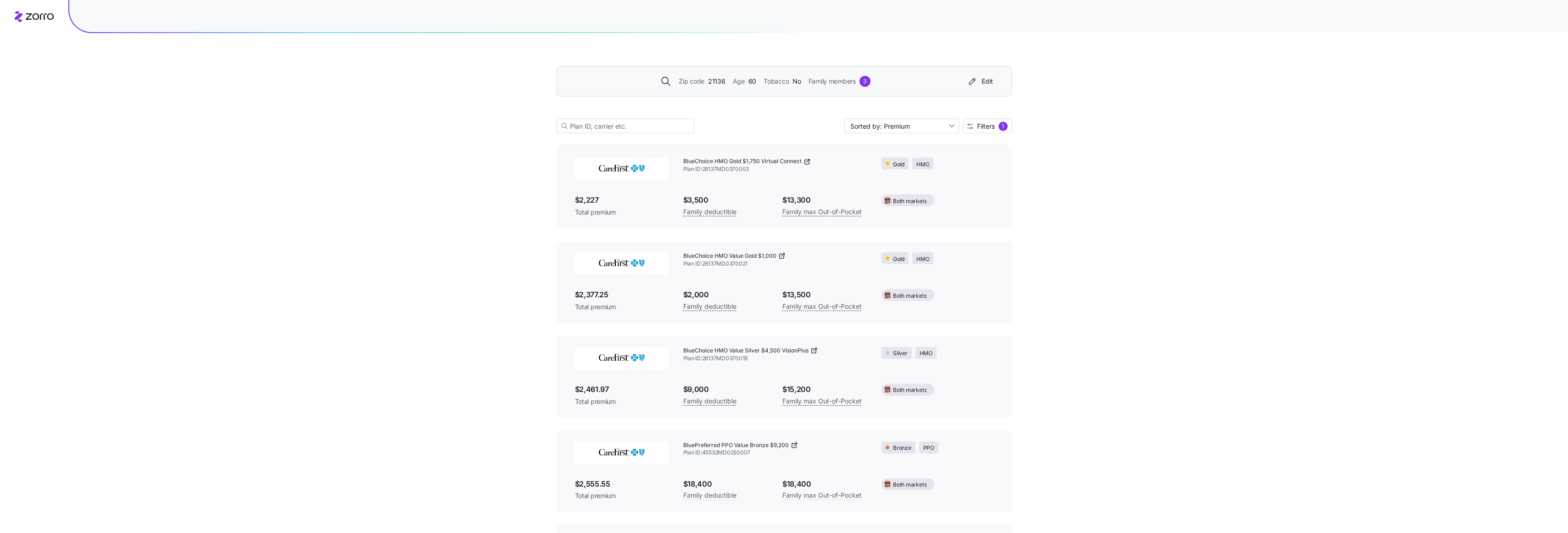
click at [778, 80] on span "Tobacco" at bounding box center [776, 81] width 25 height 10
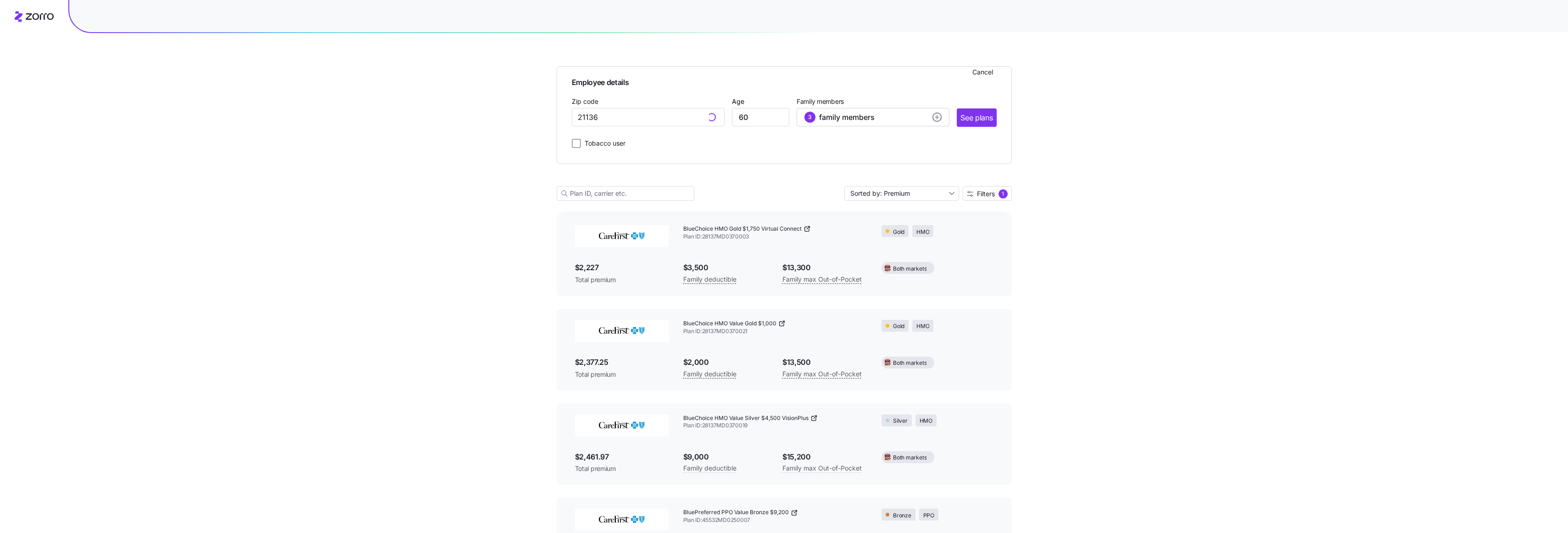
type input "21136, [GEOGRAPHIC_DATA], [GEOGRAPHIC_DATA]"
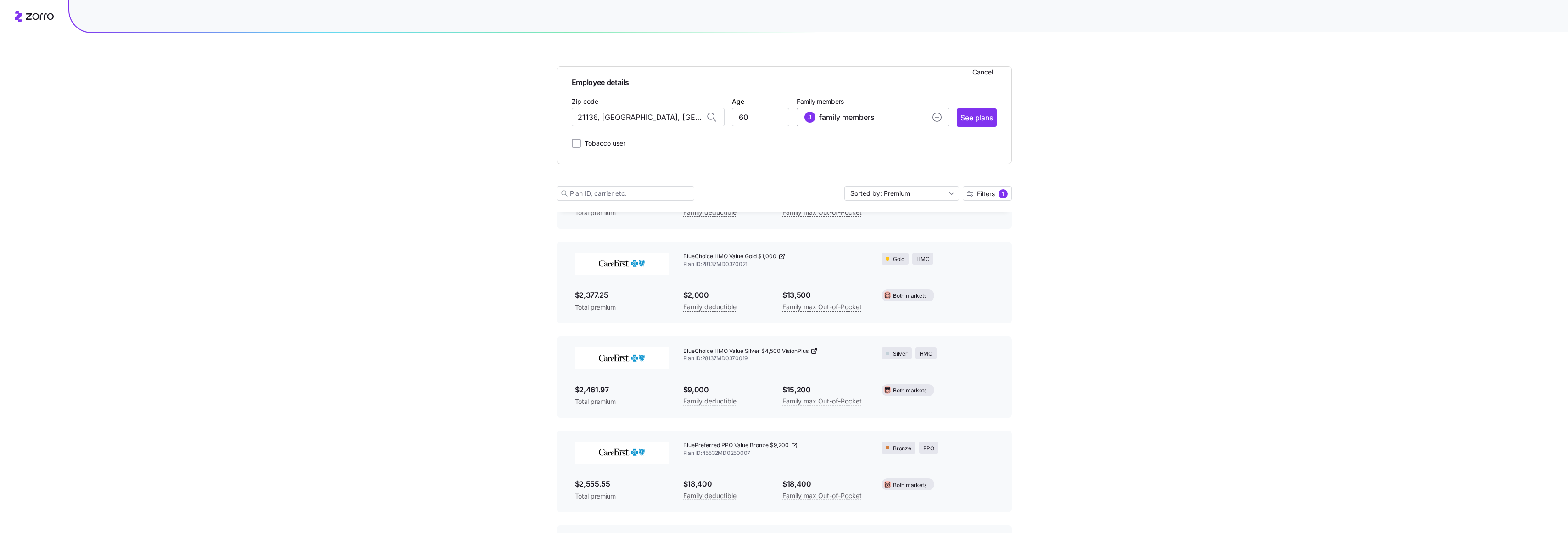
click at [936, 118] on circle "add icon" at bounding box center [937, 117] width 9 height 9
click at [932, 255] on icon "button" at bounding box center [933, 255] width 4 height 4
click at [934, 207] on icon "button" at bounding box center [932, 205] width 7 height 7
click at [925, 227] on span "Save" at bounding box center [922, 227] width 14 height 10
click at [975, 120] on span "See plans" at bounding box center [977, 118] width 32 height 12
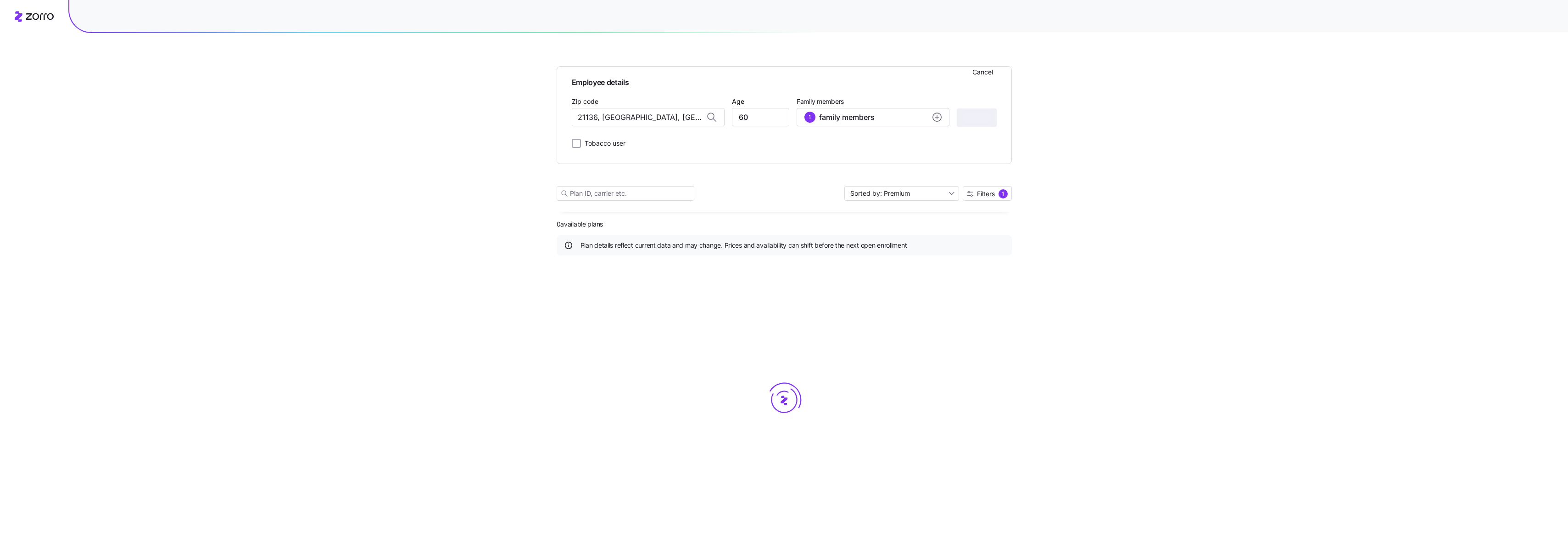
scroll to position [0, 0]
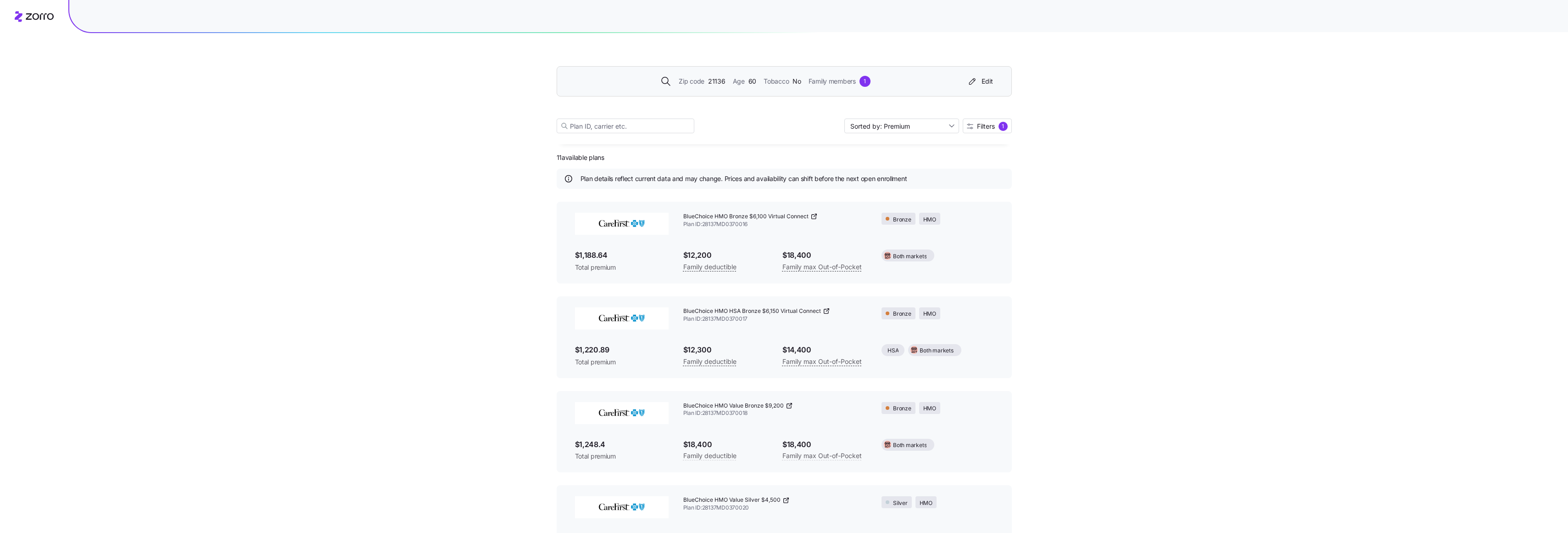
click at [721, 78] on span "21136" at bounding box center [717, 81] width 17 height 10
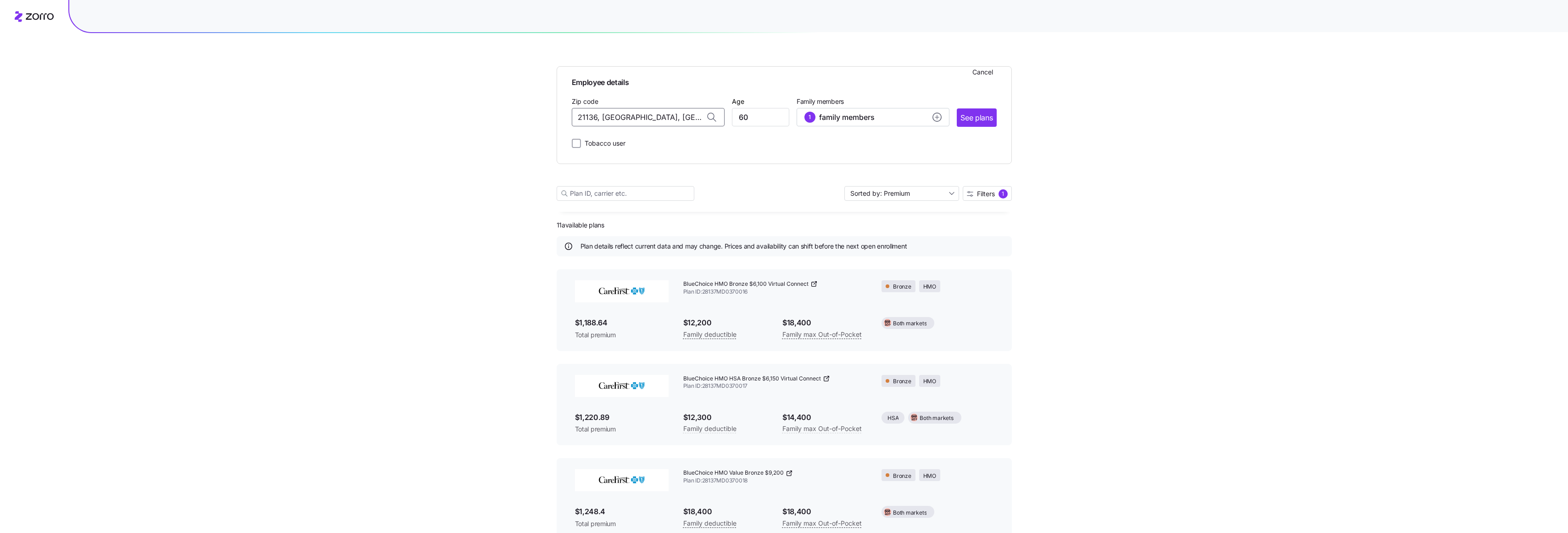
drag, startPoint x: 688, startPoint y: 116, endPoint x: 546, endPoint y: 121, distance: 142.1
click at [640, 146] on span "21286, [GEOGRAPHIC_DATA], [GEOGRAPHIC_DATA]" at bounding box center [646, 141] width 128 height 12
type input "21286, [GEOGRAPHIC_DATA], [GEOGRAPHIC_DATA]"
click at [981, 120] on span "See plans" at bounding box center [977, 118] width 32 height 12
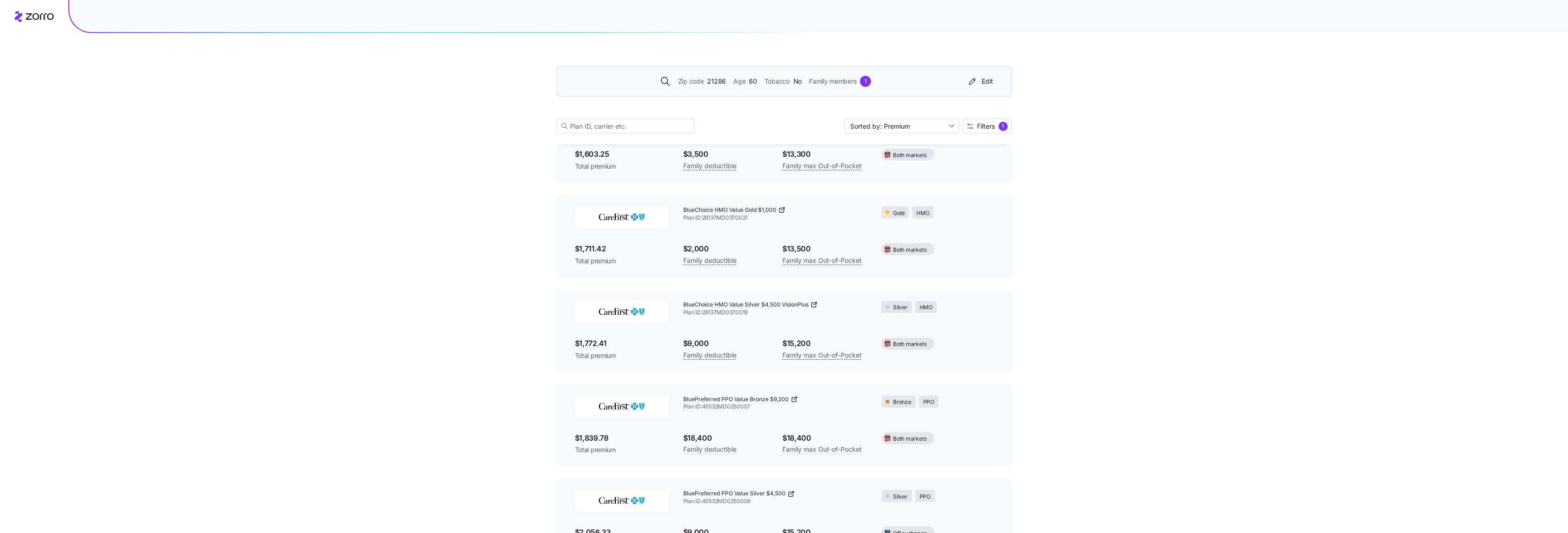
scroll to position [434, 0]
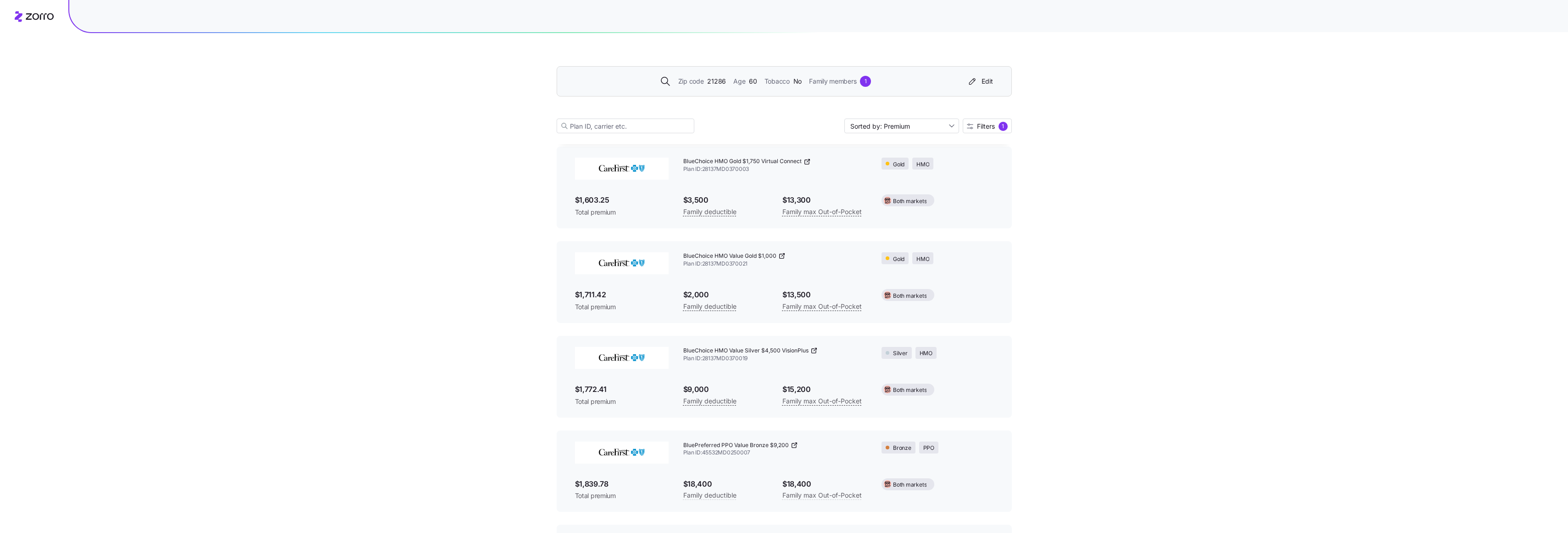
click at [720, 83] on span "21286" at bounding box center [717, 81] width 19 height 10
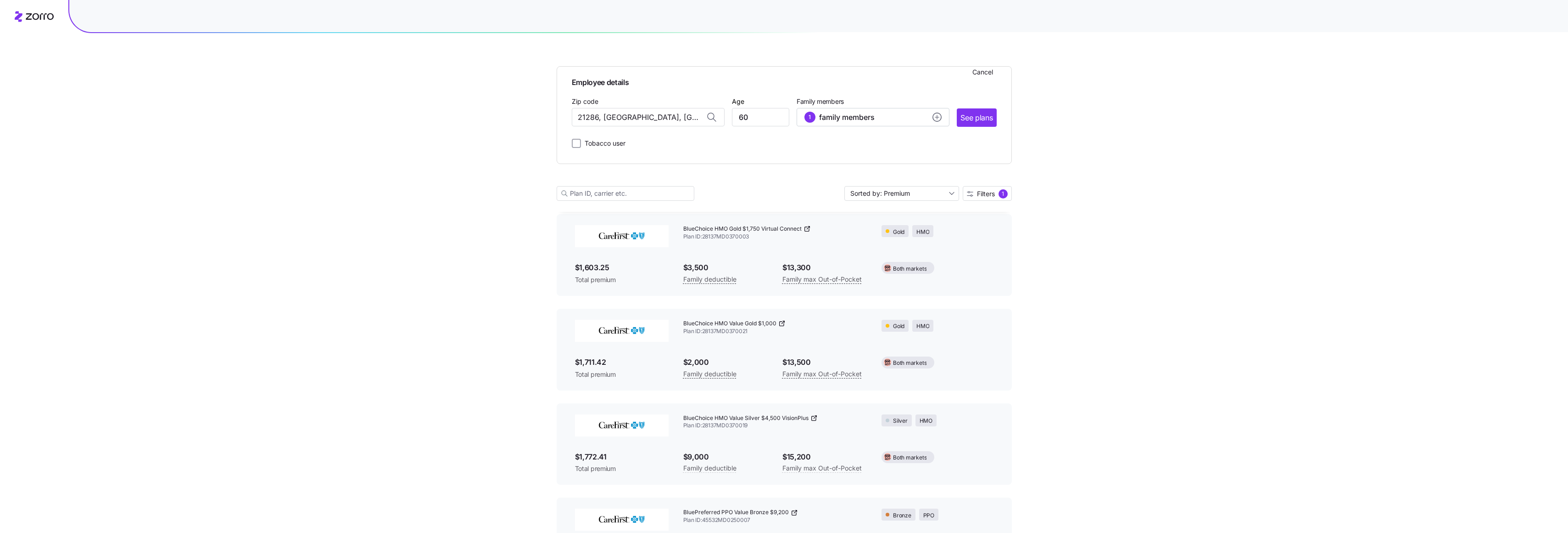
scroll to position [500, 0]
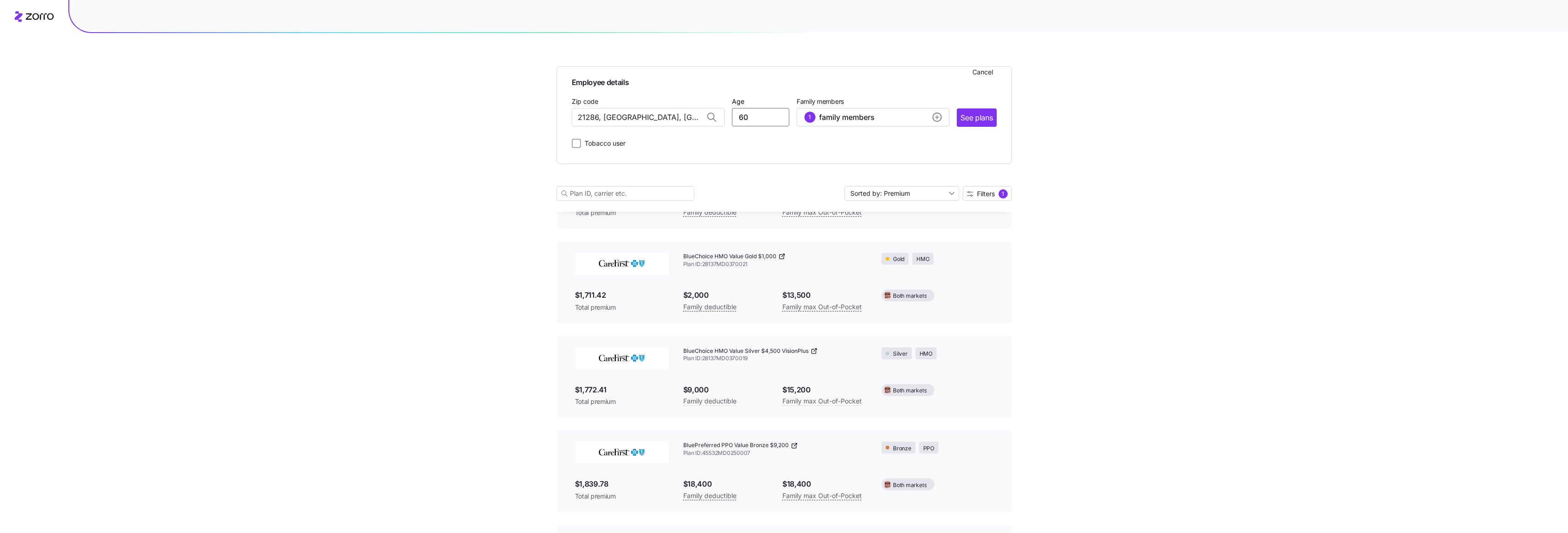
click at [763, 119] on input "60" at bounding box center [760, 117] width 57 height 18
click at [940, 116] on button "1 family members" at bounding box center [873, 117] width 152 height 18
click at [933, 149] on icon "button" at bounding box center [932, 147] width 7 height 7
click at [925, 204] on span "Save" at bounding box center [922, 203] width 14 height 10
click at [757, 119] on input "60" at bounding box center [760, 117] width 57 height 18
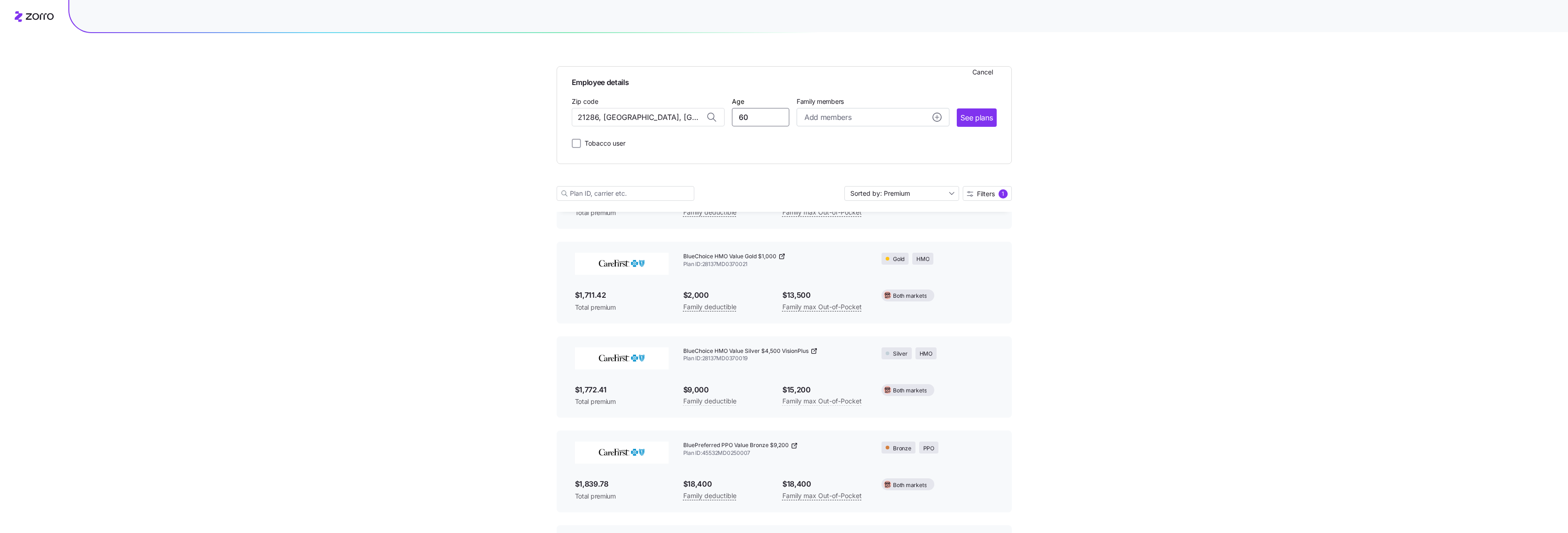
drag, startPoint x: 754, startPoint y: 117, endPoint x: 708, endPoint y: 116, distance: 46.0
click at [708, 116] on div "Zip code 21286, [GEOGRAPHIC_DATA], [GEOGRAPHIC_DATA] Age [DEMOGRAPHIC_DATA] Fam…" at bounding box center [784, 111] width 425 height 31
type input "29"
click at [978, 120] on span "See plans" at bounding box center [977, 118] width 32 height 12
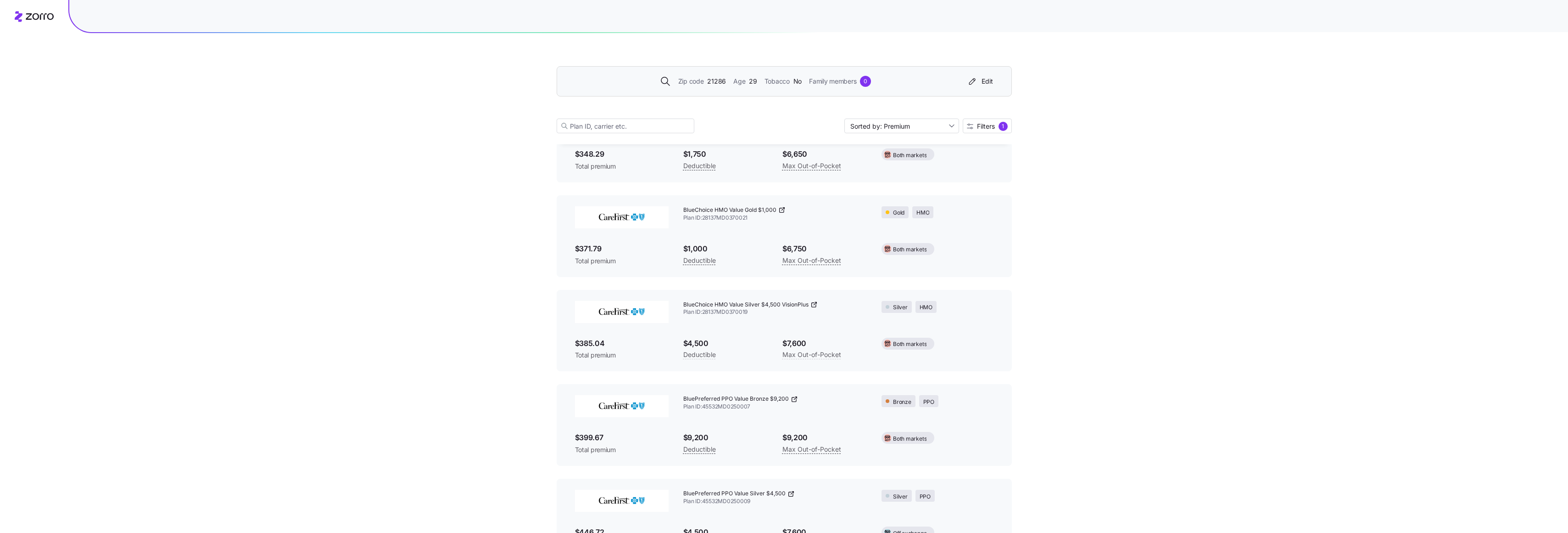
scroll to position [482, 0]
click at [746, 79] on div "Age [DEMOGRAPHIC_DATA]" at bounding box center [745, 81] width 24 height 10
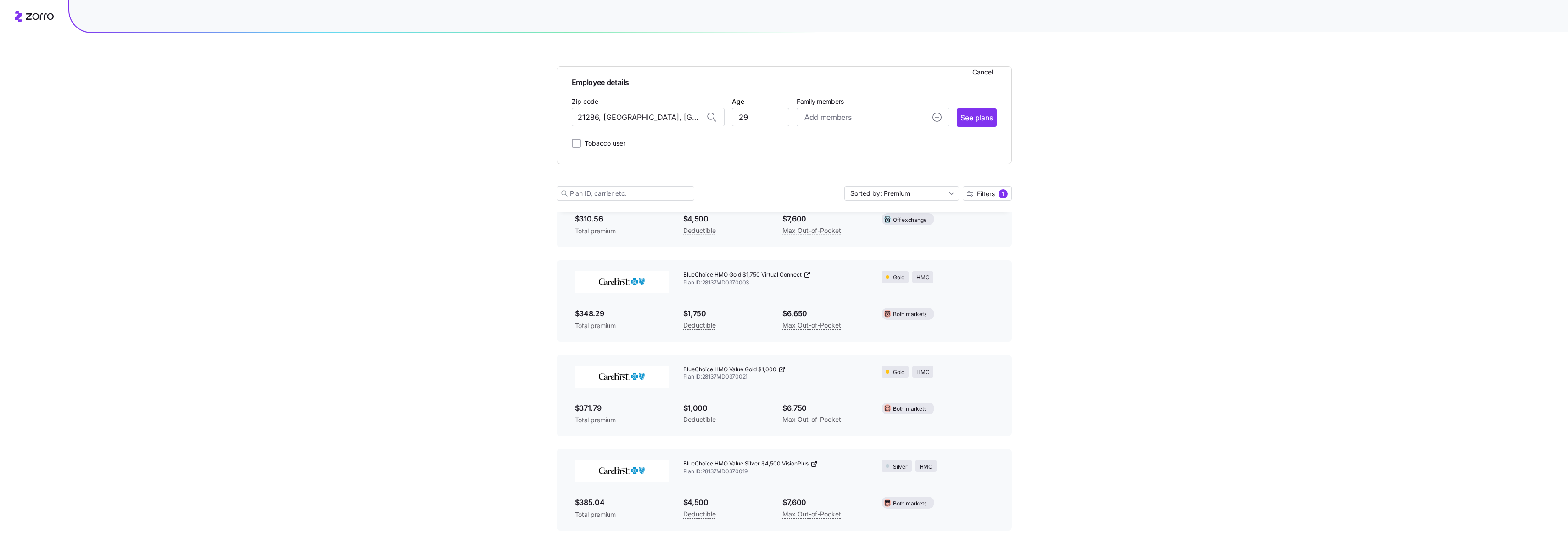
scroll to position [549, 0]
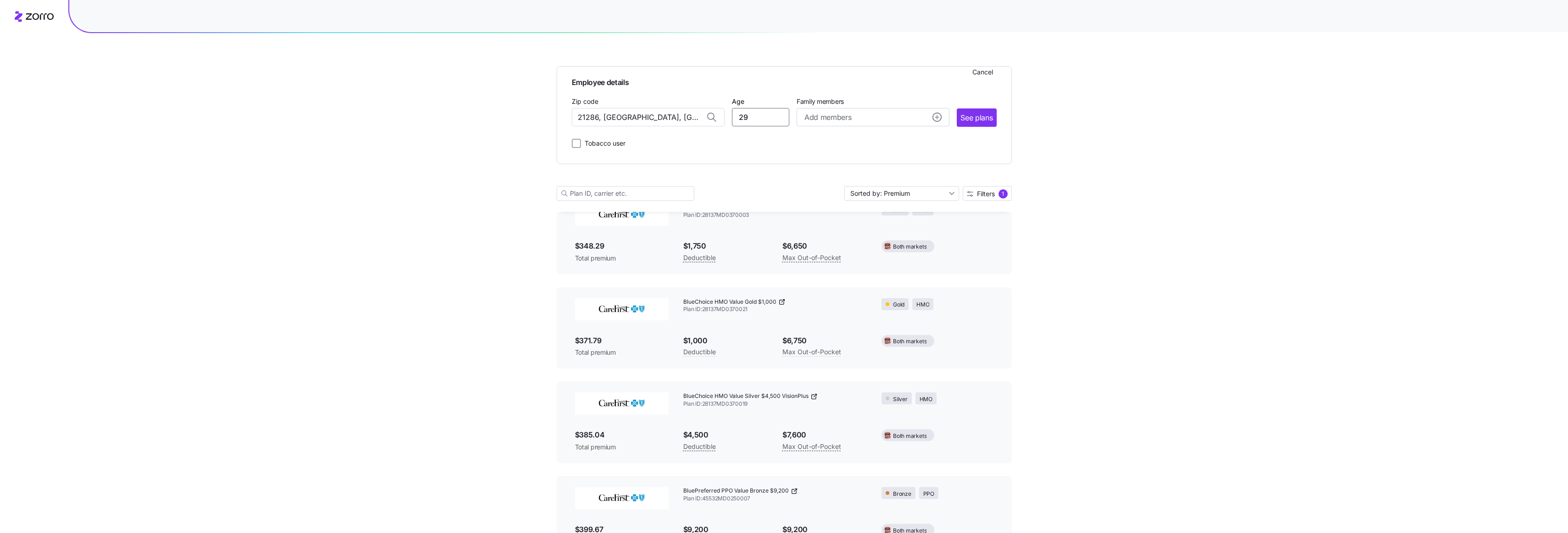
drag, startPoint x: 760, startPoint y: 118, endPoint x: 719, endPoint y: 115, distance: 41.1
click at [719, 115] on div "Zip code 21286, [GEOGRAPHIC_DATA], [GEOGRAPHIC_DATA] Age [DEMOGRAPHIC_DATA] Fam…" at bounding box center [784, 111] width 425 height 31
type input "30"
click at [982, 117] on span "See plans" at bounding box center [977, 118] width 32 height 12
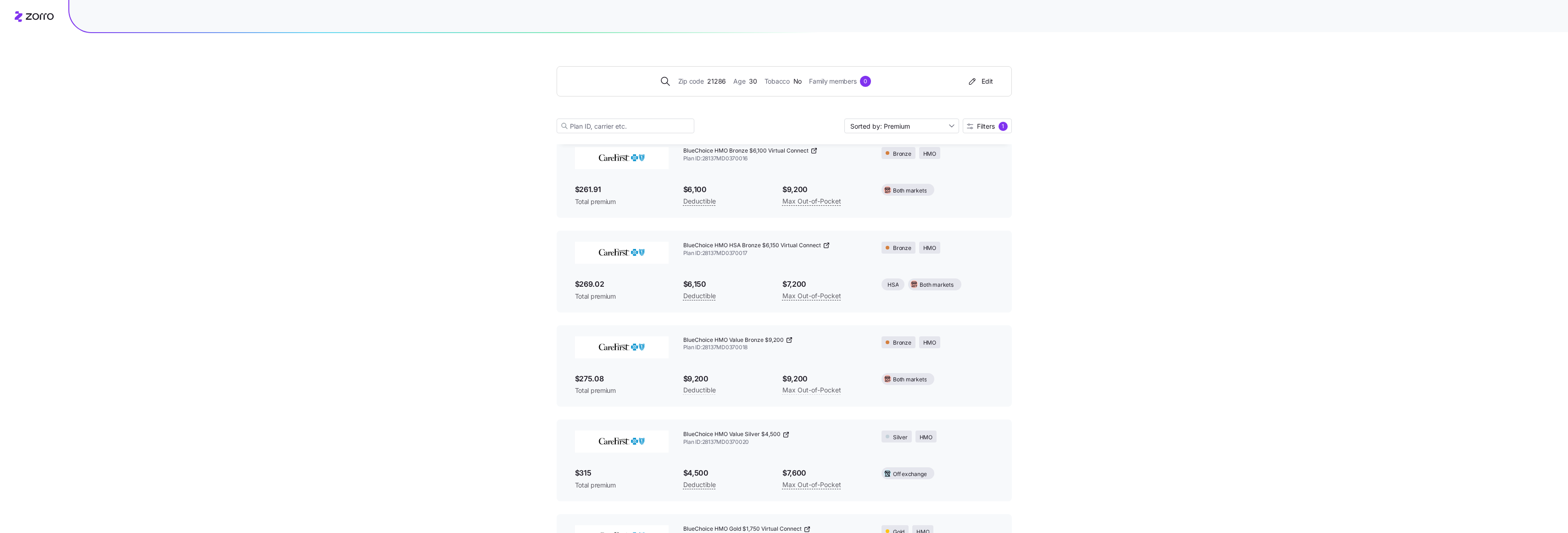
scroll to position [0, 0]
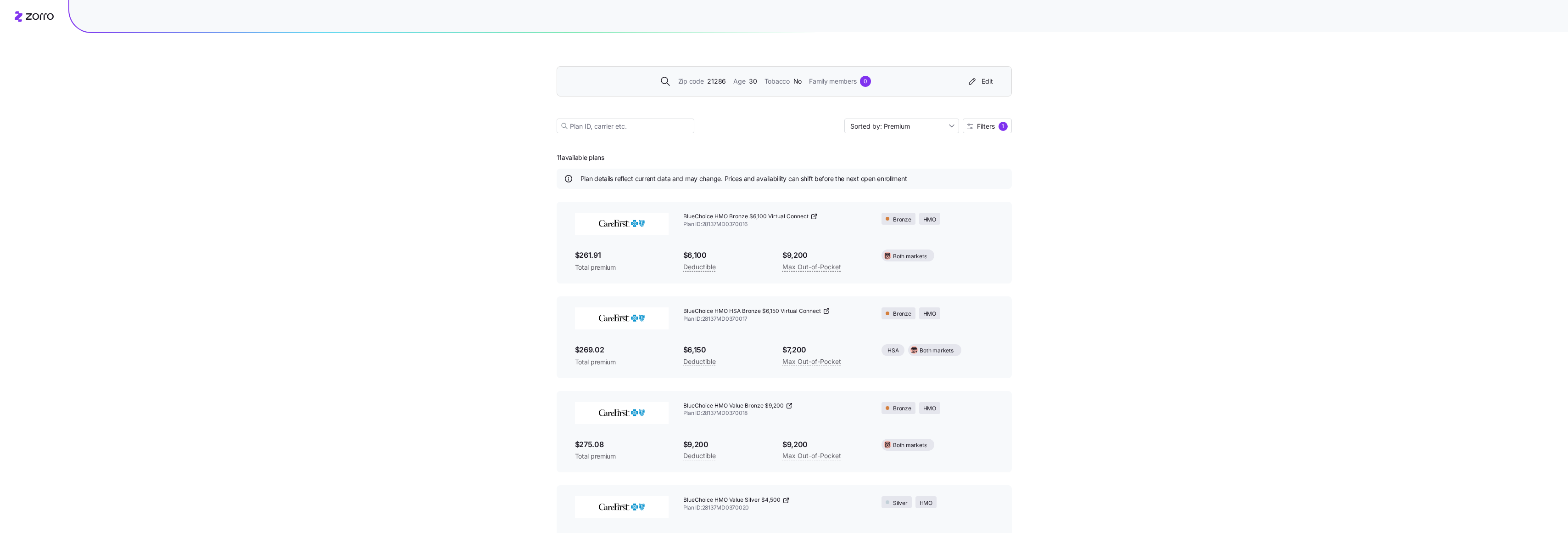
click at [747, 83] on div "Age [DEMOGRAPHIC_DATA]" at bounding box center [745, 81] width 24 height 10
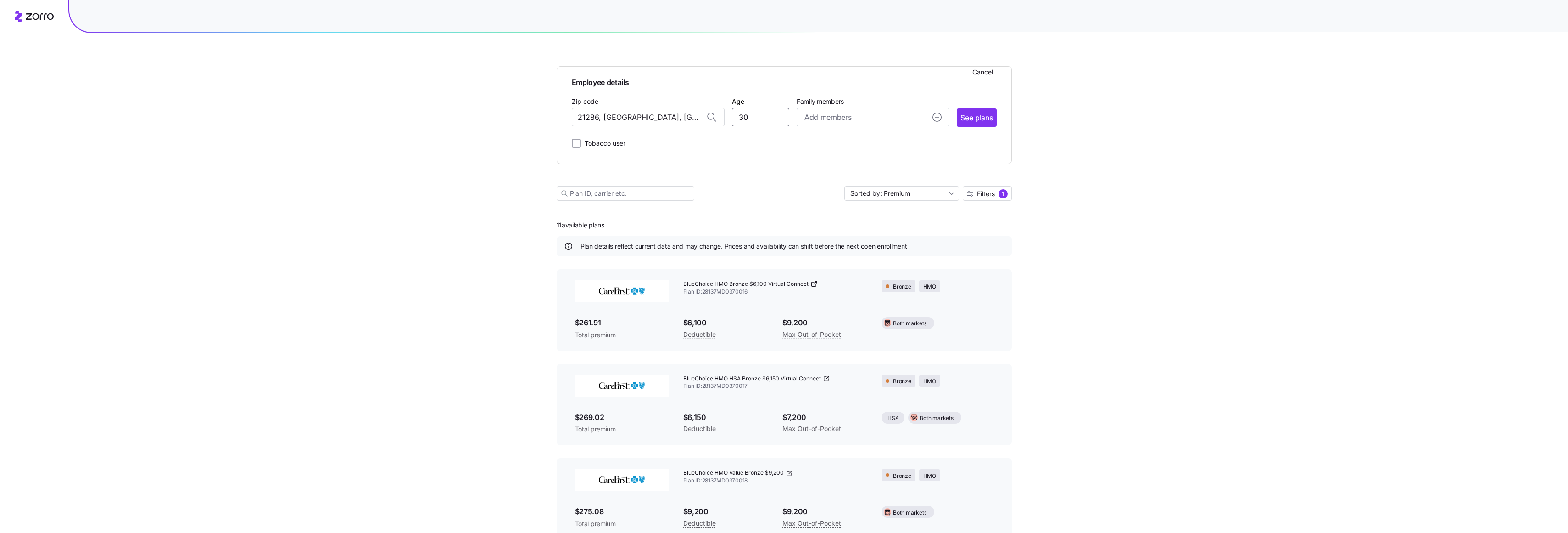
drag, startPoint x: 756, startPoint y: 118, endPoint x: 707, endPoint y: 120, distance: 49.0
click at [707, 120] on div "Zip code 21286, [GEOGRAPHIC_DATA], [GEOGRAPHIC_DATA] Age [DEMOGRAPHIC_DATA] Fam…" at bounding box center [784, 111] width 425 height 31
type input "33"
click at [686, 122] on input "21286, [GEOGRAPHIC_DATA], [GEOGRAPHIC_DATA]" at bounding box center [648, 117] width 152 height 18
drag, startPoint x: 686, startPoint y: 114, endPoint x: 550, endPoint y: 120, distance: 136.1
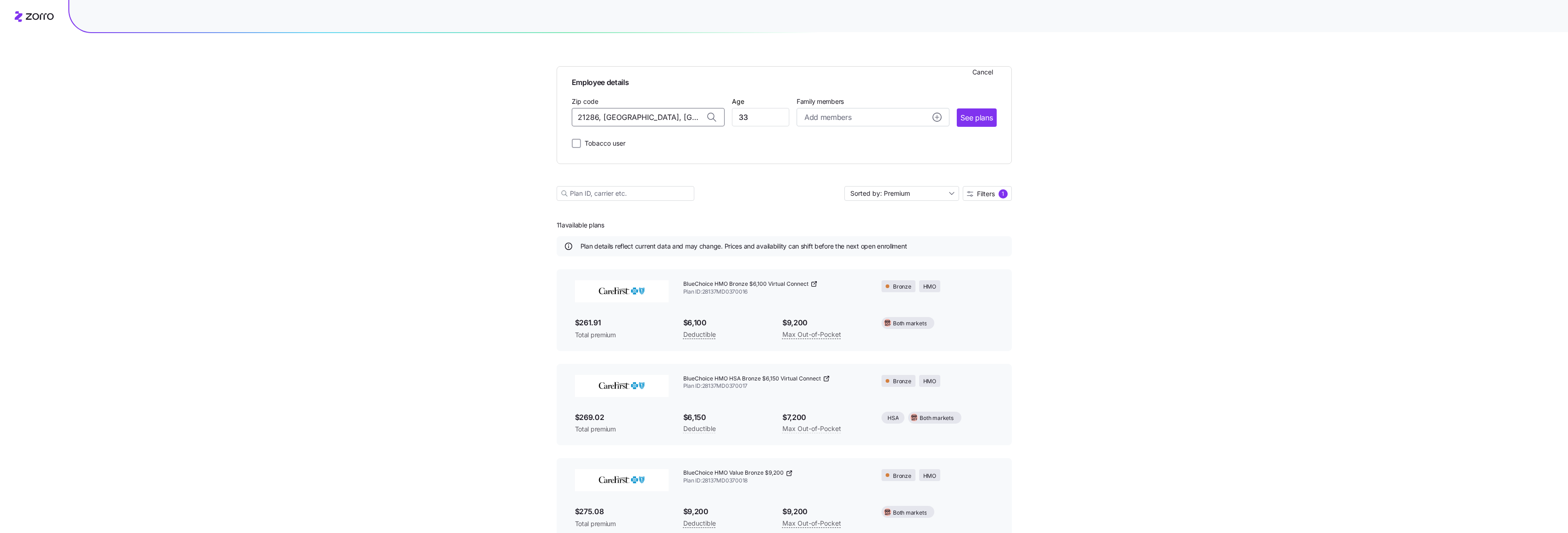
click at [659, 143] on span "29407, [GEOGRAPHIC_DATA], [GEOGRAPHIC_DATA]" at bounding box center [646, 141] width 128 height 12
type input "29407, [GEOGRAPHIC_DATA], [GEOGRAPHIC_DATA]"
click at [972, 119] on span "See plans" at bounding box center [977, 118] width 32 height 12
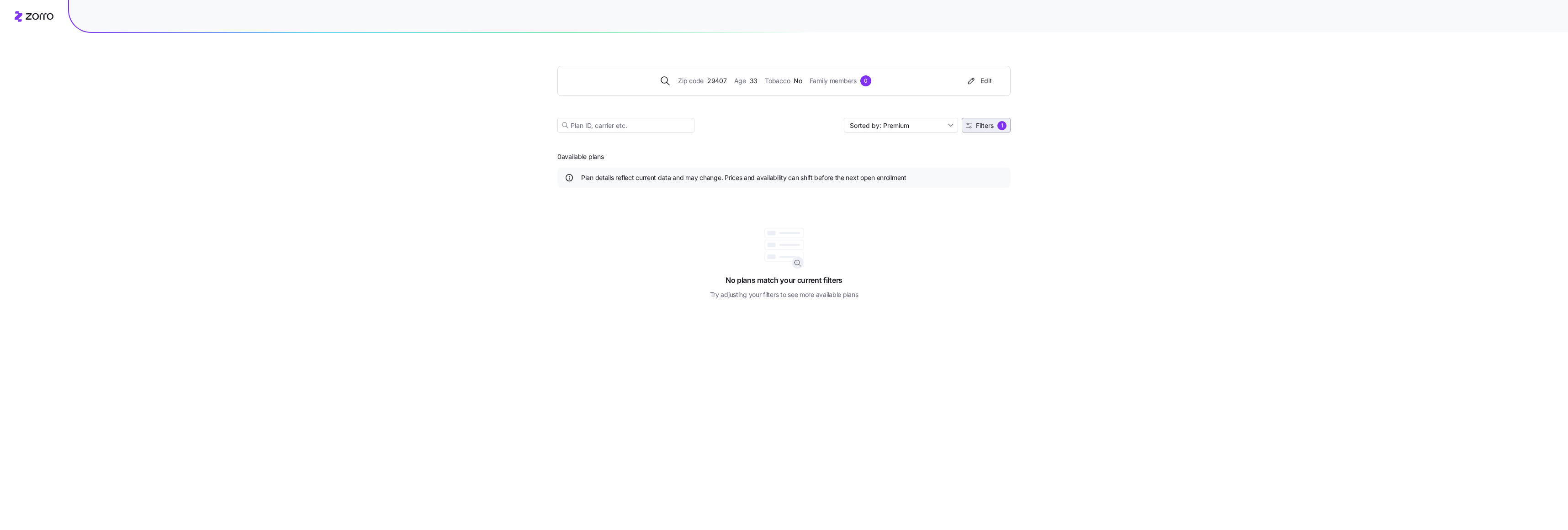
click at [991, 127] on span "Filters" at bounding box center [985, 125] width 18 height 7
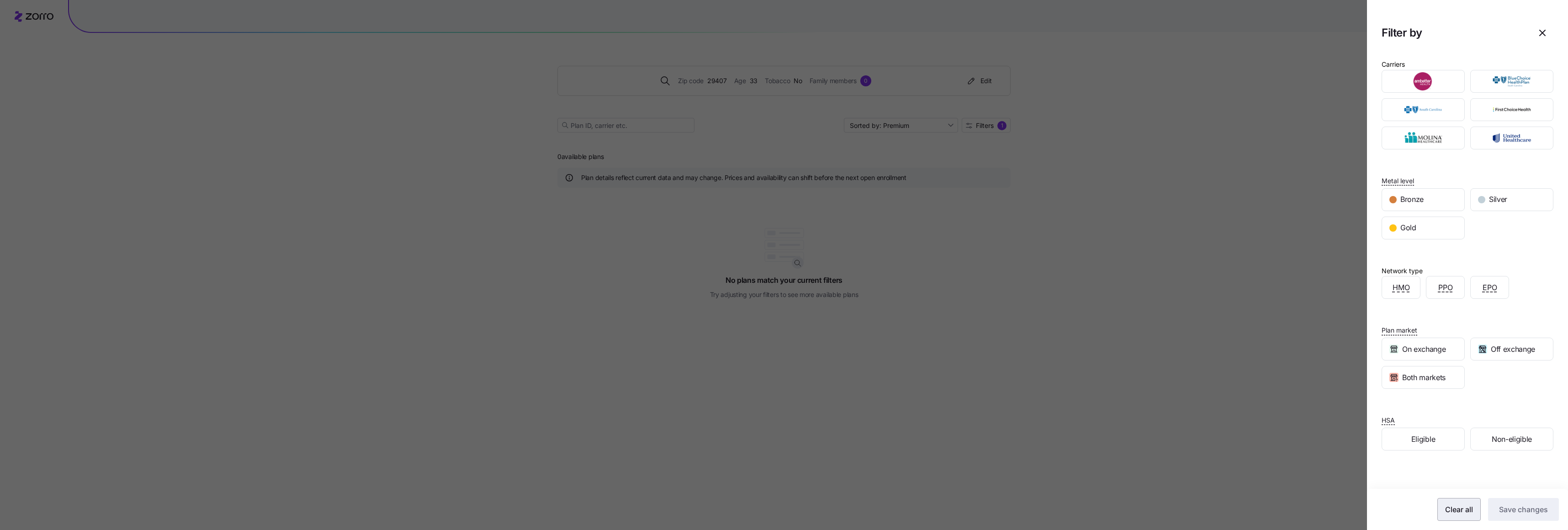
click at [1457, 517] on button "Clear all" at bounding box center [1458, 509] width 43 height 23
drag, startPoint x: 1513, startPoint y: 513, endPoint x: 881, endPoint y: 298, distance: 667.6
click at [1513, 513] on span "Save changes" at bounding box center [1524, 509] width 49 height 11
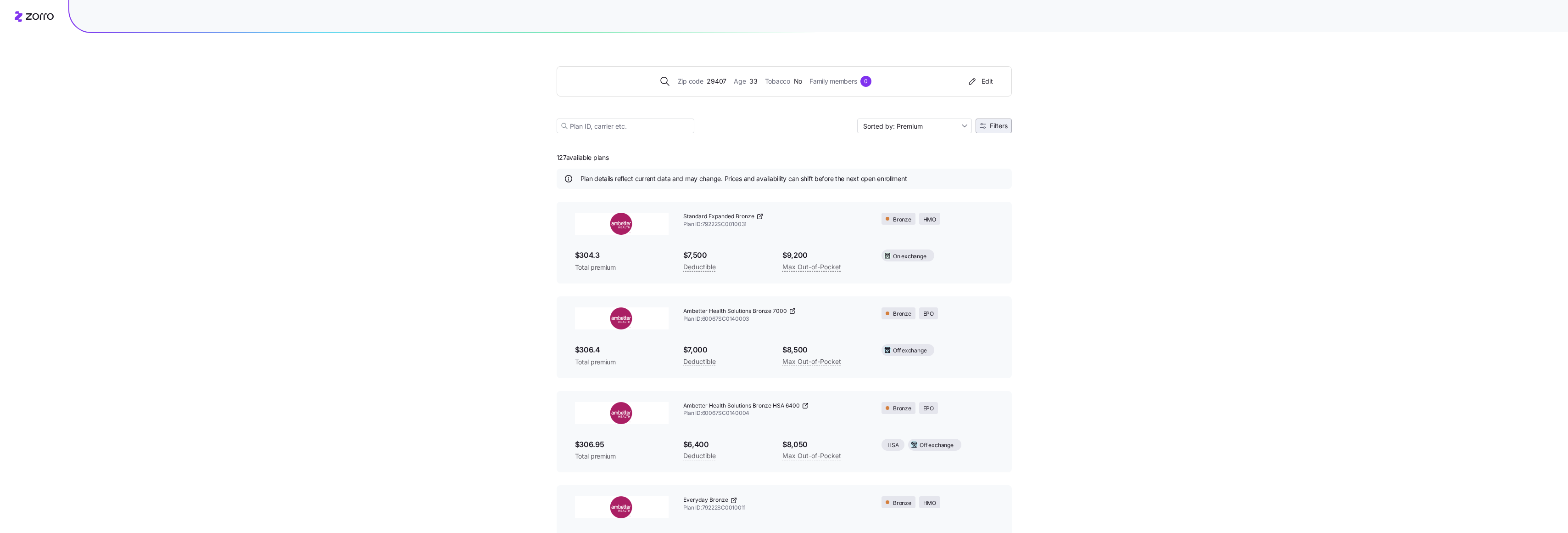
click at [1000, 127] on span "Filters" at bounding box center [999, 126] width 18 height 7
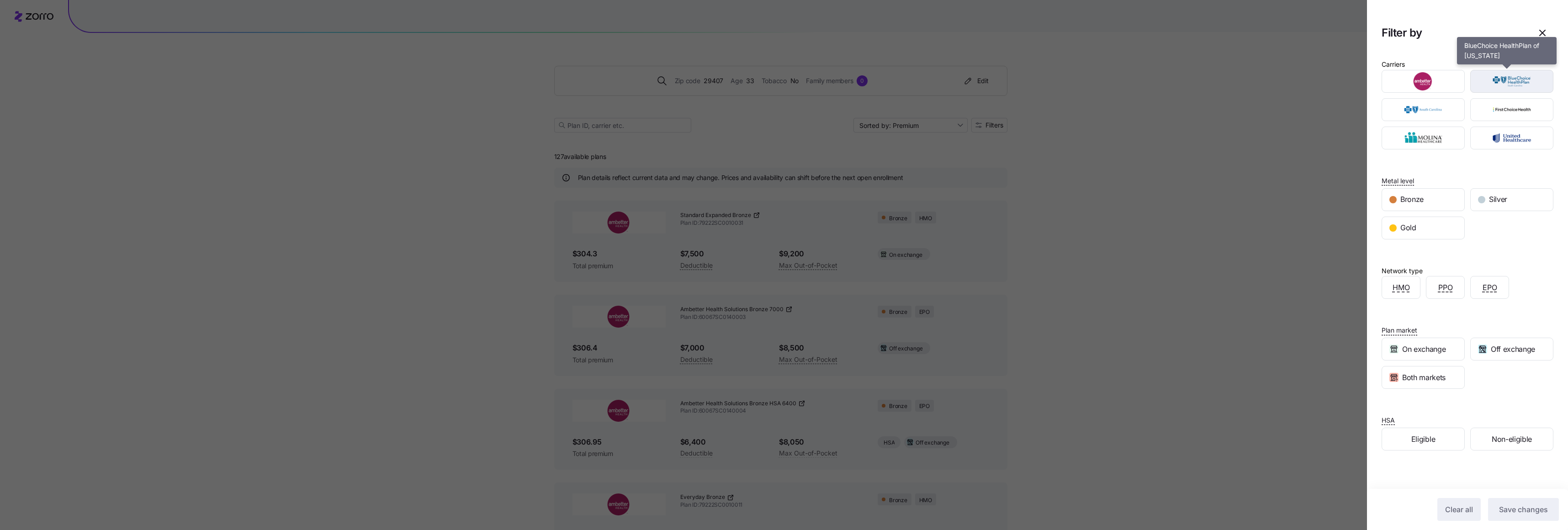
click at [1515, 84] on img "button" at bounding box center [1512, 81] width 67 height 18
click at [1512, 510] on span "Save changes" at bounding box center [1524, 509] width 49 height 11
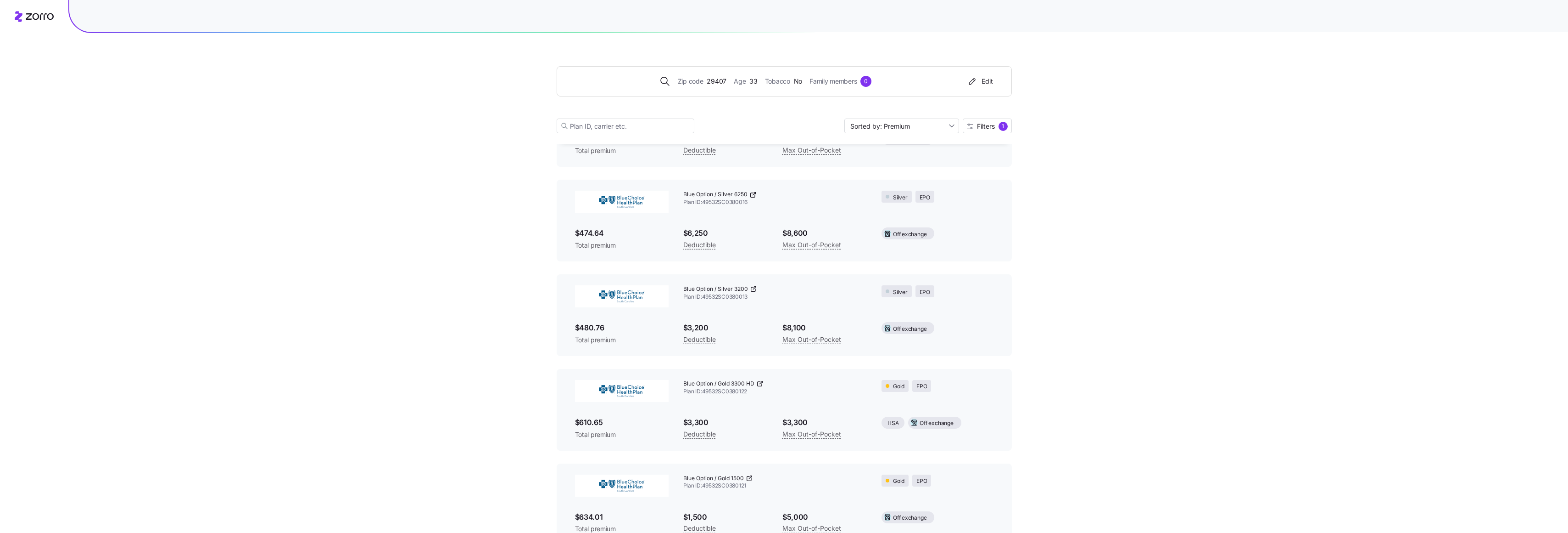
scroll to position [897, 0]
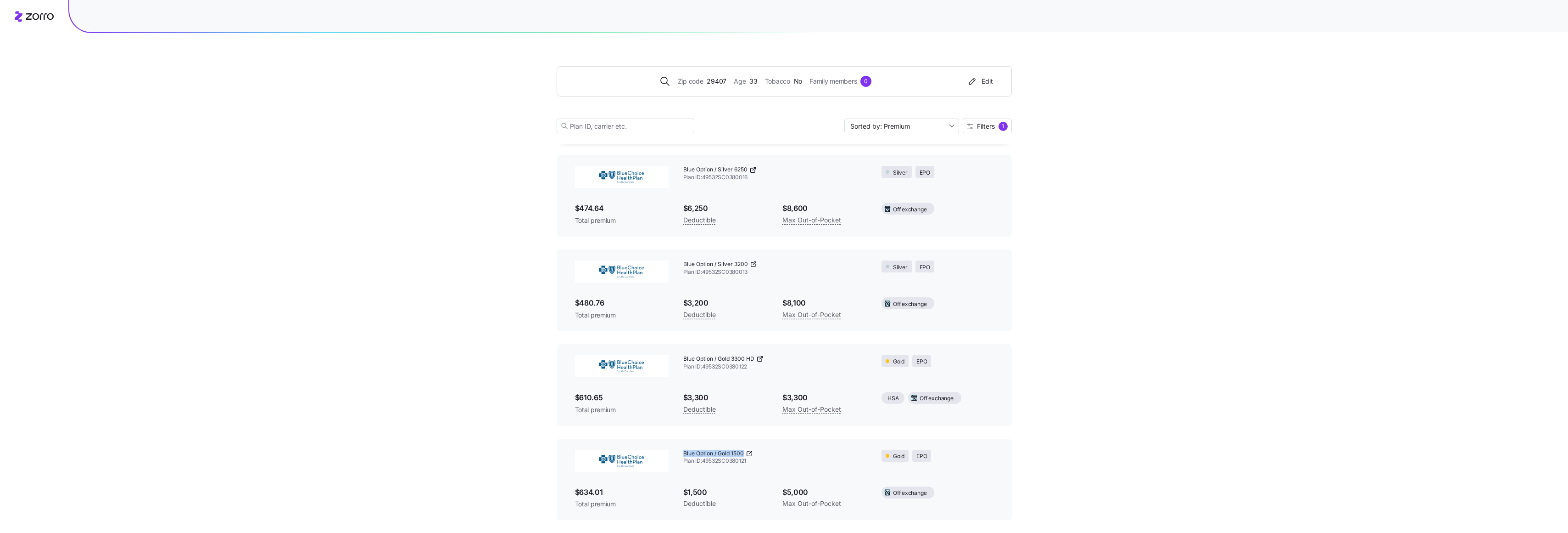
drag, startPoint x: 684, startPoint y: 453, endPoint x: 744, endPoint y: 453, distance: 60.0
click at [744, 453] on span "Blue Option / Gold 1500" at bounding box center [713, 454] width 61 height 8
drag, startPoint x: 744, startPoint y: 453, endPoint x: 736, endPoint y: 453, distance: 8.0
copy span "Blue Option / Gold 1500"
click at [709, 83] on span "29407" at bounding box center [717, 81] width 19 height 10
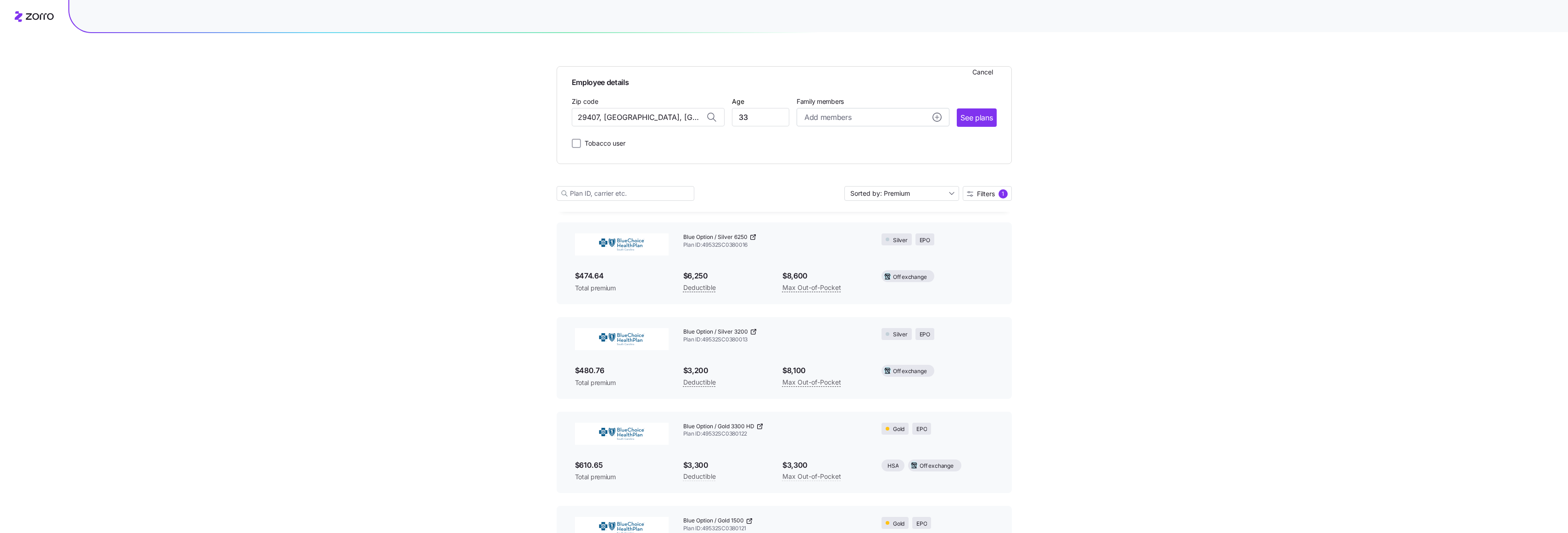
scroll to position [965, 0]
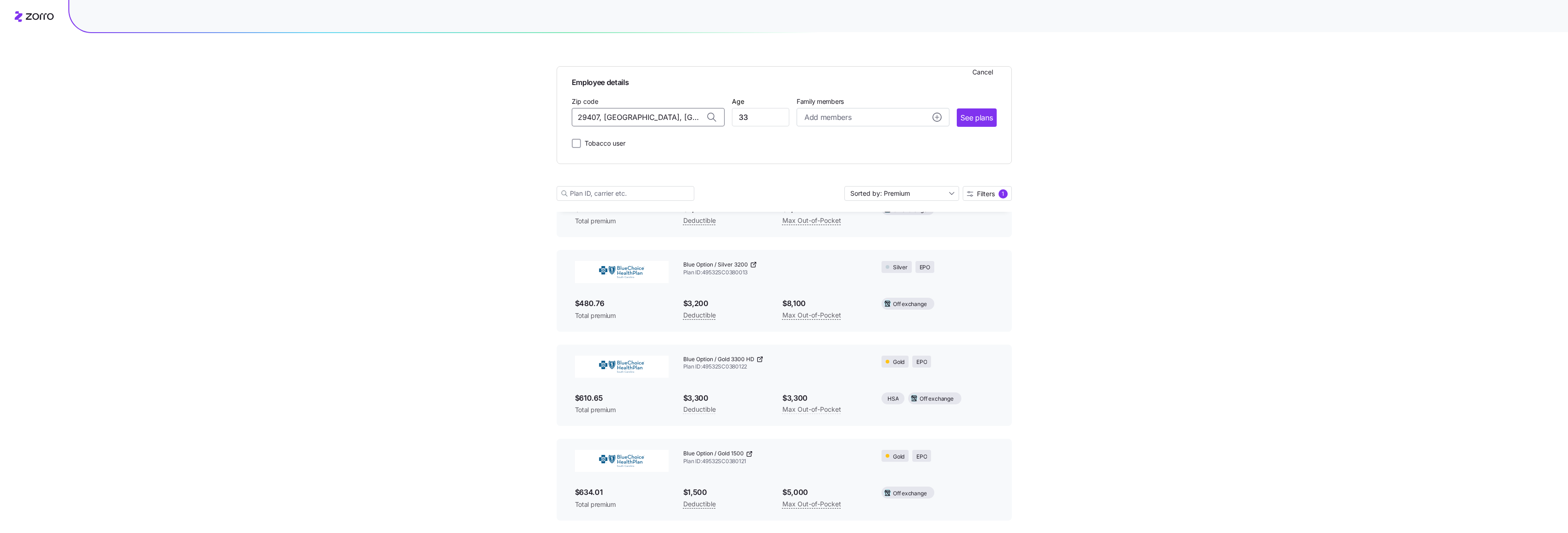
drag, startPoint x: 684, startPoint y: 119, endPoint x: 552, endPoint y: 122, distance: 132.0
click at [636, 159] on span "21102, [GEOGRAPHIC_DATA], [GEOGRAPHIC_DATA]" at bounding box center [646, 160] width 128 height 12
type input "21102, [GEOGRAPHIC_DATA], [GEOGRAPHIC_DATA]"
click at [760, 121] on input "33" at bounding box center [760, 117] width 57 height 18
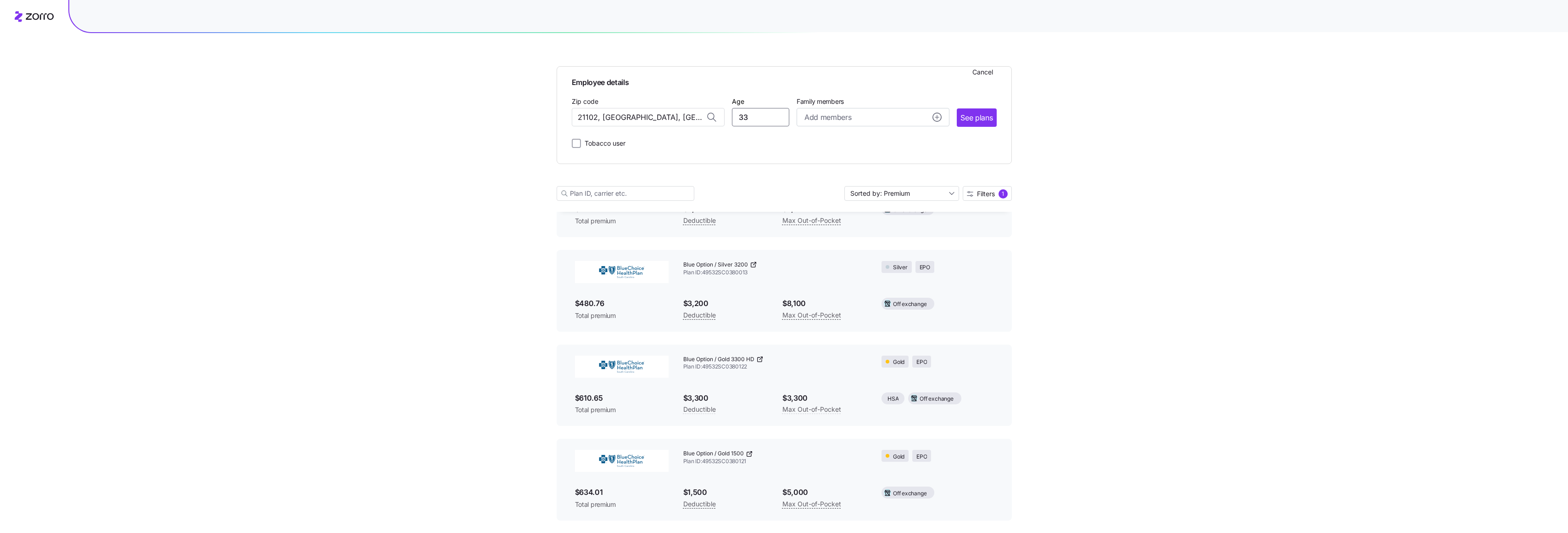
drag, startPoint x: 758, startPoint y: 119, endPoint x: 721, endPoint y: 119, distance: 37.0
click at [721, 119] on div "Zip code 21102, [GEOGRAPHIC_DATA], [GEOGRAPHIC_DATA] Age [DEMOGRAPHIC_DATA] Fam…" at bounding box center [784, 111] width 425 height 31
type input "56"
click at [853, 117] on div "Add members" at bounding box center [873, 118] width 137 height 12
click at [834, 174] on input "Age" at bounding box center [831, 176] width 46 height 18
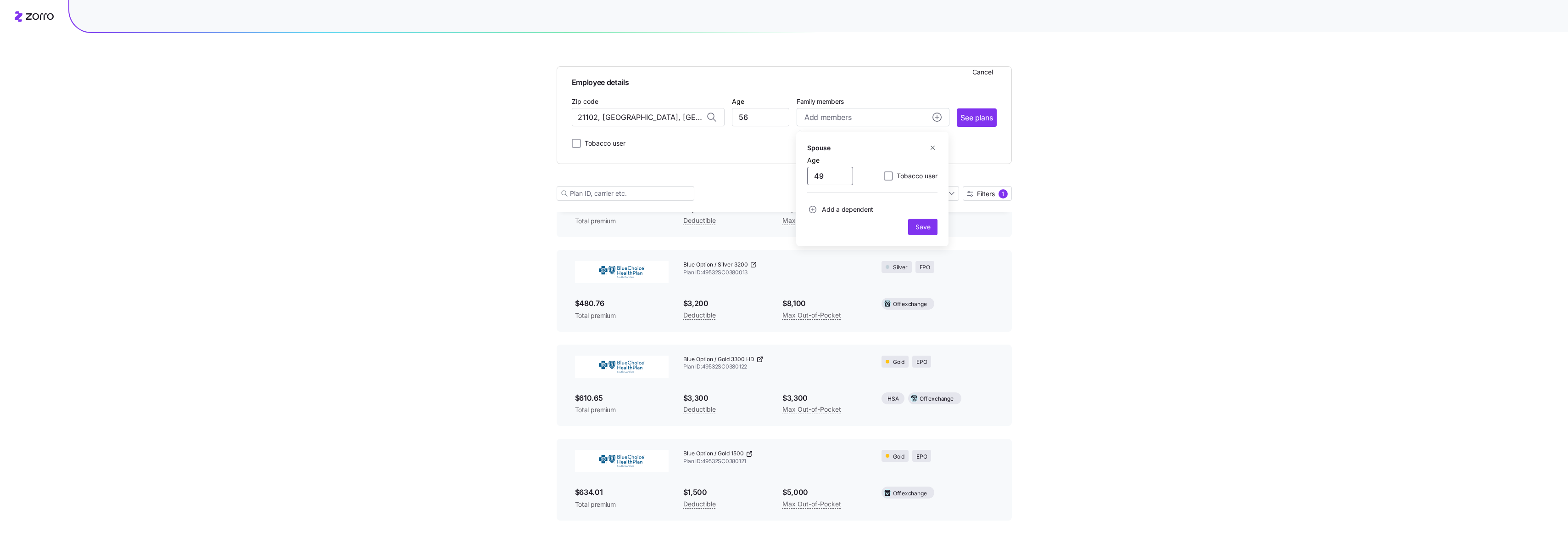
type input "49"
click at [830, 210] on span "Add a dependent" at bounding box center [847, 210] width 51 height 10
click at [820, 235] on input "Age" at bounding box center [831, 234] width 46 height 18
type input "10"
click at [922, 278] on span "Save" at bounding box center [922, 277] width 14 height 10
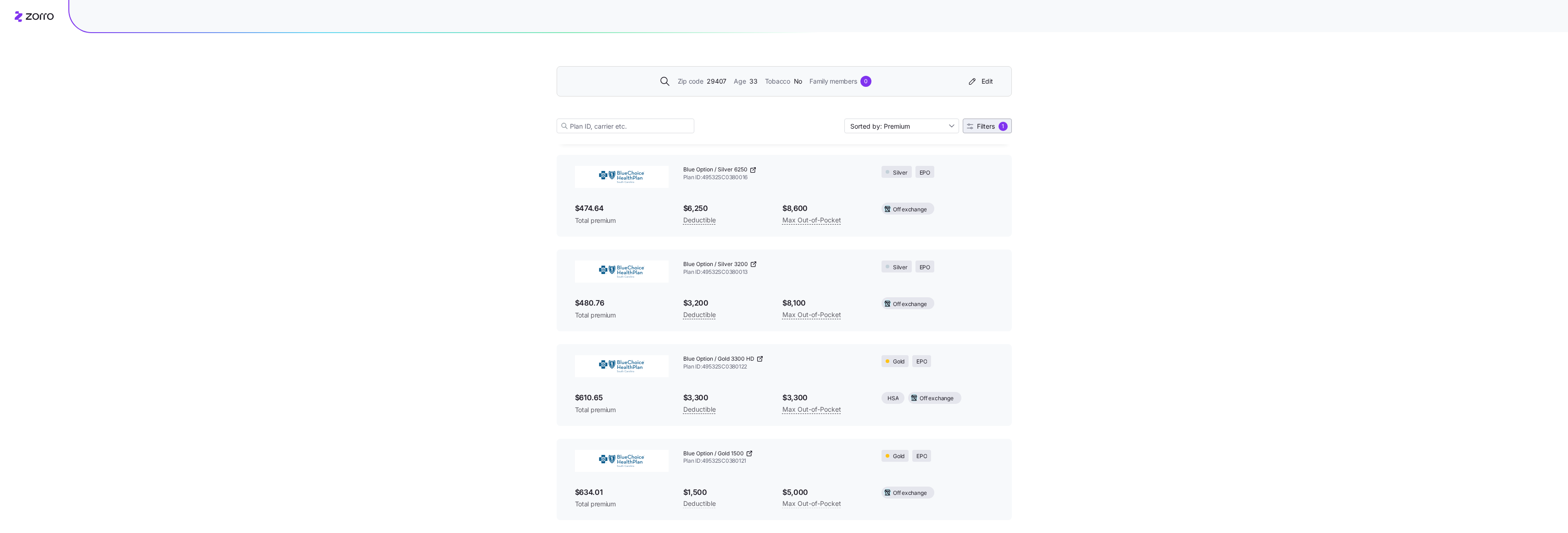
click at [987, 128] on span "Filters" at bounding box center [986, 126] width 18 height 7
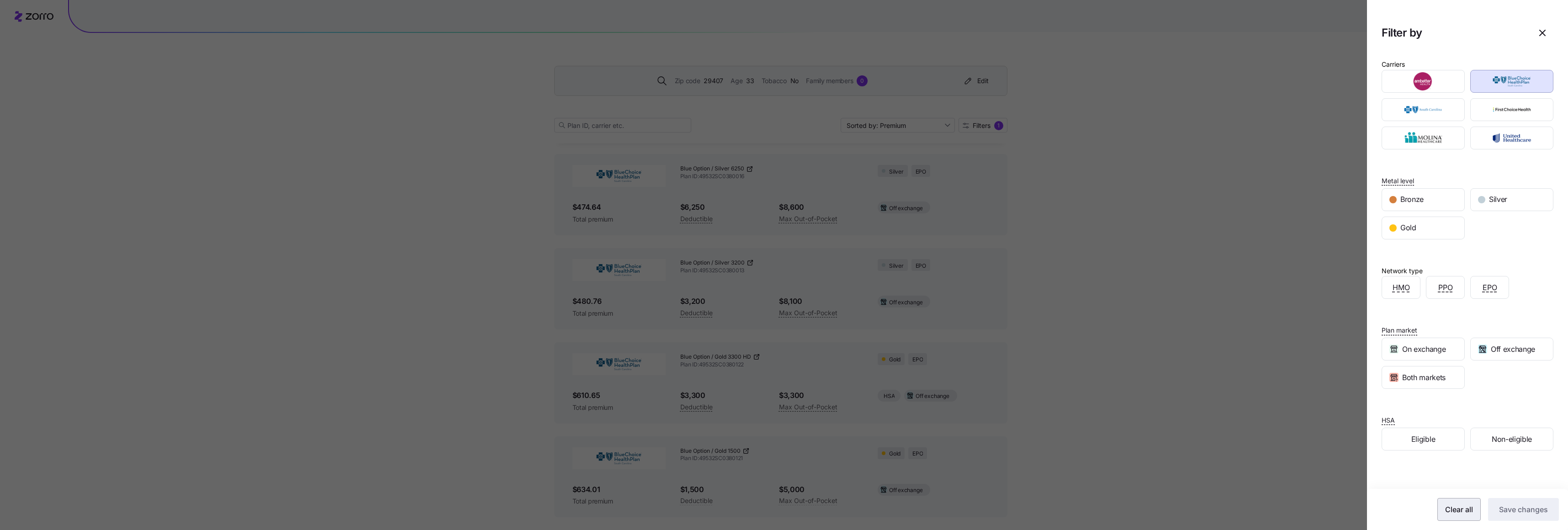
click at [1459, 510] on span "Clear all" at bounding box center [1458, 509] width 28 height 11
drag, startPoint x: 1505, startPoint y: 511, endPoint x: 854, endPoint y: 146, distance: 746.3
click at [1505, 511] on span "Save changes" at bounding box center [1524, 509] width 49 height 11
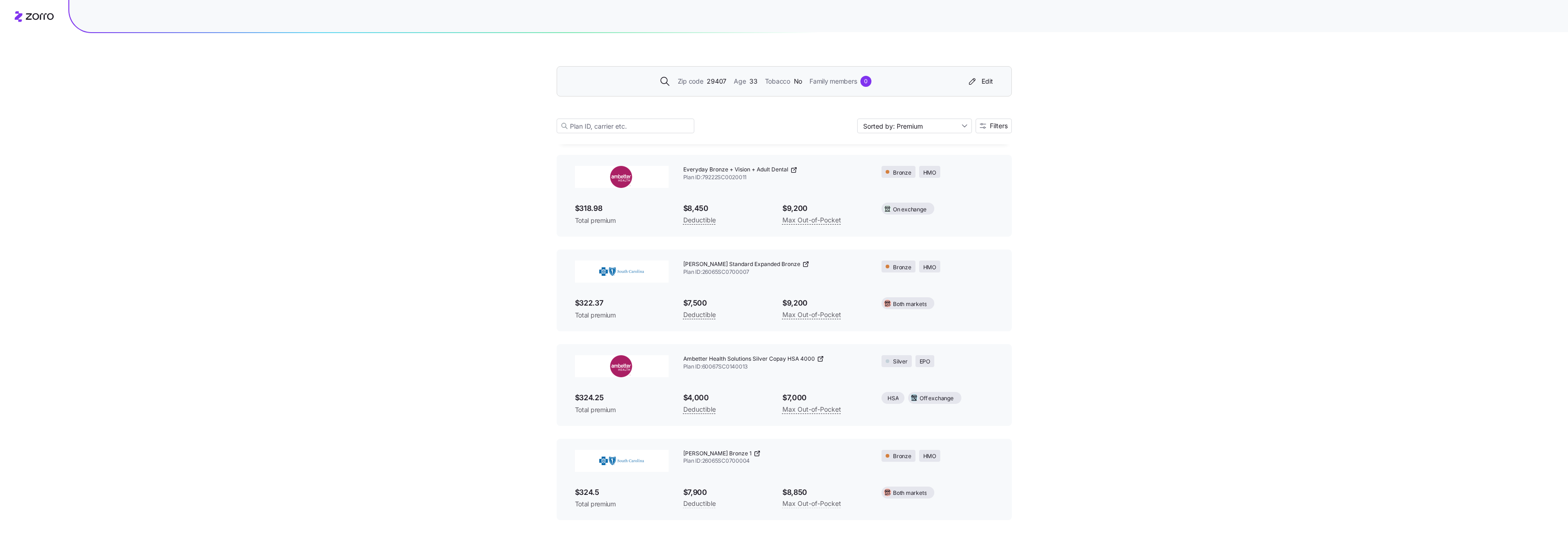
click at [752, 80] on span "33" at bounding box center [754, 81] width 8 height 10
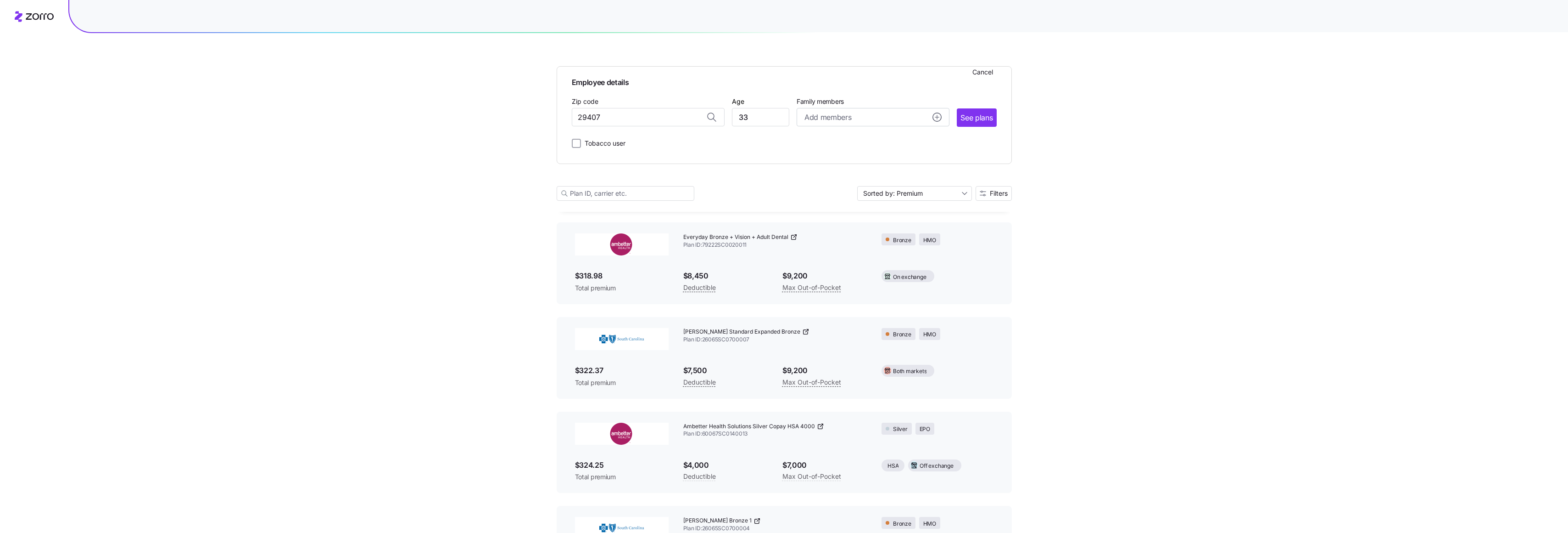
scroll to position [965, 0]
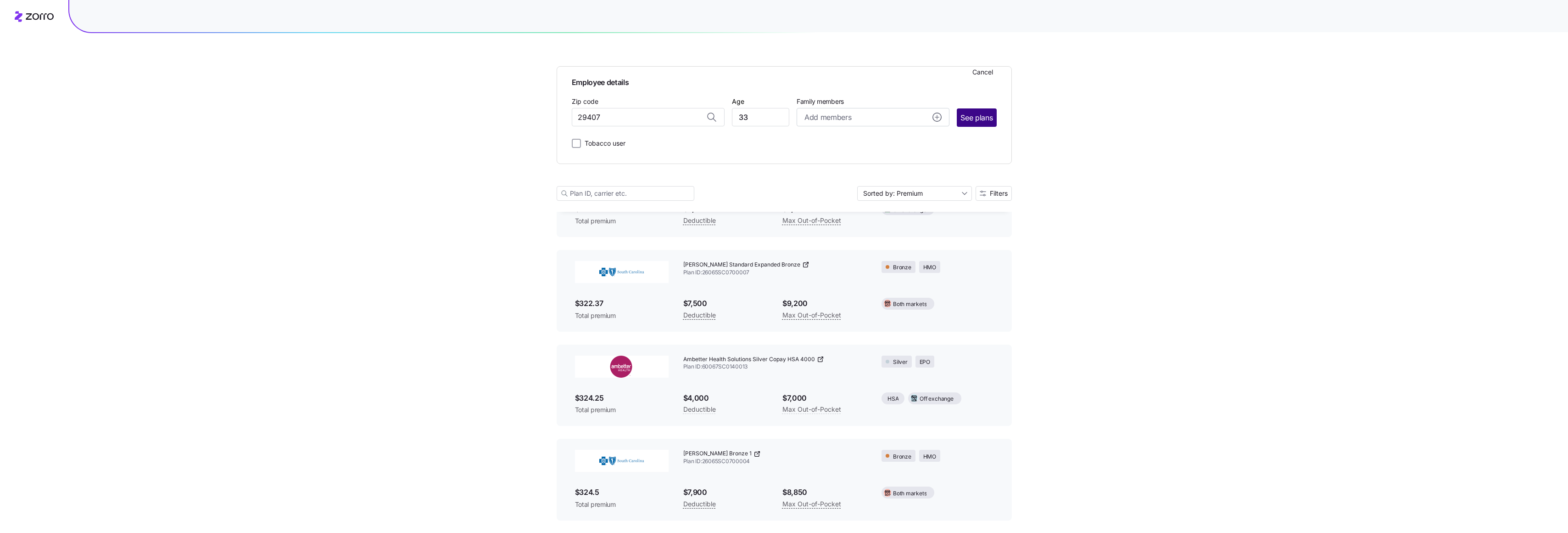
click at [978, 119] on span "See plans" at bounding box center [977, 118] width 32 height 12
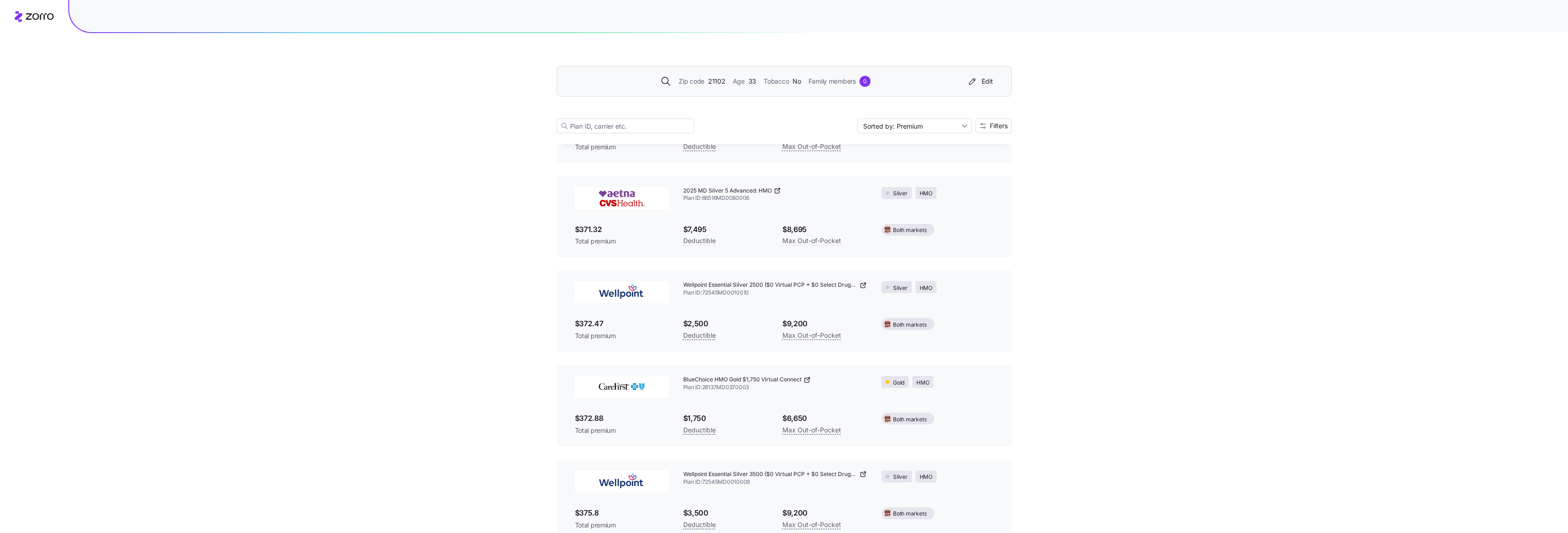
scroll to position [4042, 0]
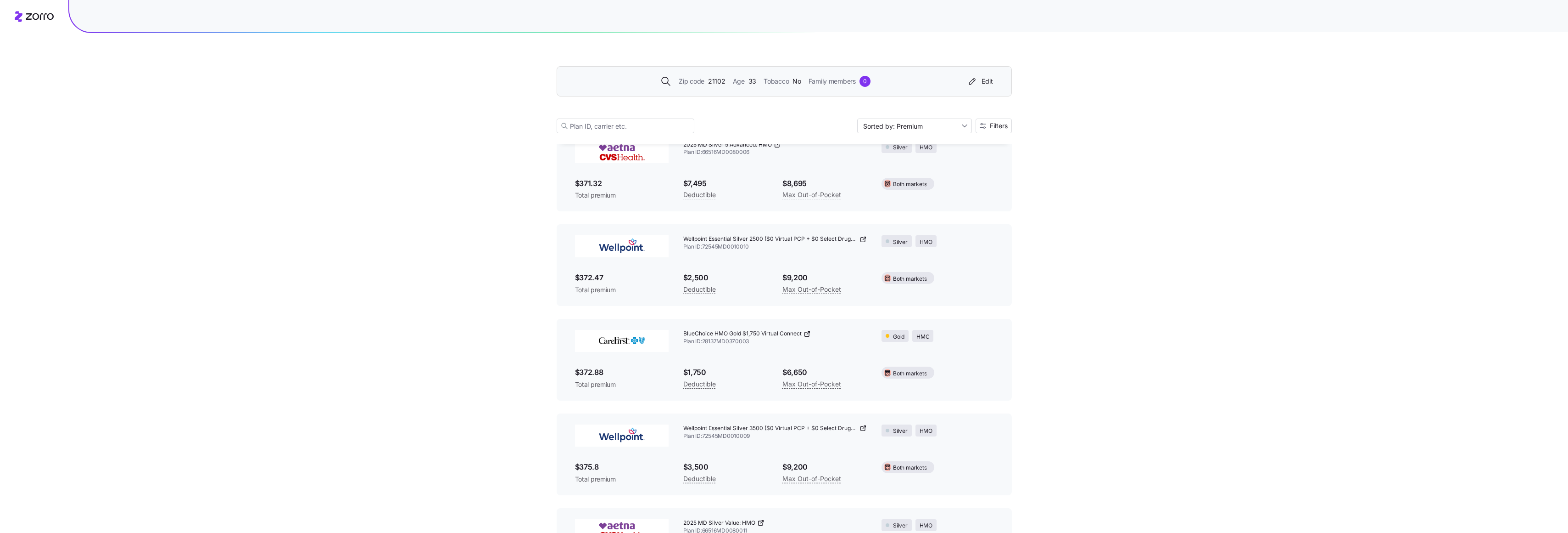
click at [843, 84] on span "Family members" at bounding box center [832, 81] width 47 height 10
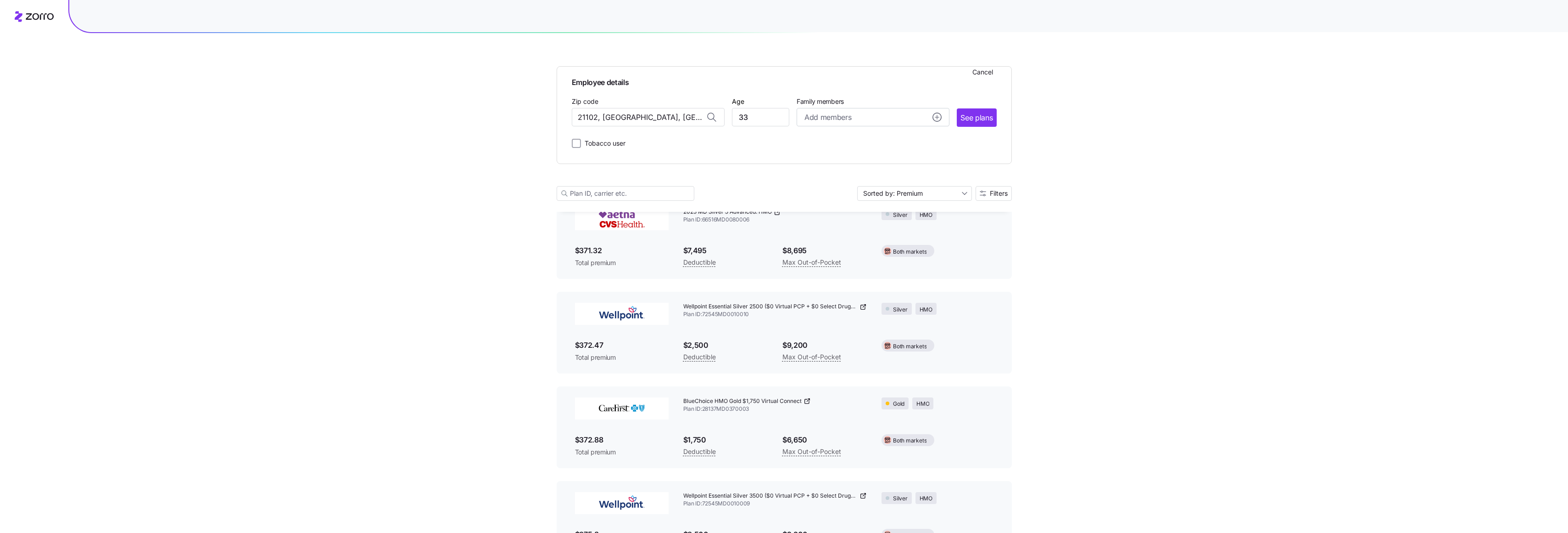
scroll to position [4110, 0]
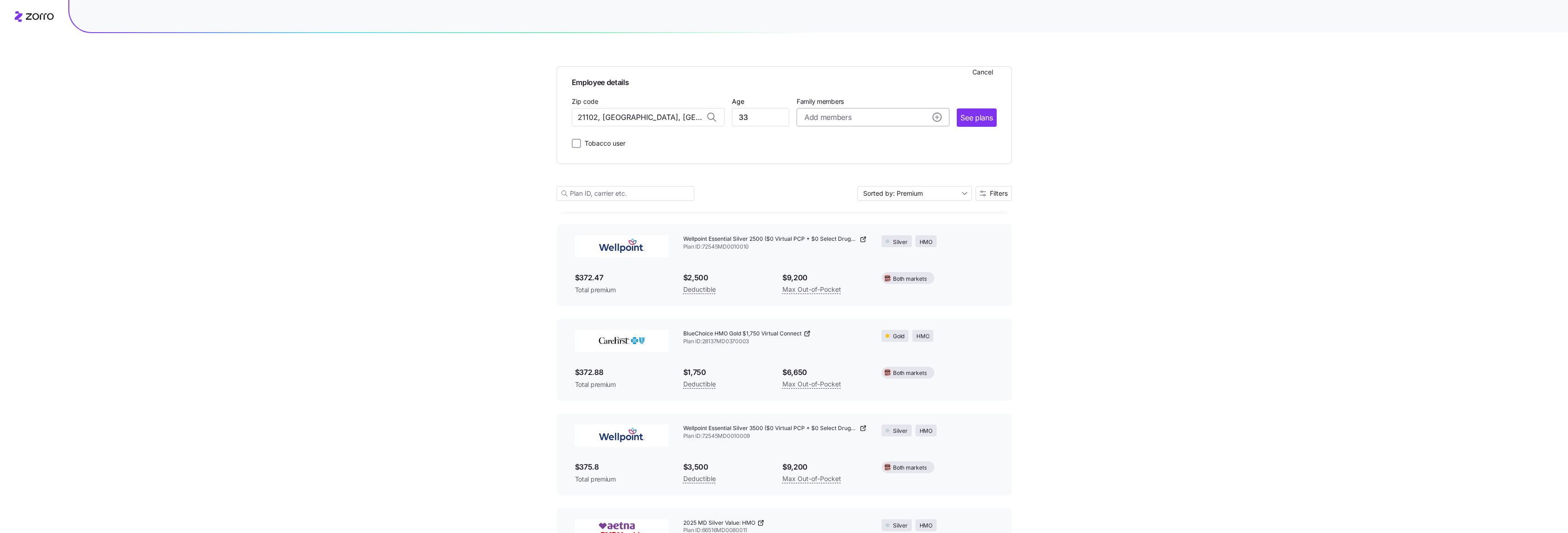
click at [922, 117] on div "Add members" at bounding box center [873, 118] width 137 height 12
click at [759, 117] on input "33" at bounding box center [760, 117] width 57 height 18
type input "3"
type input "56"
click at [857, 117] on div "Add members" at bounding box center [873, 118] width 137 height 12
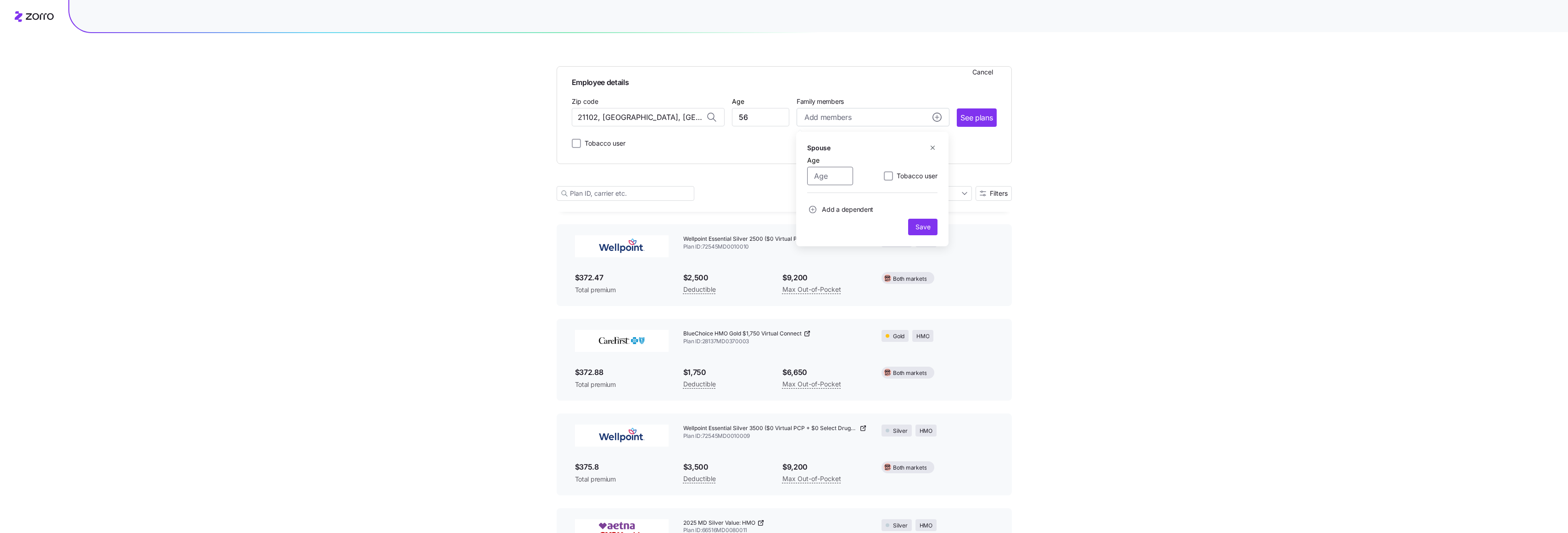
click at [830, 179] on input "Age" at bounding box center [831, 176] width 46 height 18
type input "49"
click at [846, 210] on span "Add a dependent" at bounding box center [847, 210] width 51 height 10
click at [826, 236] on input "Age" at bounding box center [831, 234] width 46 height 18
type input "10"
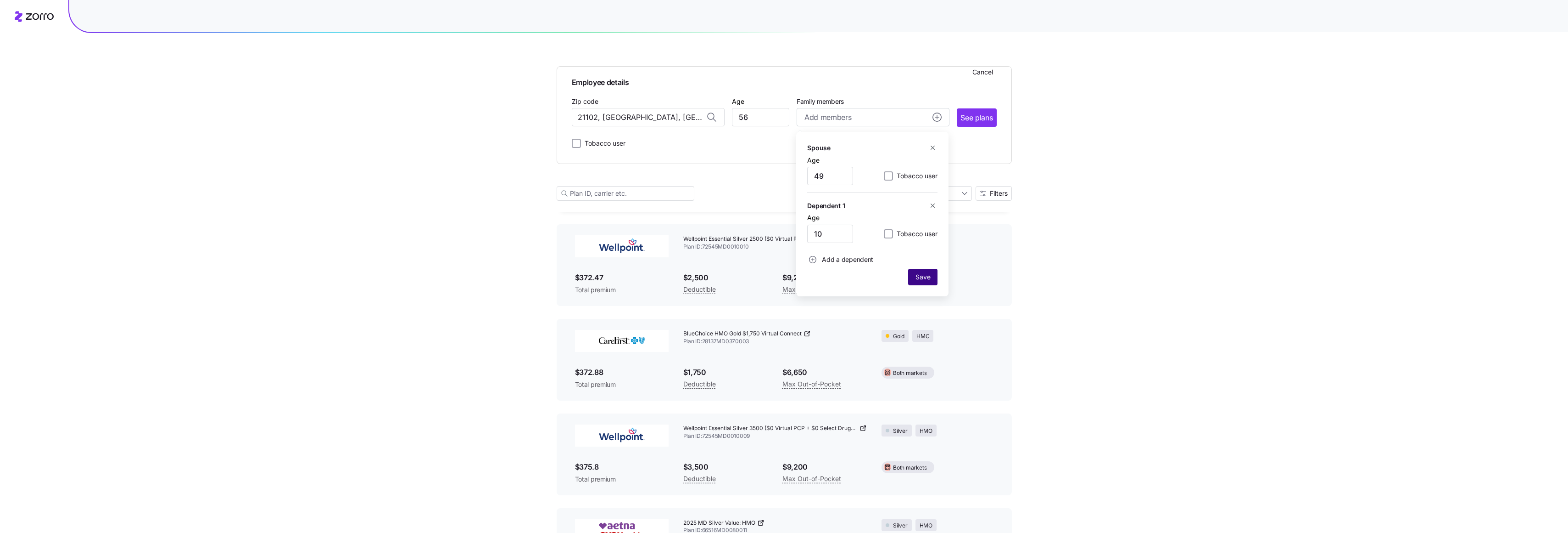
click at [923, 279] on span "Save" at bounding box center [922, 277] width 14 height 10
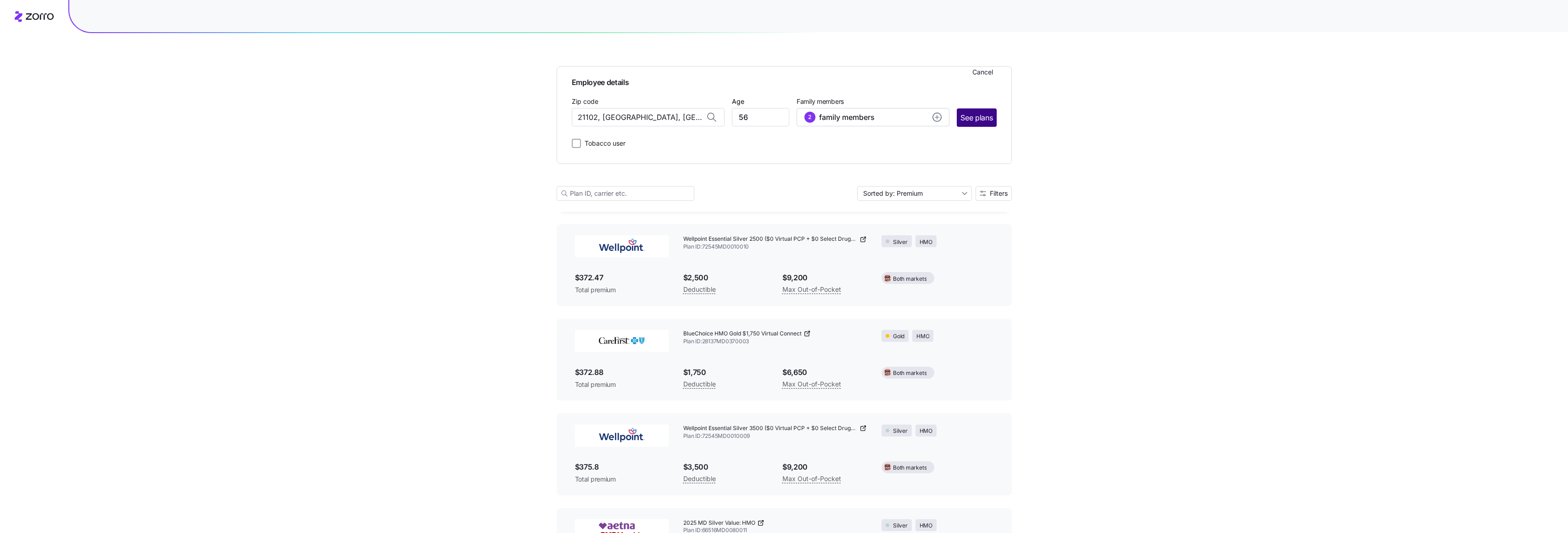
click at [972, 122] on span "See plans" at bounding box center [977, 118] width 32 height 12
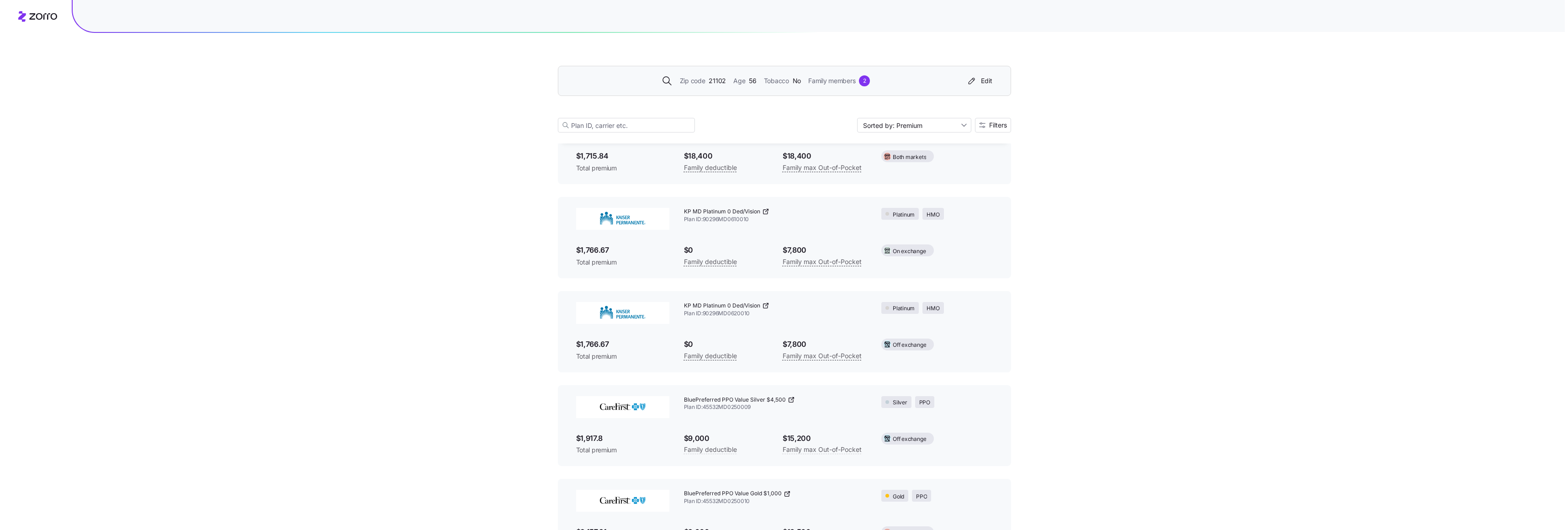
scroll to position [5836, 0]
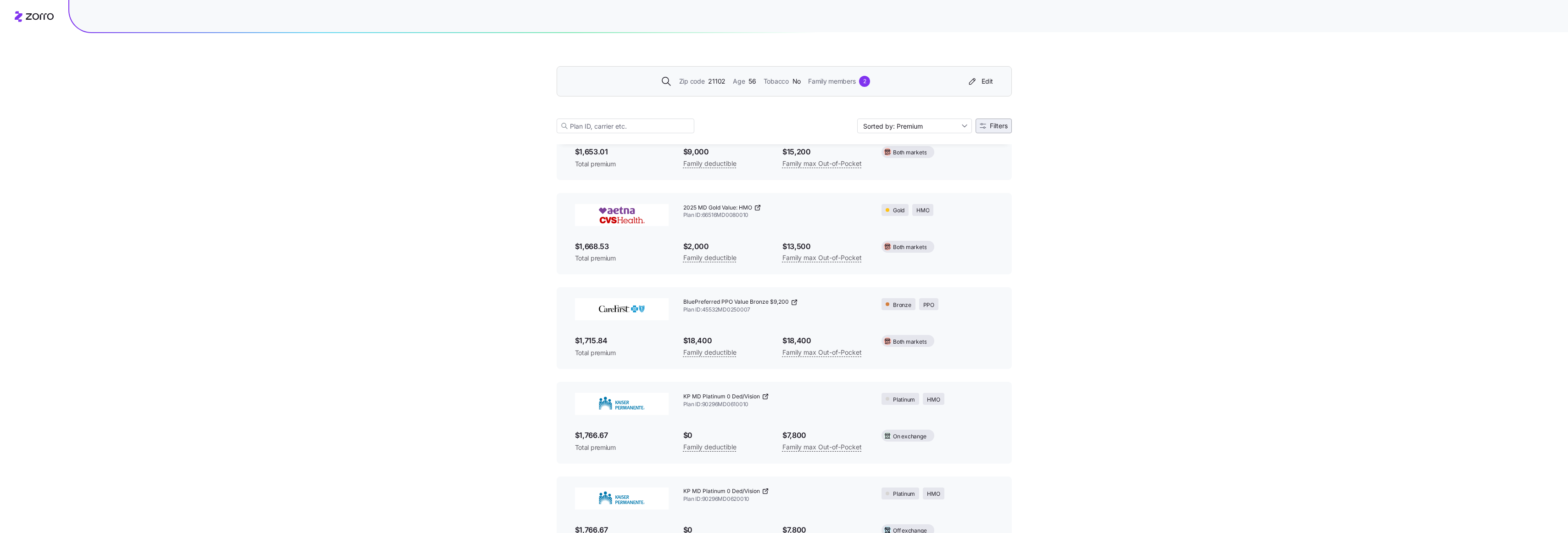
click at [995, 127] on span "Filters" at bounding box center [999, 126] width 18 height 7
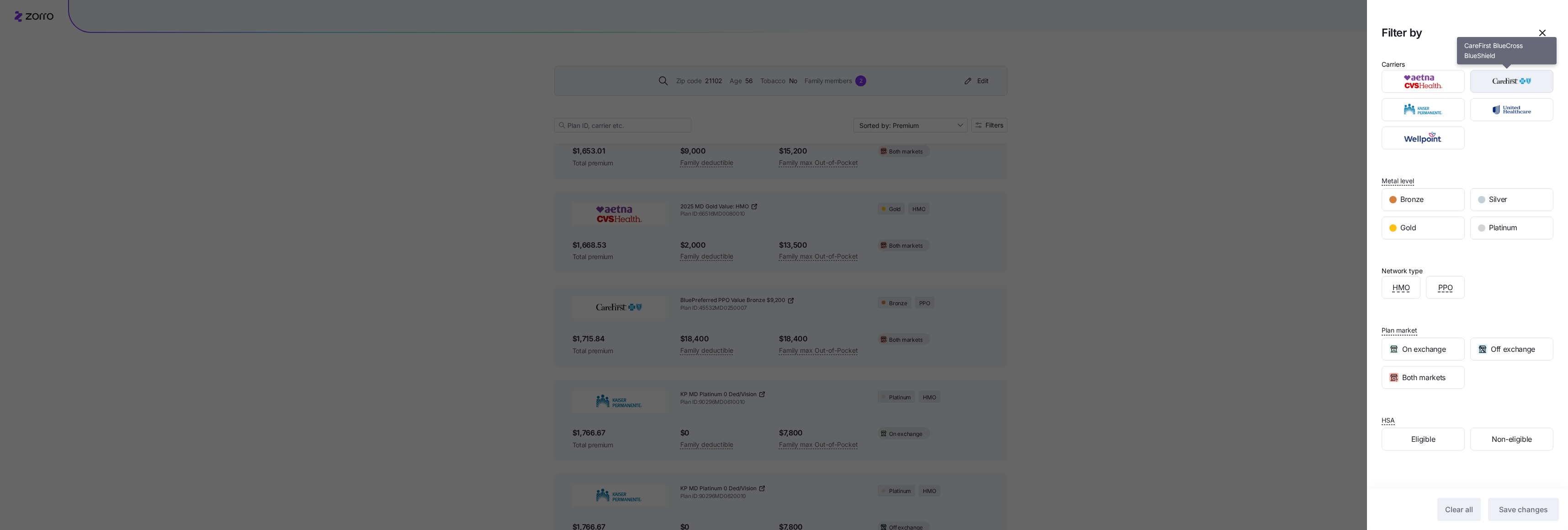
click at [1500, 84] on img "button" at bounding box center [1512, 81] width 67 height 18
click at [1533, 513] on span "Save changes" at bounding box center [1524, 509] width 49 height 11
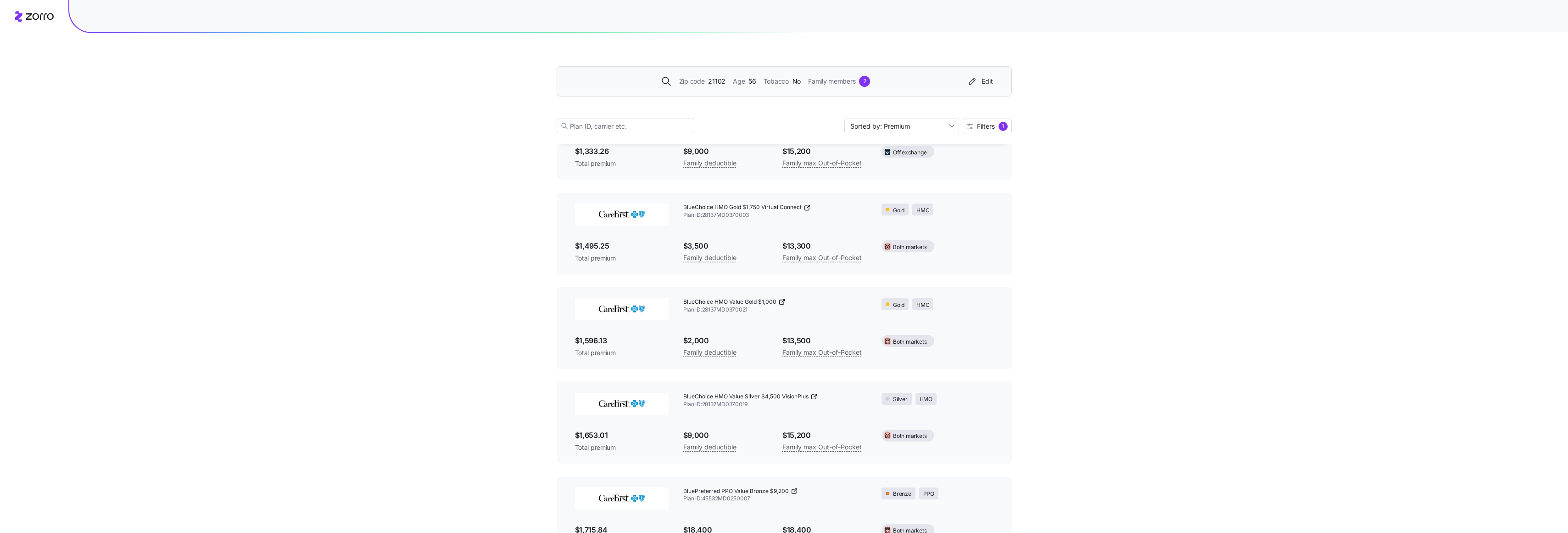
scroll to position [341, 0]
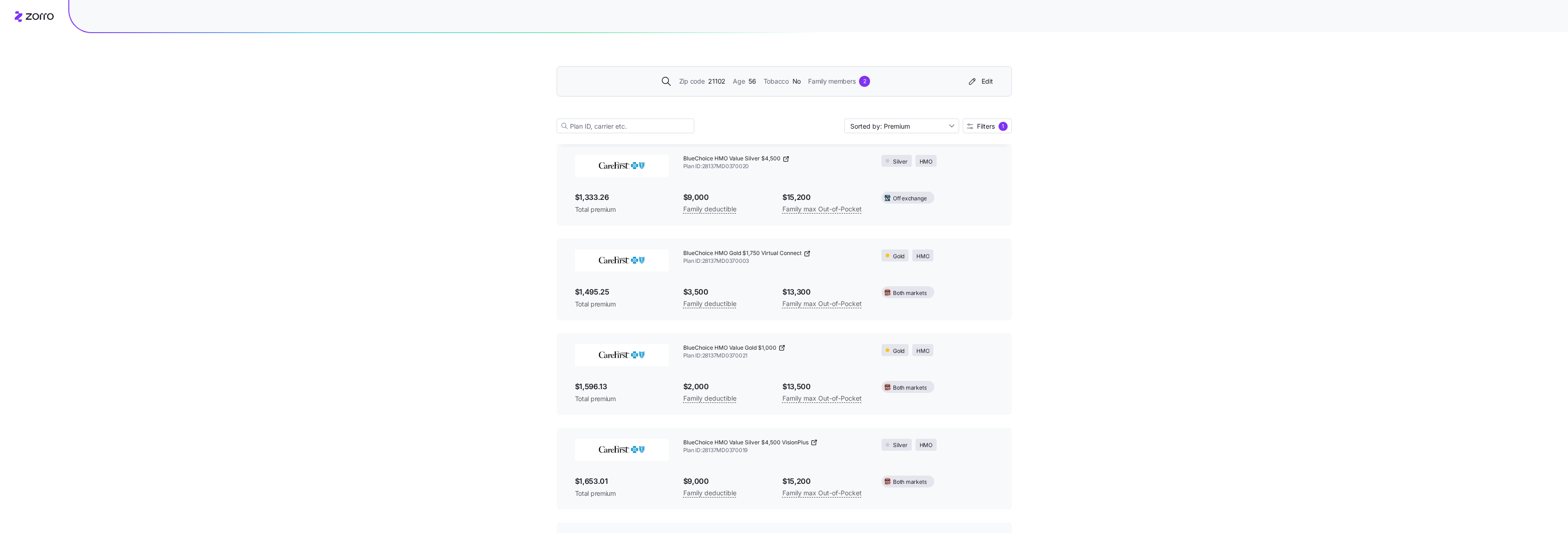
click at [703, 82] on span "Zip code" at bounding box center [692, 81] width 26 height 10
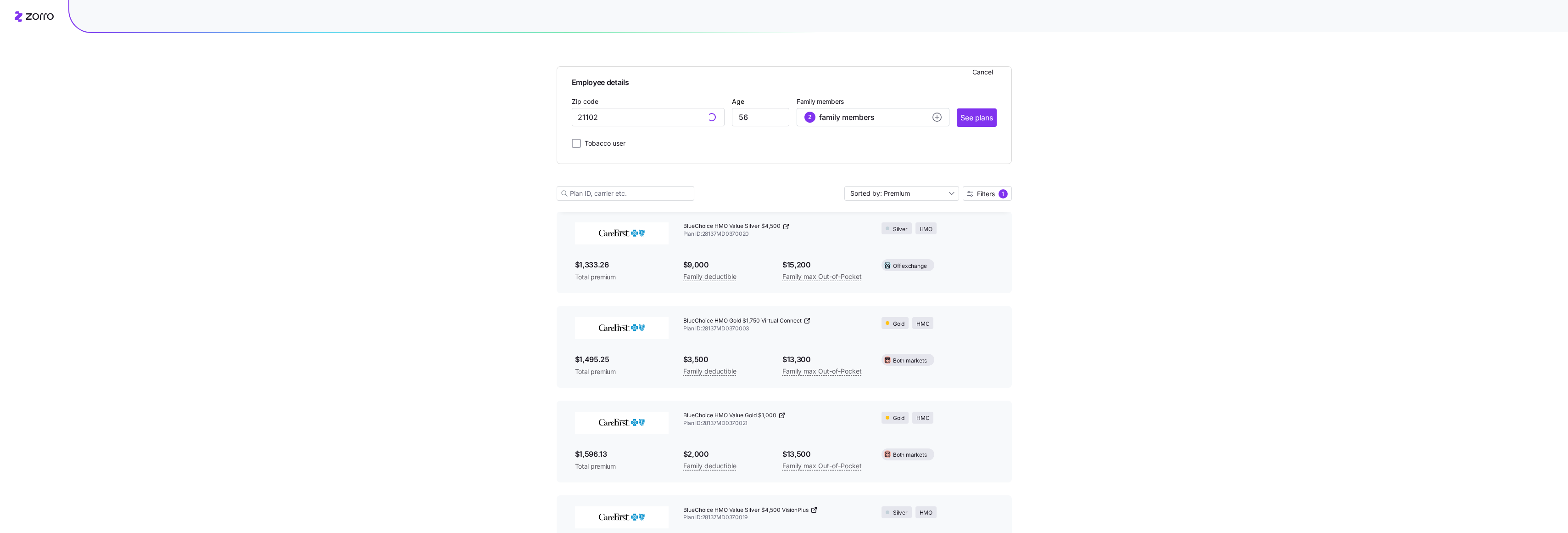
scroll to position [408, 0]
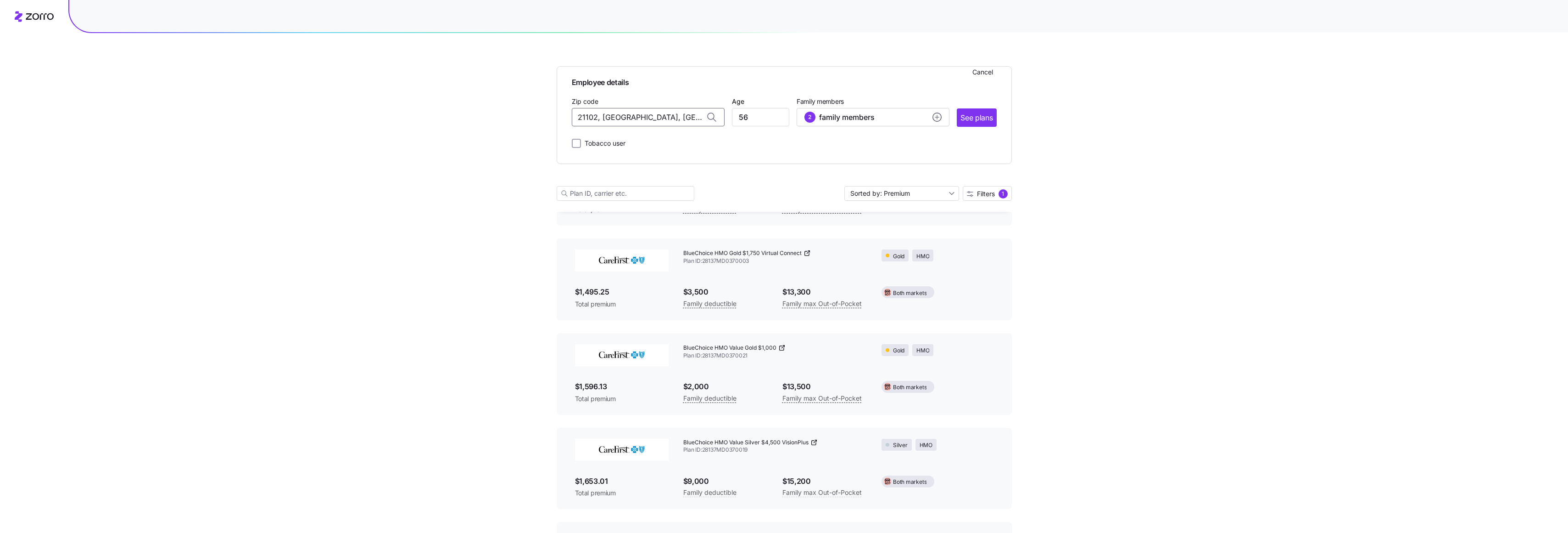
drag, startPoint x: 667, startPoint y: 116, endPoint x: 547, endPoint y: 123, distance: 120.2
click at [546, 123] on div "Employee details Cancel Zip code 21102, [GEOGRAPHIC_DATA], [GEOGRAPHIC_DATA] Ag…" at bounding box center [784, 239] width 1568 height 1296
click at [639, 161] on span "27501, [GEOGRAPHIC_DATA], [GEOGRAPHIC_DATA]" at bounding box center [646, 160] width 128 height 12
type input "27501, [GEOGRAPHIC_DATA], [GEOGRAPHIC_DATA]"
click at [759, 117] on input "56" at bounding box center [760, 117] width 57 height 18
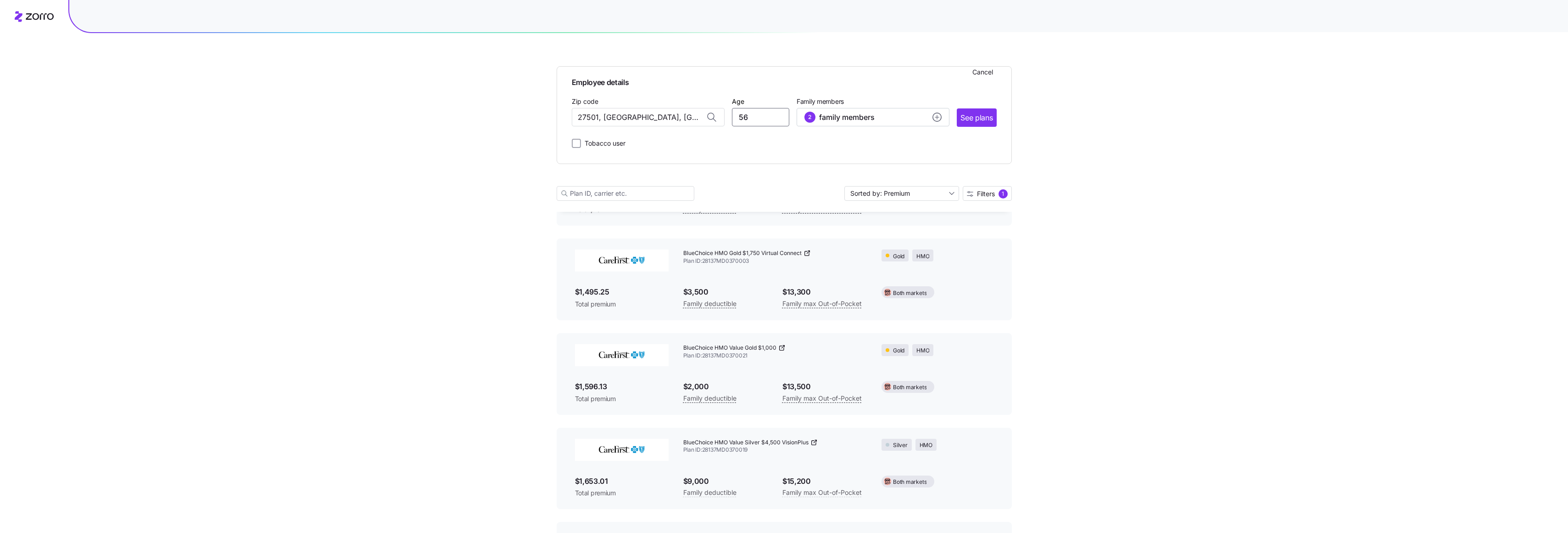
drag, startPoint x: 764, startPoint y: 115, endPoint x: 718, endPoint y: 119, distance: 46.2
click at [718, 119] on div "Zip code 27501, [GEOGRAPHIC_DATA], [GEOGRAPHIC_DATA] Age [DEMOGRAPHIC_DATA] Fam…" at bounding box center [784, 111] width 425 height 31
type input "42"
click at [936, 118] on circle "add icon" at bounding box center [937, 117] width 9 height 9
click at [933, 205] on icon "button" at bounding box center [933, 206] width 4 height 4
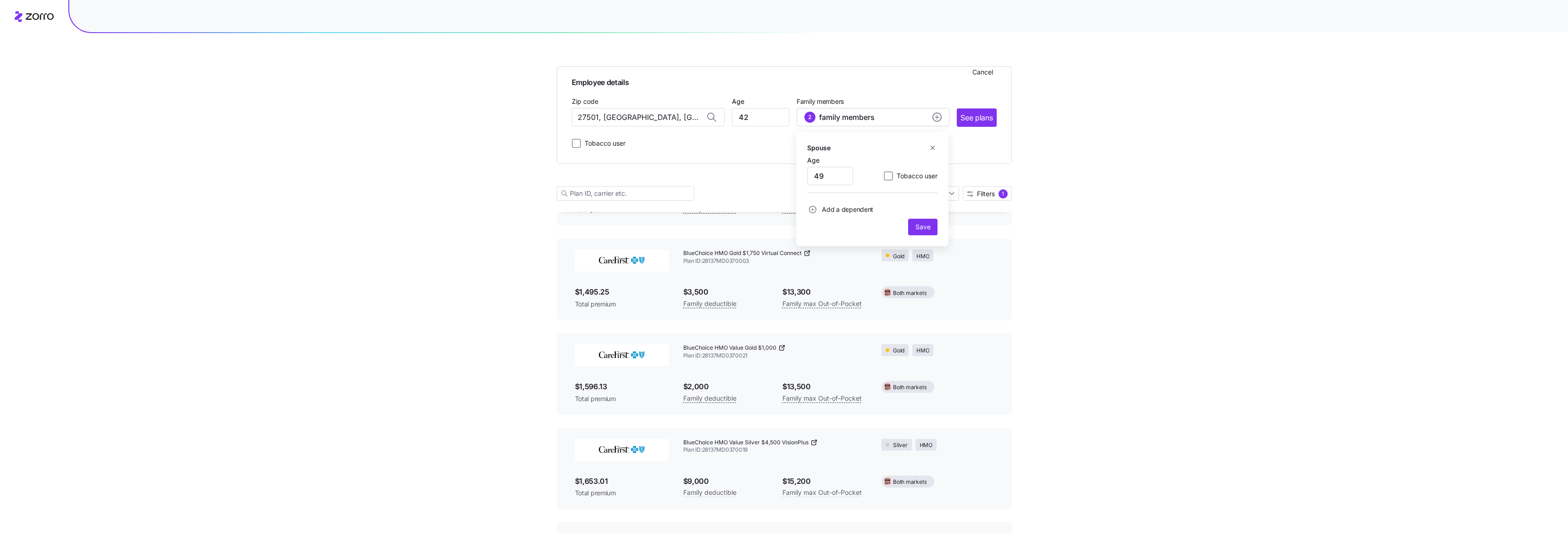
click at [934, 149] on icon "button" at bounding box center [932, 147] width 7 height 7
click at [926, 204] on span "Save" at bounding box center [922, 203] width 14 height 10
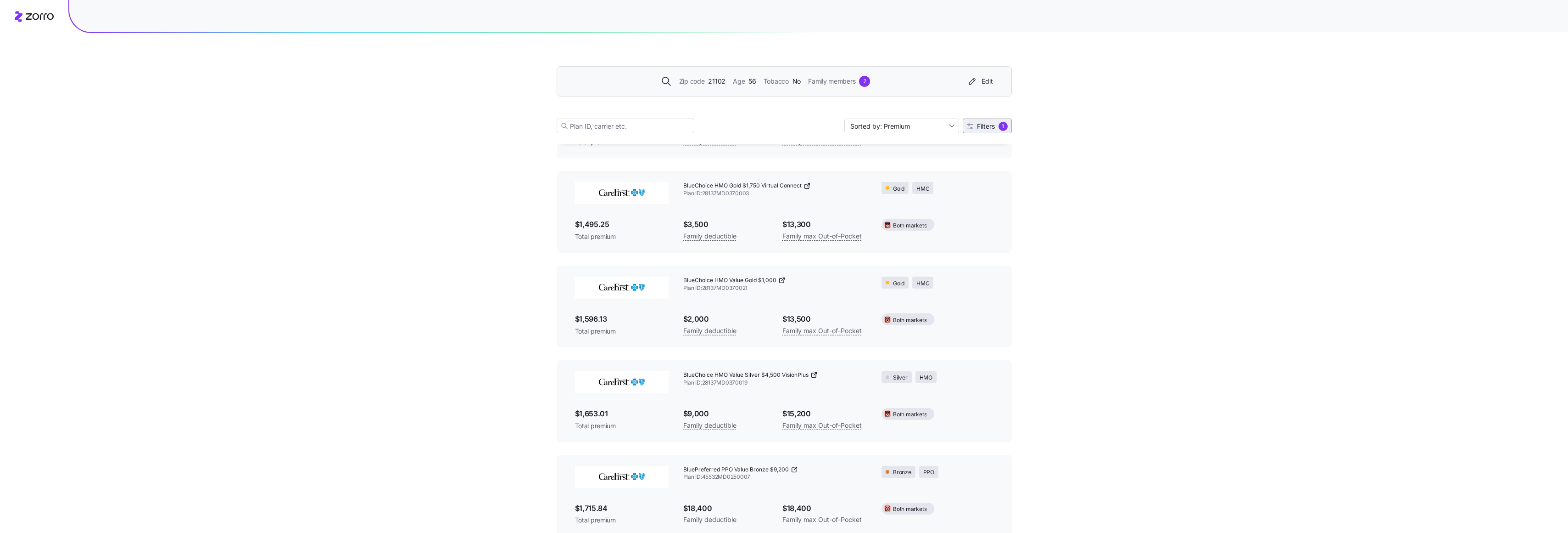
click at [987, 193] on main "Zip code 21102 Age [DEMOGRAPHIC_DATA] Tobacco No Family members 2 Edit Sorted b…" at bounding box center [784, 206] width 455 height 1228
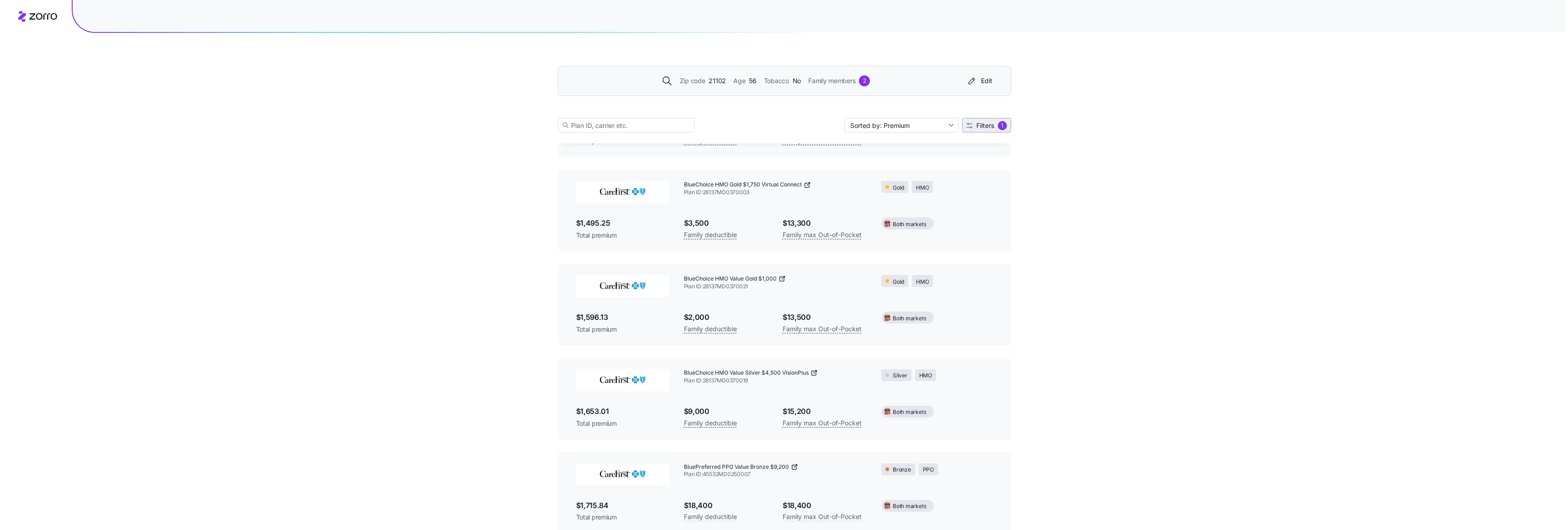
scroll to position [339, 0]
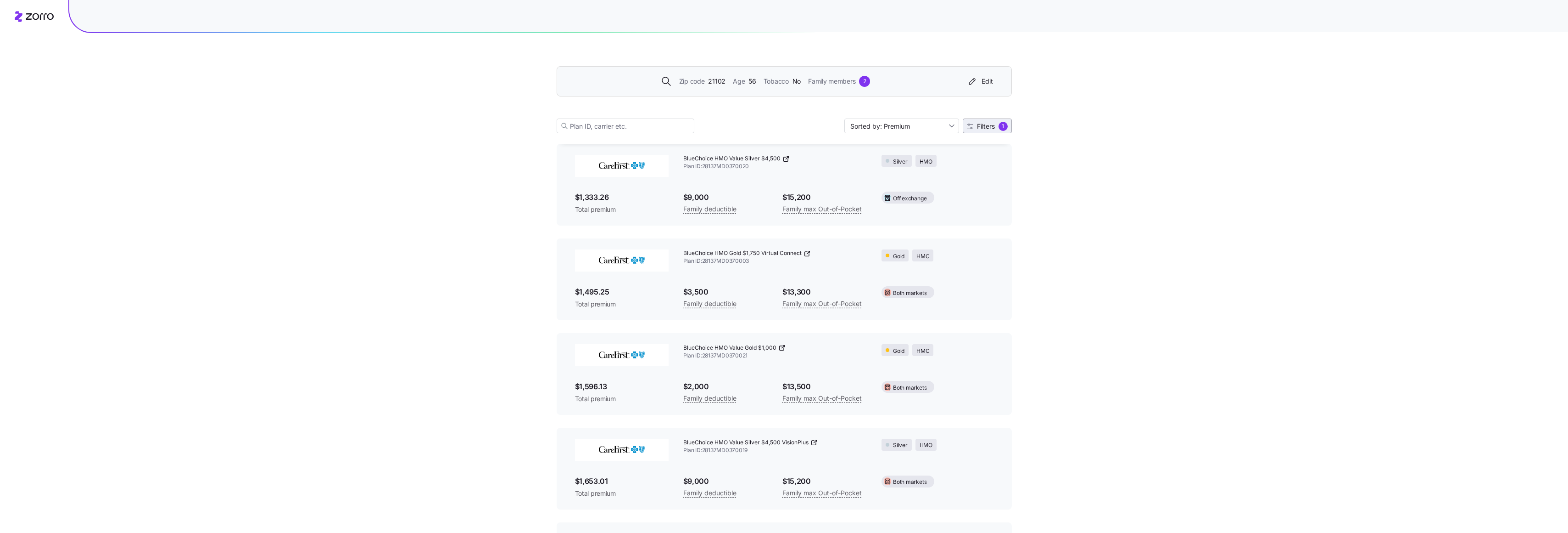
click at [983, 128] on span "Filters" at bounding box center [986, 126] width 18 height 7
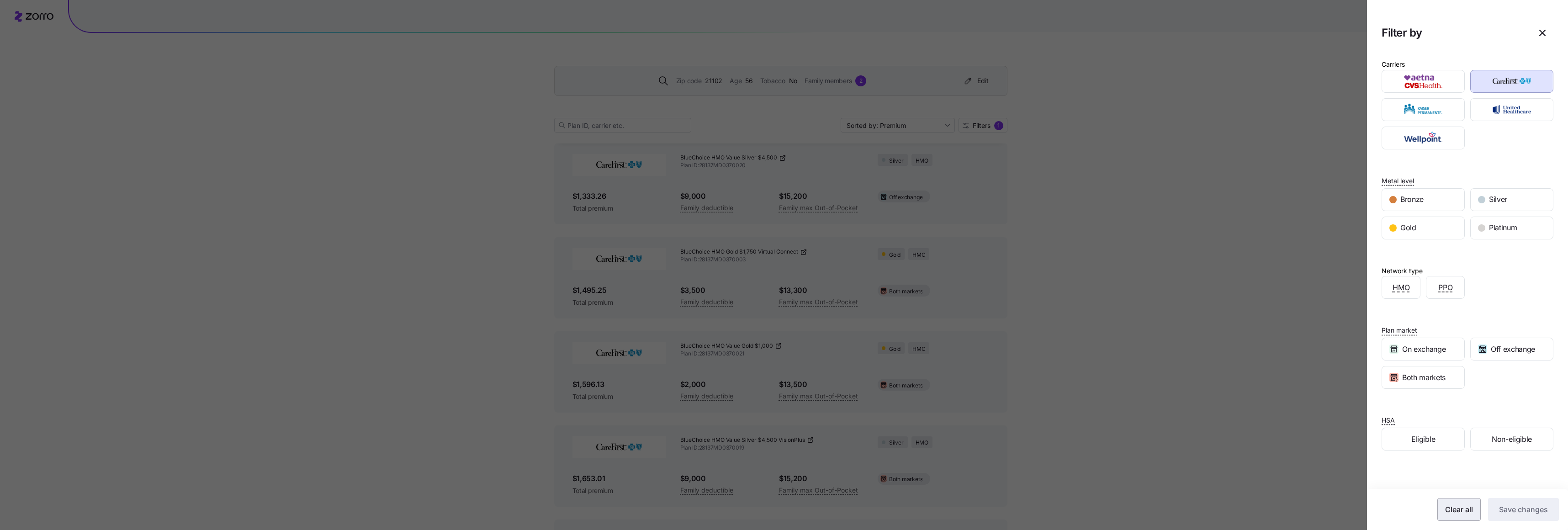
drag, startPoint x: 1455, startPoint y: 510, endPoint x: 1468, endPoint y: 510, distance: 13.0
click at [1456, 510] on span "Clear all" at bounding box center [1458, 509] width 28 height 11
click at [1515, 510] on span "Save changes" at bounding box center [1524, 509] width 49 height 11
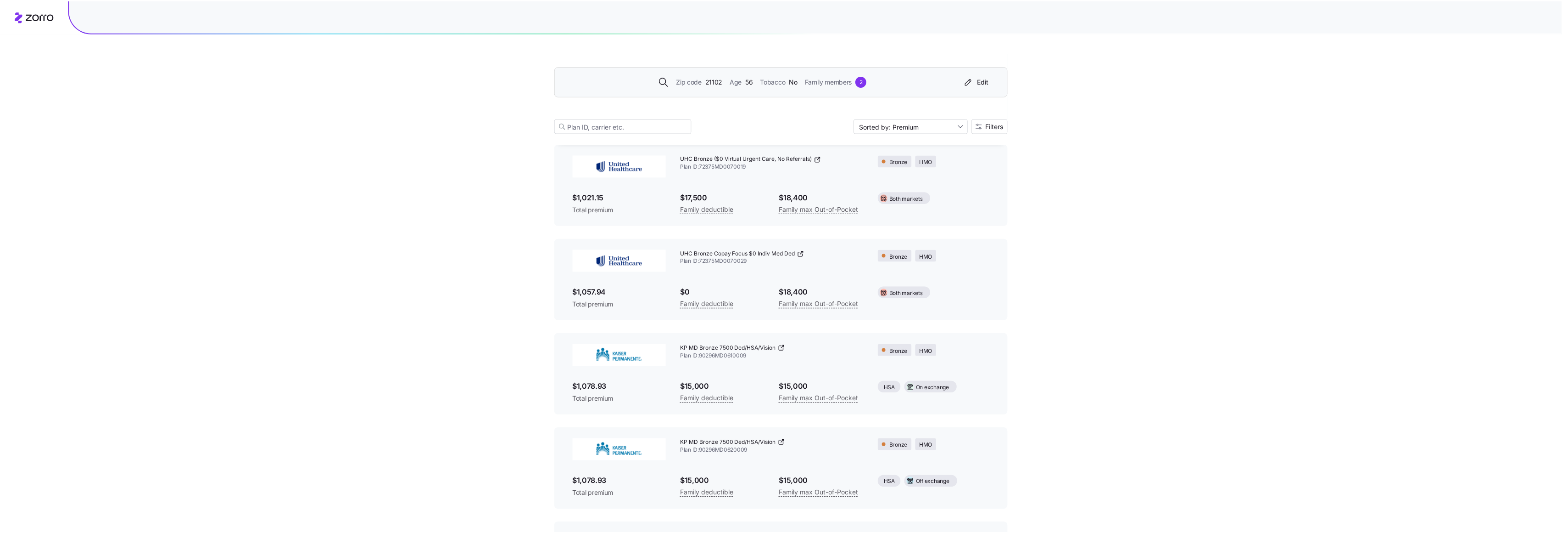
scroll to position [1475, 0]
click at [712, 82] on span "21102" at bounding box center [717, 81] width 17 height 10
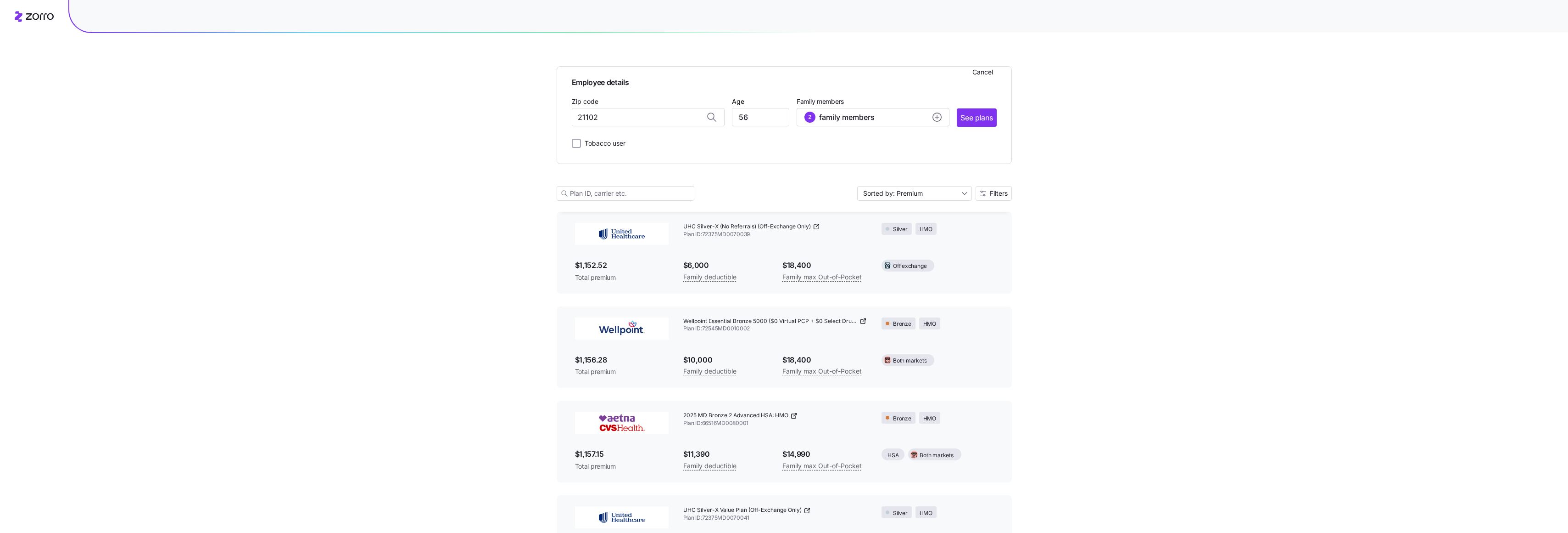
scroll to position [1543, 0]
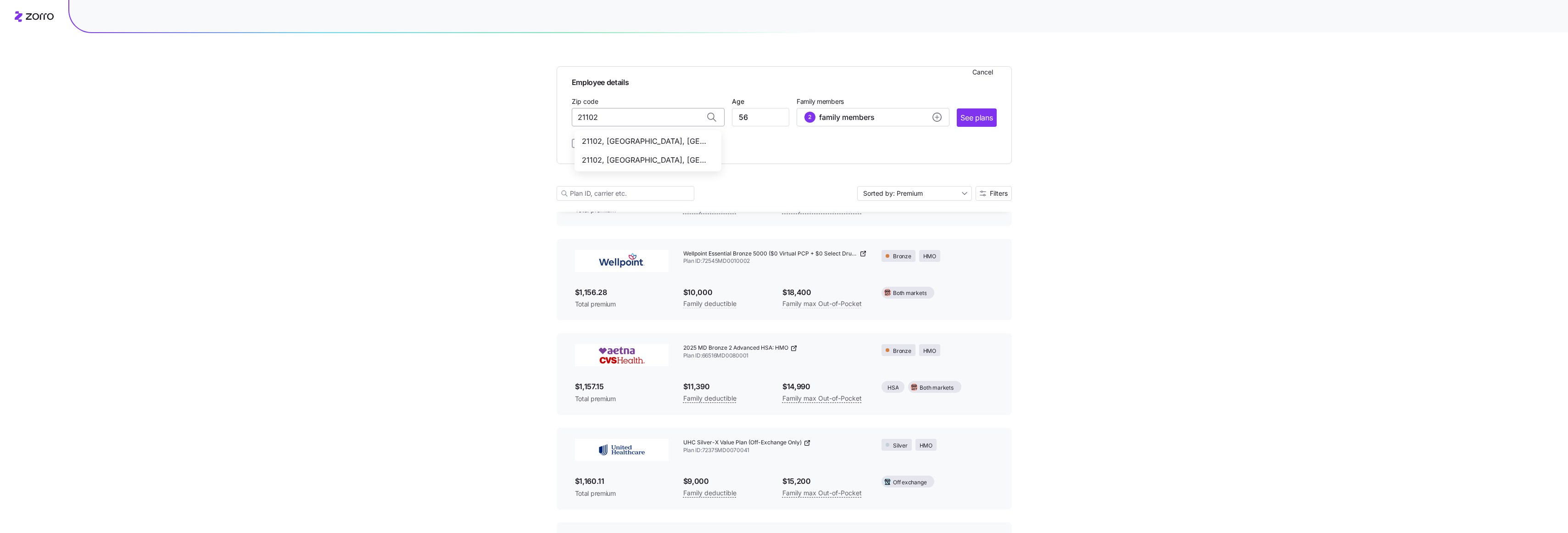
click at [620, 116] on input "21102" at bounding box center [648, 117] width 152 height 18
drag, startPoint x: 620, startPoint y: 116, endPoint x: 565, endPoint y: 120, distance: 55.1
click at [565, 120] on div "Employee details Cancel Zip code 21102 [GEOGRAPHIC_DATA], [GEOGRAPHIC_DATA] Age…" at bounding box center [784, 114] width 455 height 98
type input "27501, [GEOGRAPHIC_DATA], [GEOGRAPHIC_DATA]"
click at [764, 117] on input "56" at bounding box center [760, 117] width 57 height 18
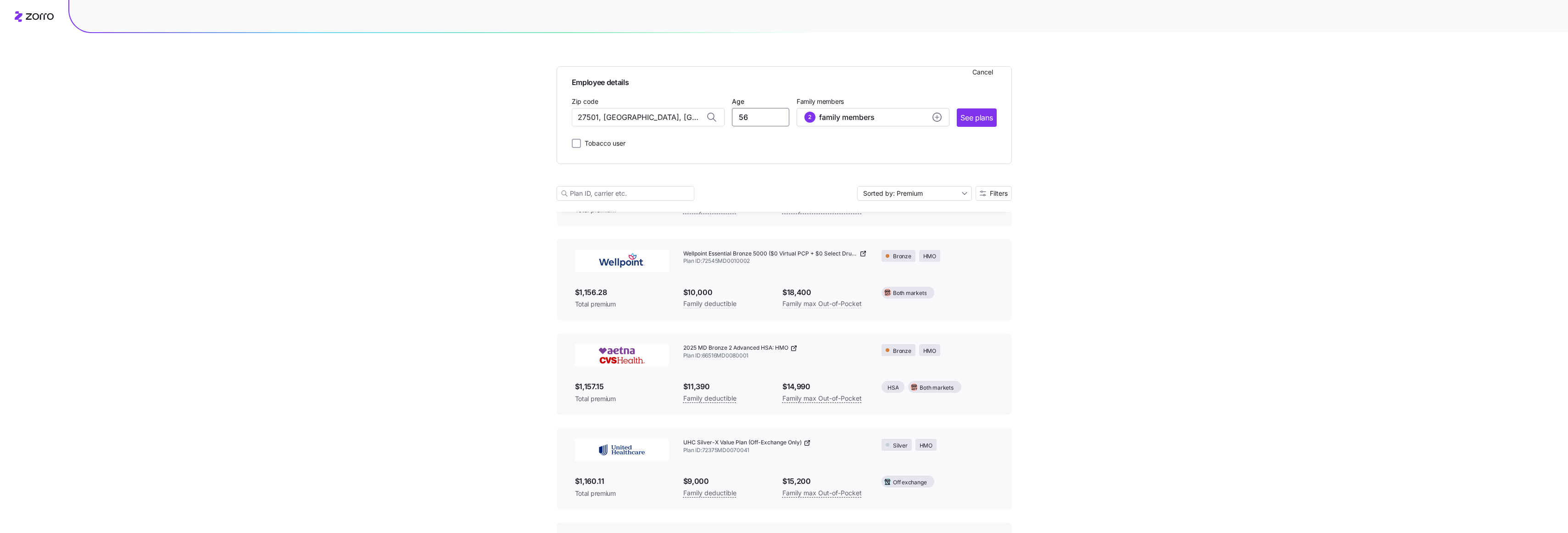
drag, startPoint x: 762, startPoint y: 118, endPoint x: 717, endPoint y: 120, distance: 45.0
click at [717, 120] on div "Zip code 27501, [GEOGRAPHIC_DATA], [GEOGRAPHIC_DATA] Age [DEMOGRAPHIC_DATA] Fam…" at bounding box center [784, 111] width 425 height 31
type input "42"
click at [677, 113] on input "27501, [GEOGRAPHIC_DATA], [GEOGRAPHIC_DATA]" at bounding box center [648, 117] width 152 height 18
drag, startPoint x: 670, startPoint y: 118, endPoint x: 501, endPoint y: 119, distance: 169.0
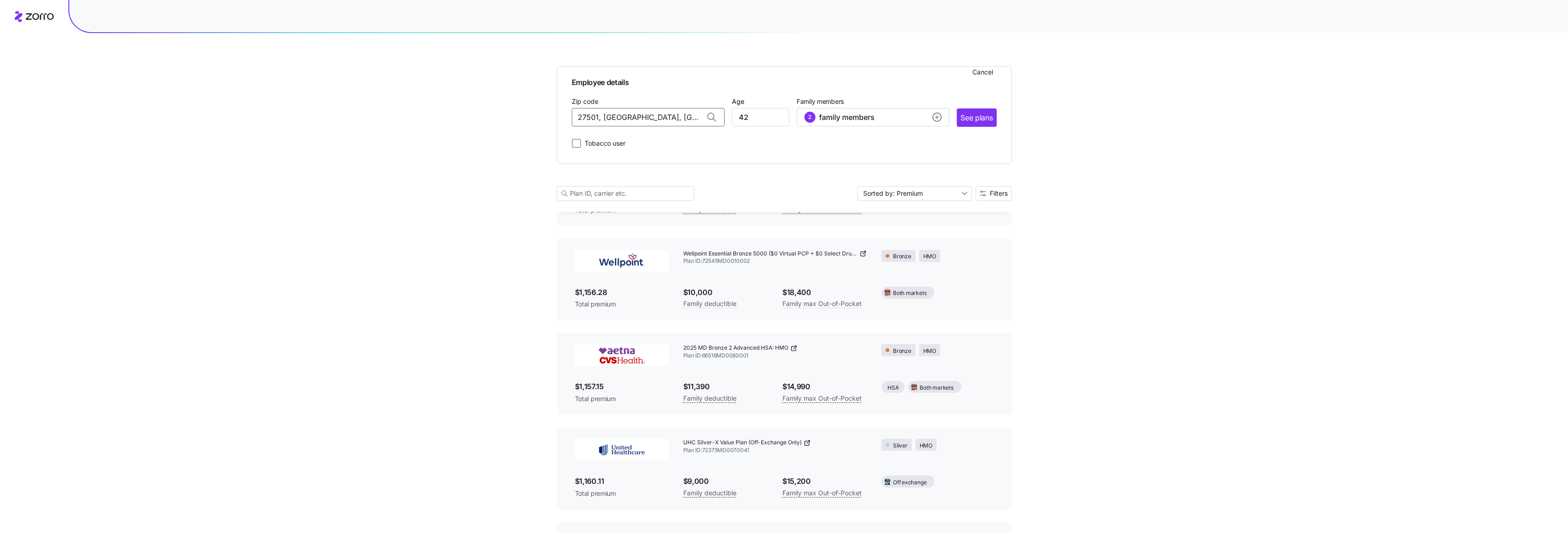
type input "27501, [GEOGRAPHIC_DATA], [GEOGRAPHIC_DATA]"
click at [767, 141] on div "Tobacco user" at bounding box center [784, 141] width 425 height 14
click at [904, 115] on div "2 family members" at bounding box center [873, 117] width 137 height 11
click at [932, 207] on icon "button" at bounding box center [932, 205] width 7 height 7
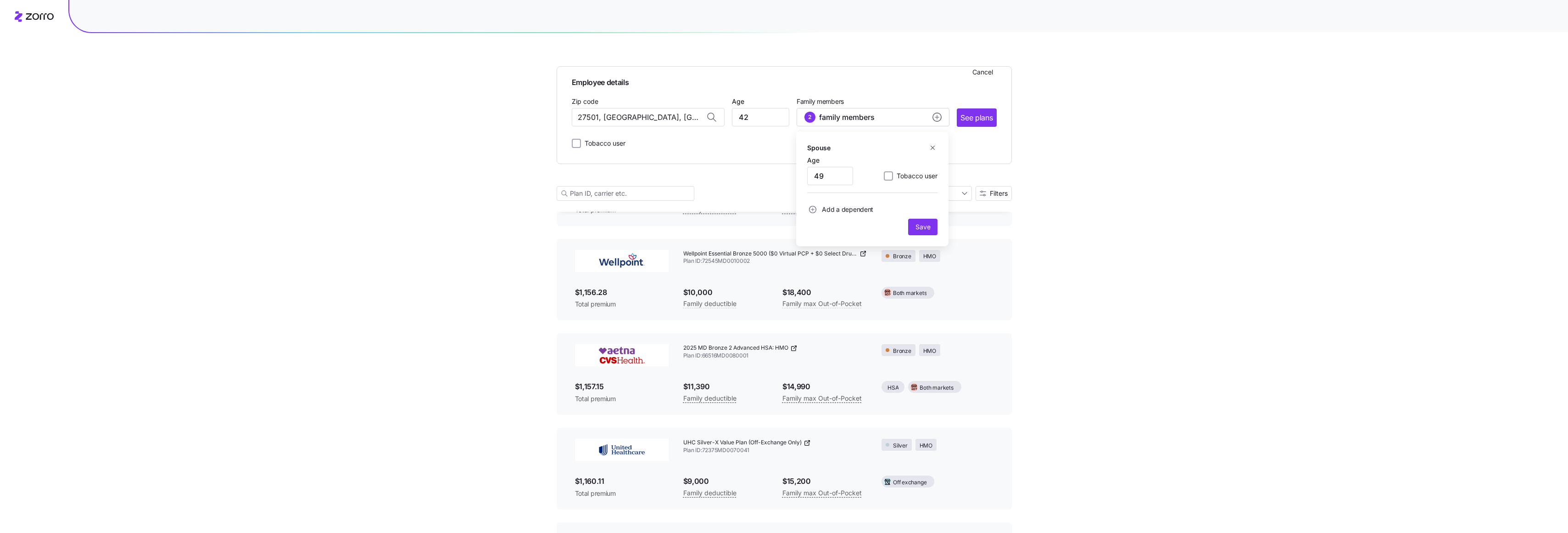
click at [930, 148] on icon "button" at bounding box center [932, 147] width 7 height 7
click at [922, 206] on span "Save" at bounding box center [922, 203] width 14 height 10
click at [977, 116] on span "See plans" at bounding box center [977, 118] width 32 height 12
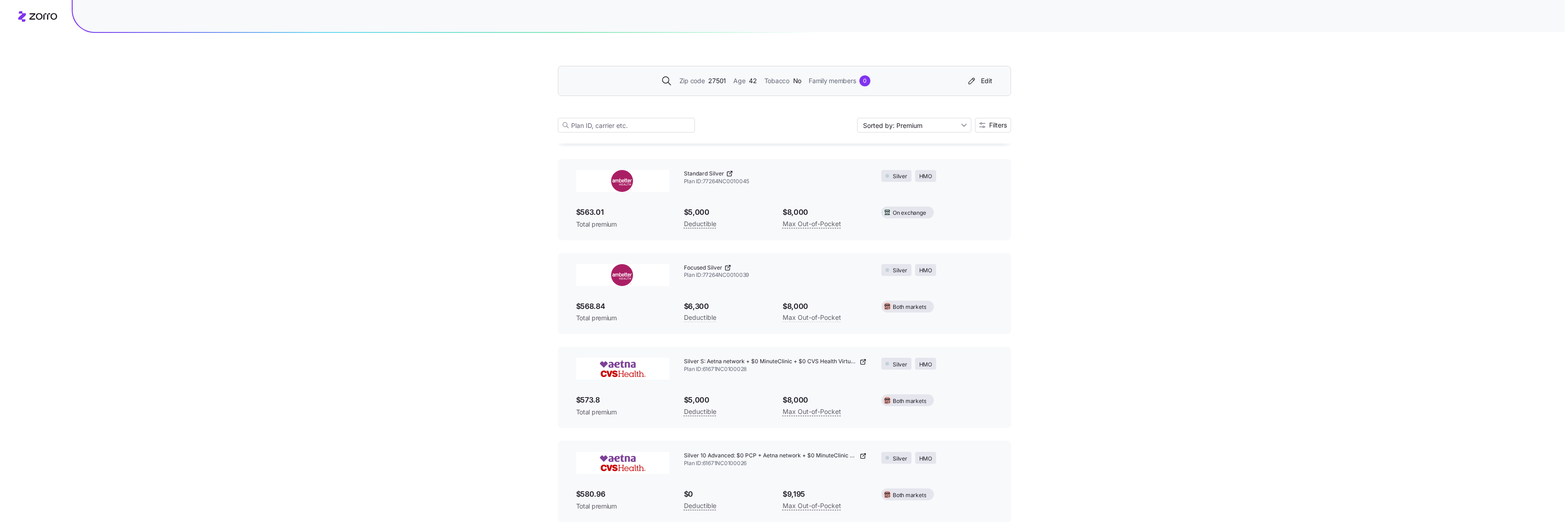
scroll to position [3608, 0]
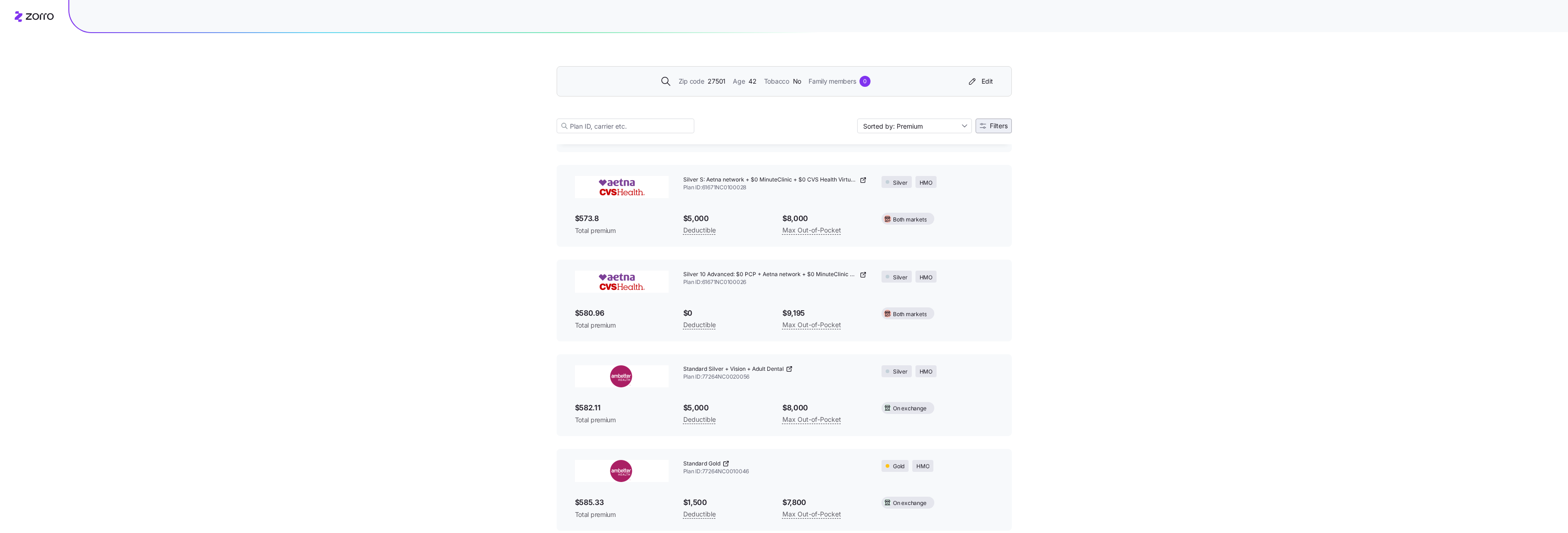
click at [996, 126] on span "Filters" at bounding box center [999, 126] width 18 height 7
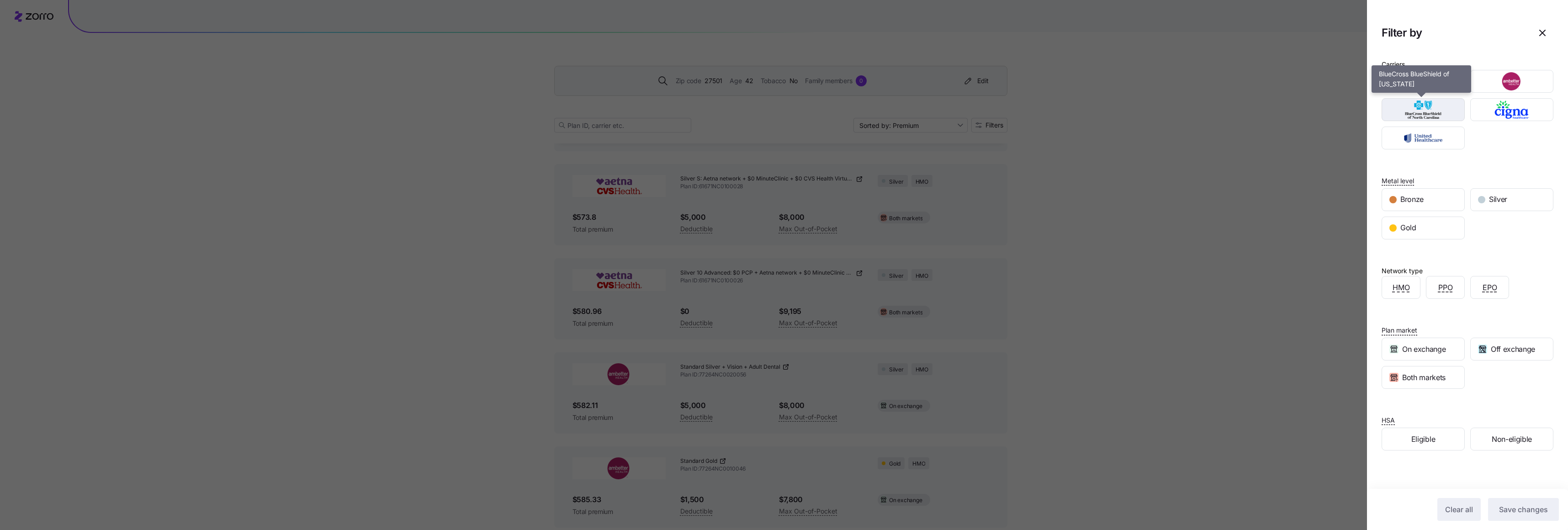
click at [1428, 114] on img "button" at bounding box center [1424, 109] width 67 height 18
click at [1513, 514] on span "Save changes" at bounding box center [1524, 509] width 49 height 11
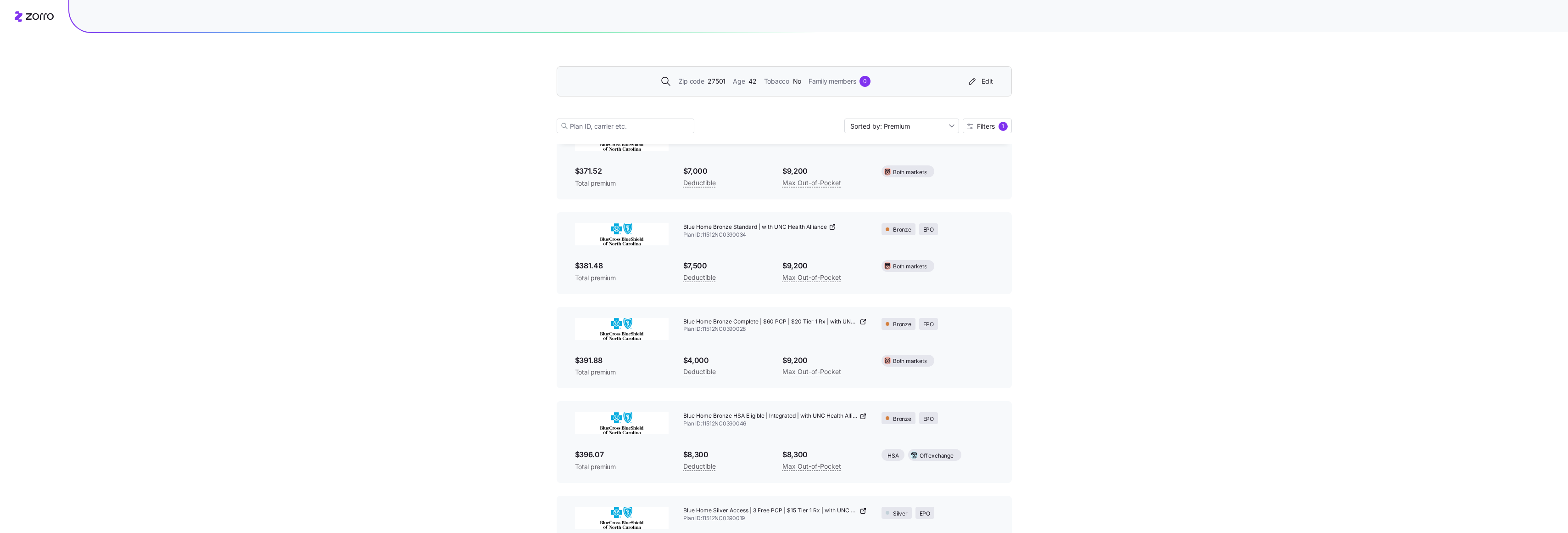
scroll to position [0, 0]
